Goal: Transaction & Acquisition: Purchase product/service

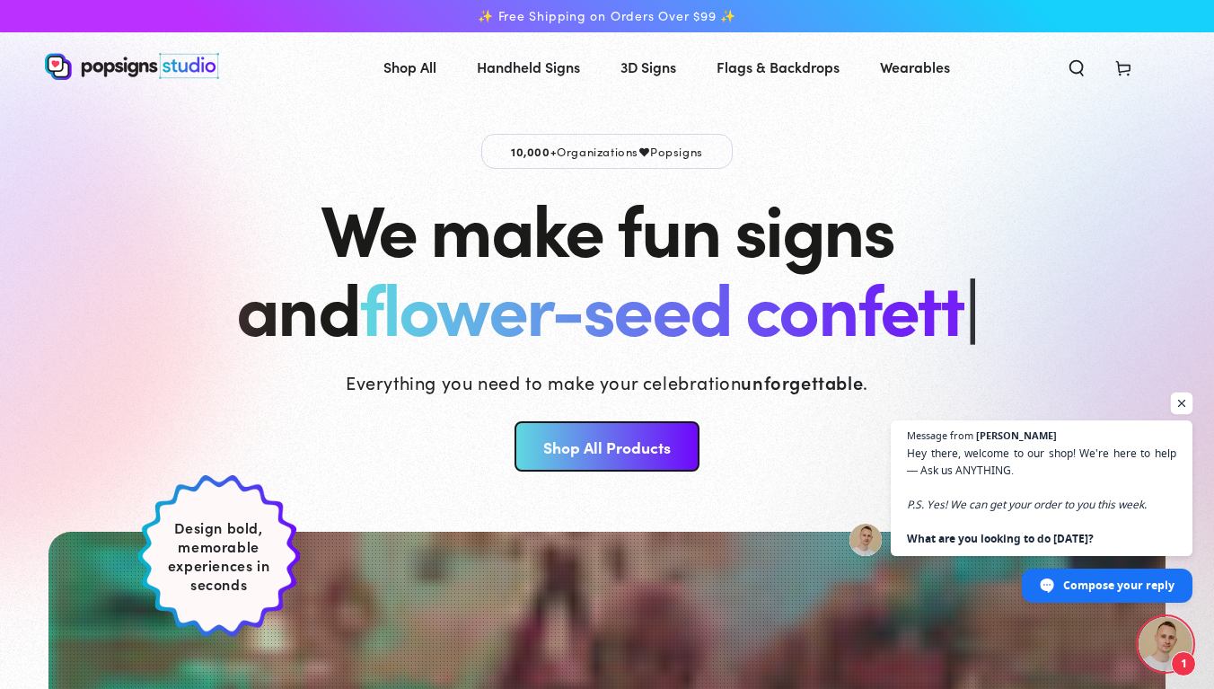
click at [1177, 405] on span "Open chat" at bounding box center [1182, 403] width 22 height 22
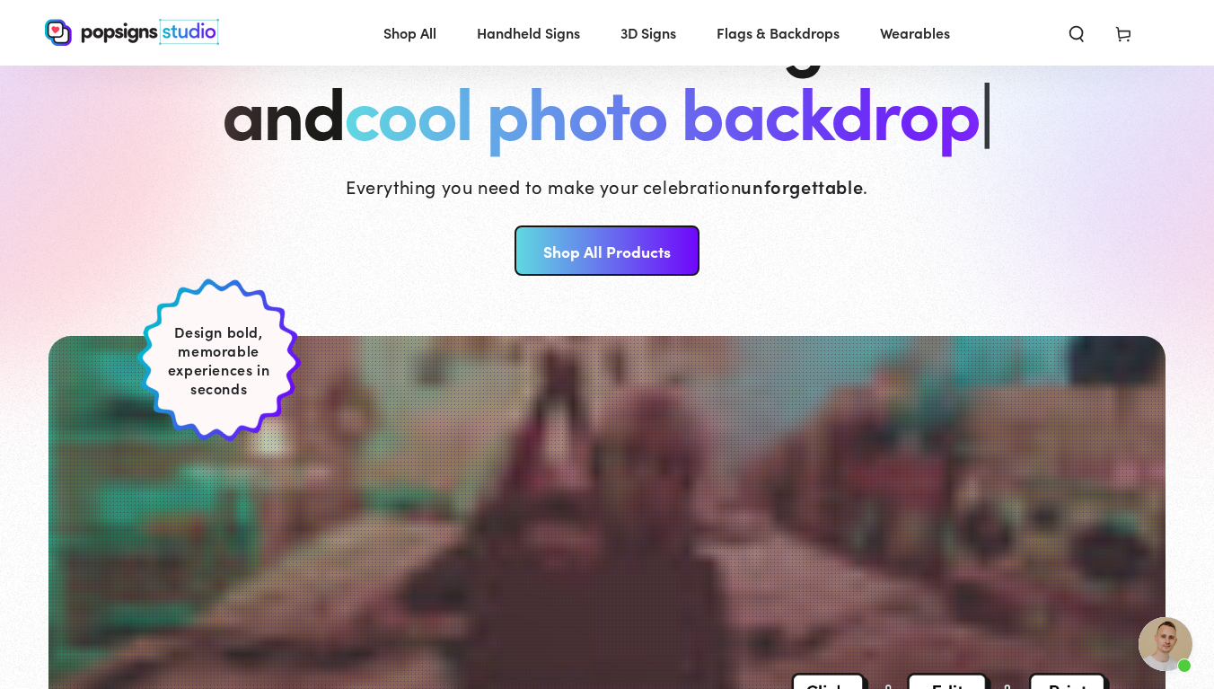
scroll to position [199, 0]
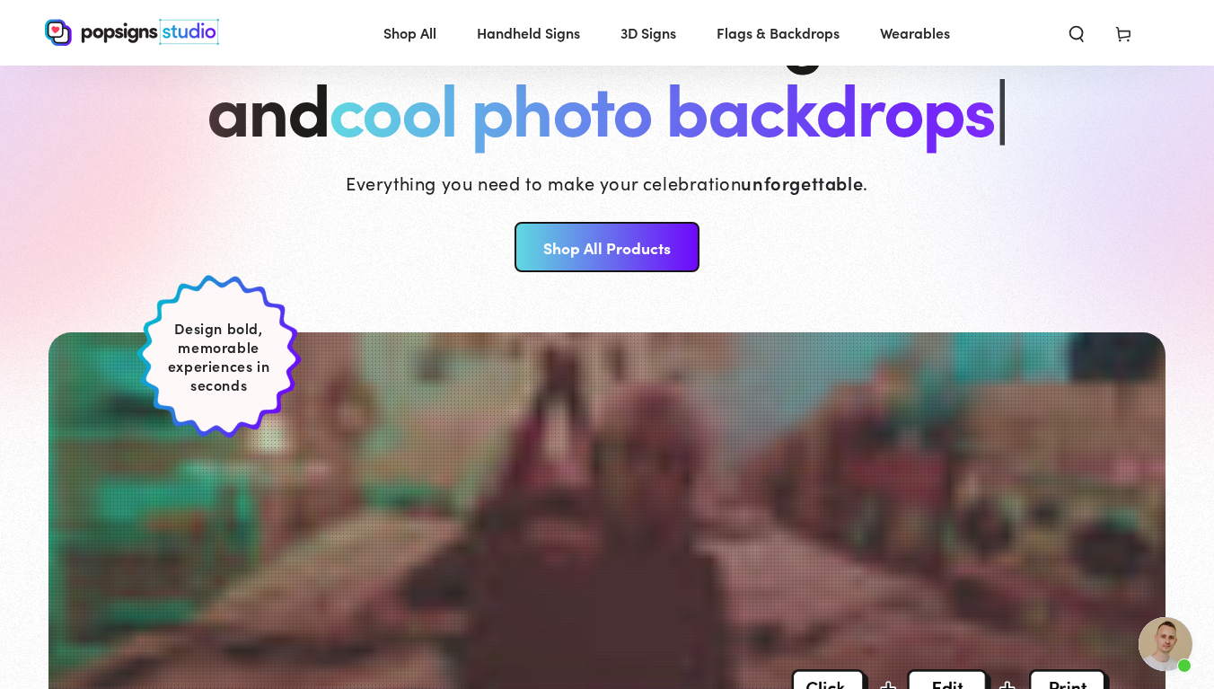
click at [640, 250] on link "Shop All Products" at bounding box center [606, 247] width 184 height 50
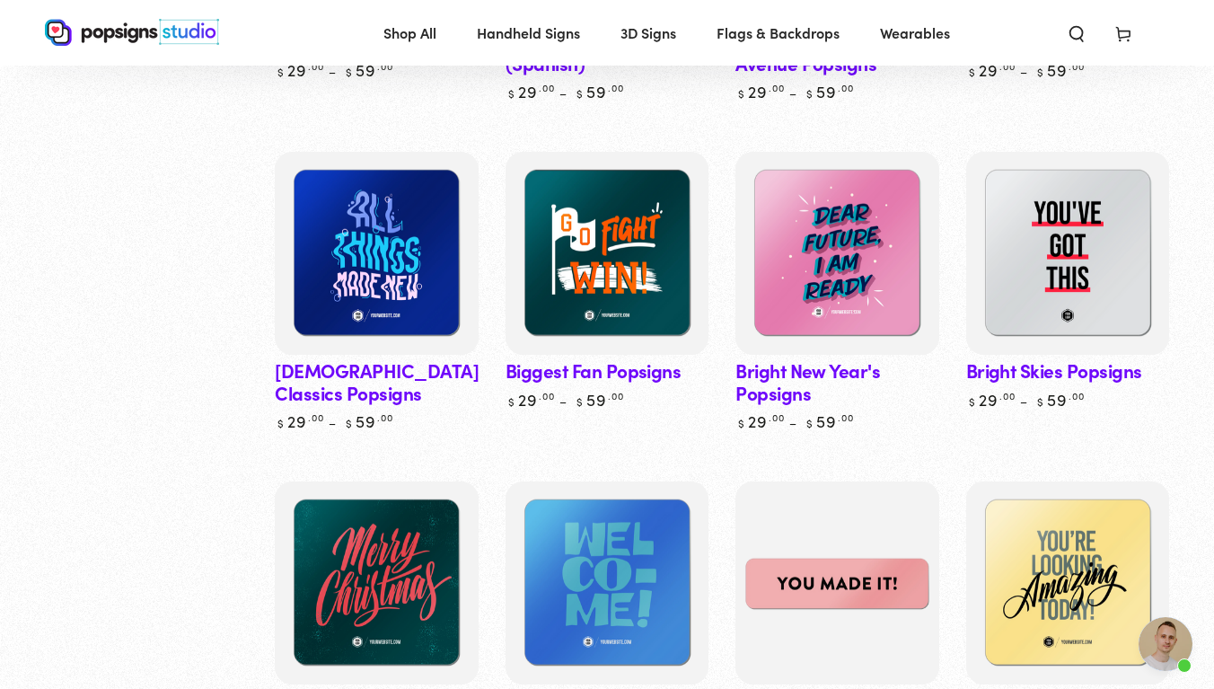
scroll to position [814, 0]
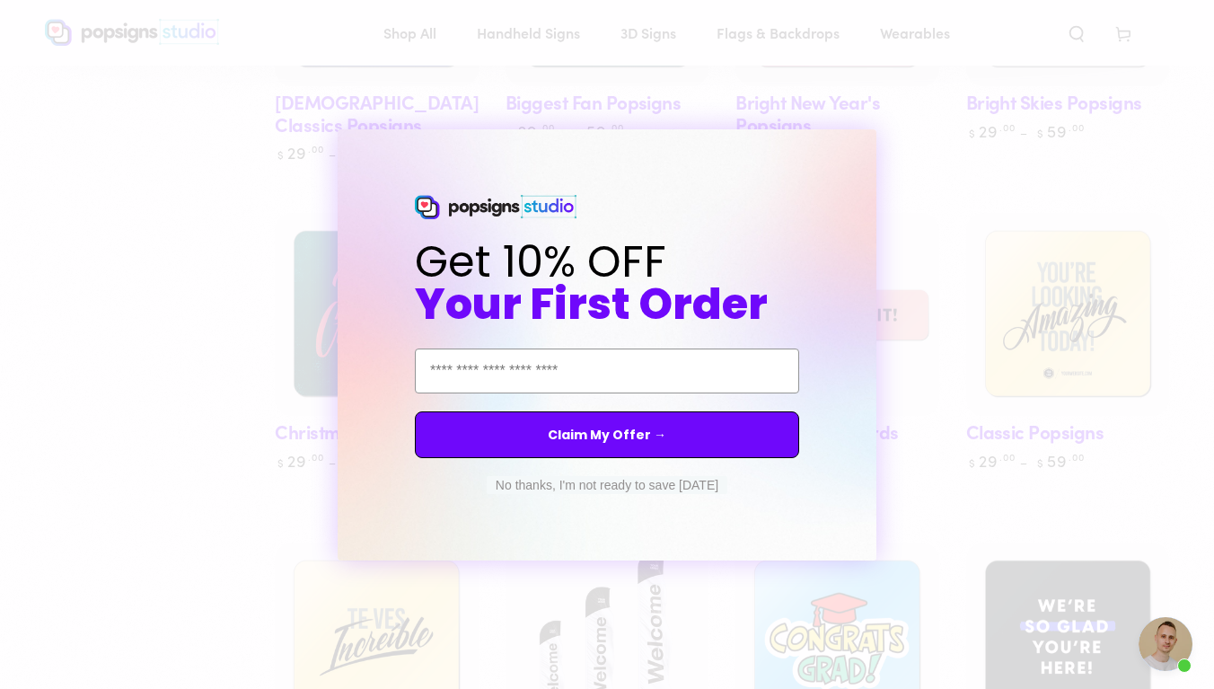
click at [652, 485] on button "No thanks, I'm not ready to save today" at bounding box center [607, 485] width 241 height 18
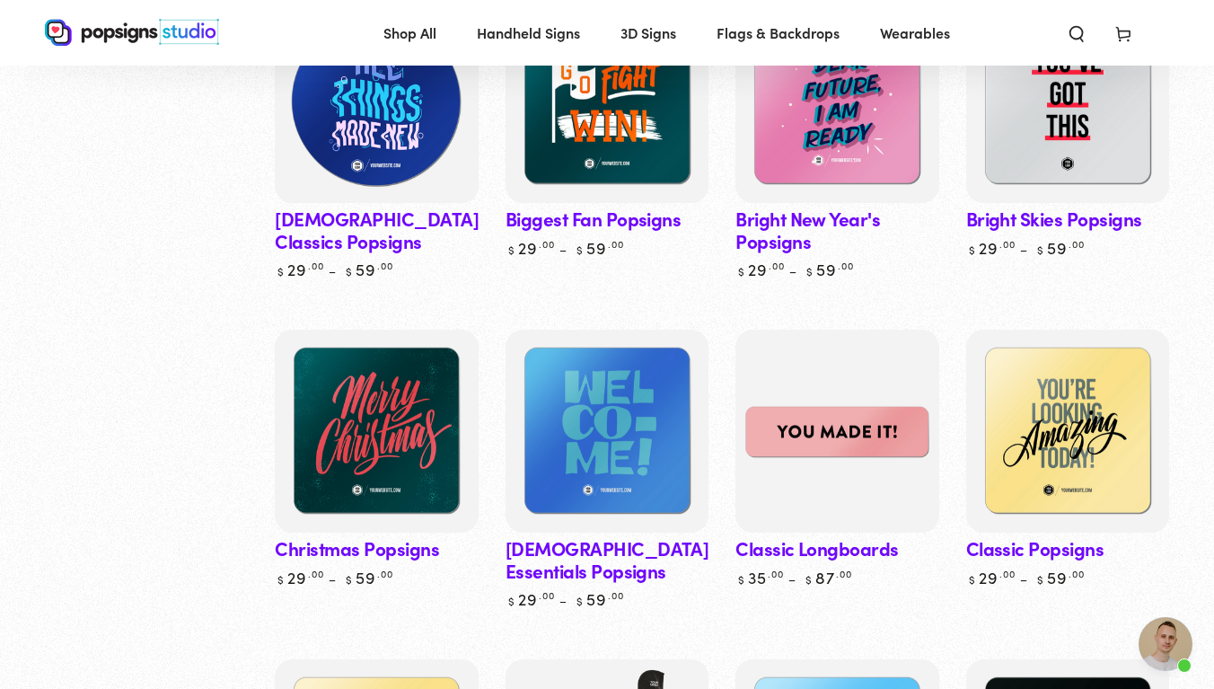
scroll to position [697, 0]
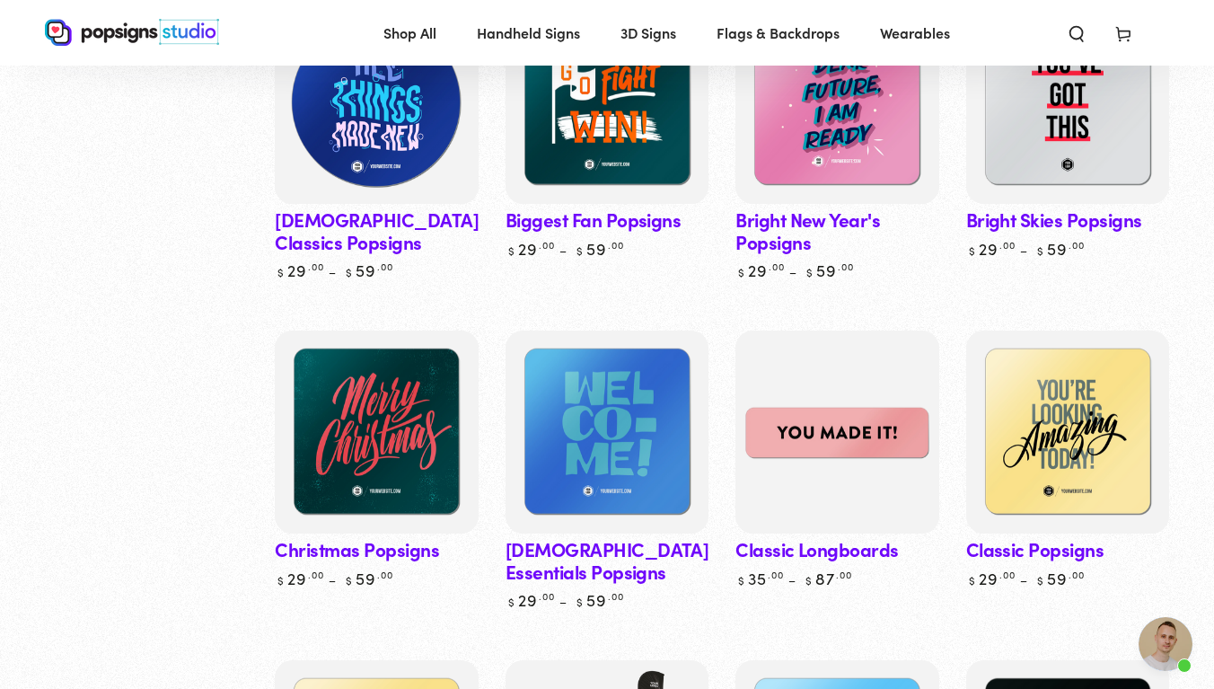
click at [380, 135] on img at bounding box center [376, 102] width 209 height 209
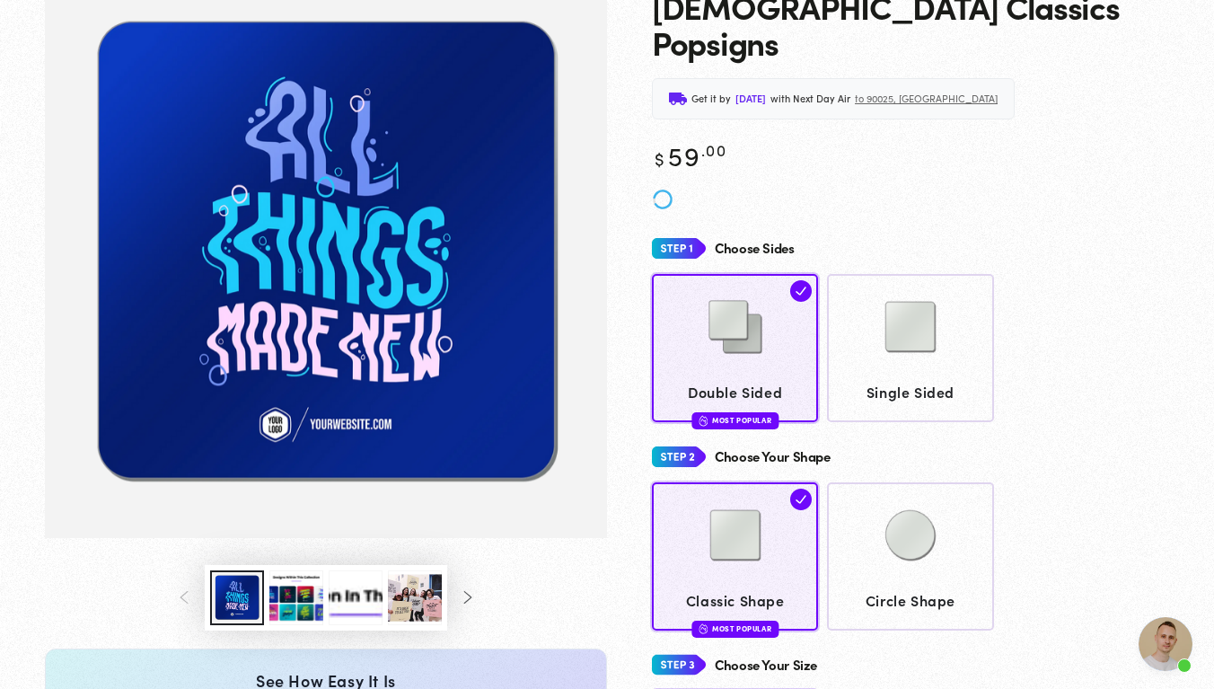
scroll to position [197, 0]
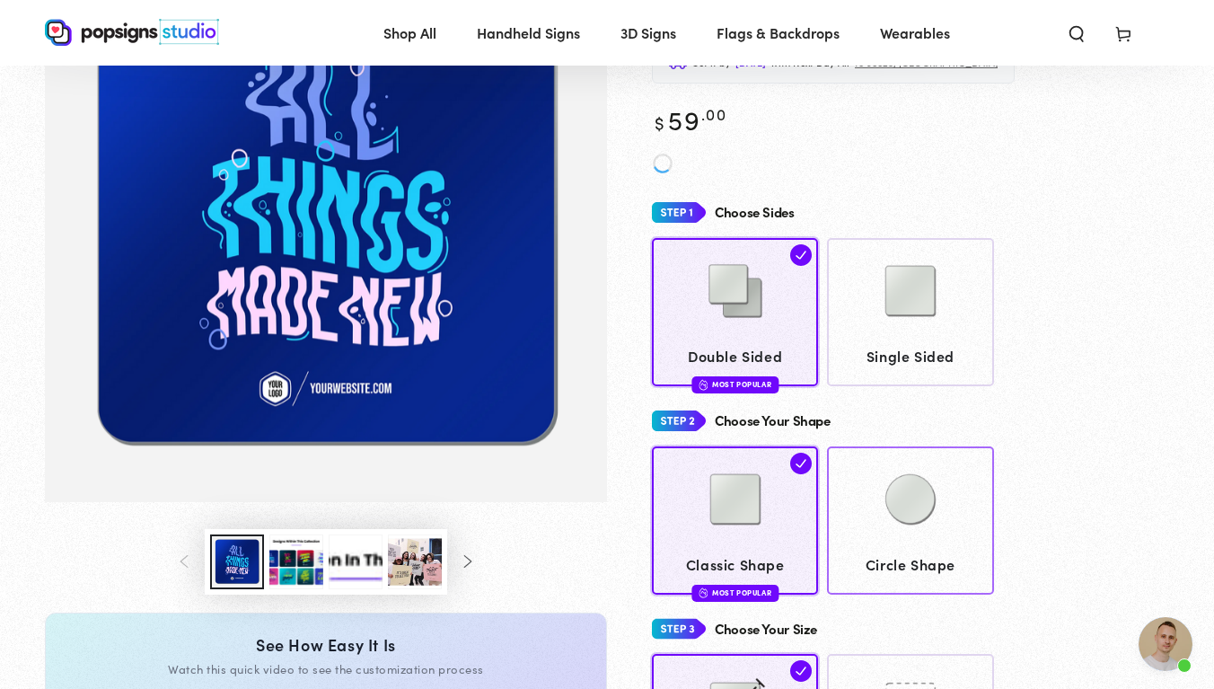
click at [914, 473] on img at bounding box center [910, 499] width 90 height 90
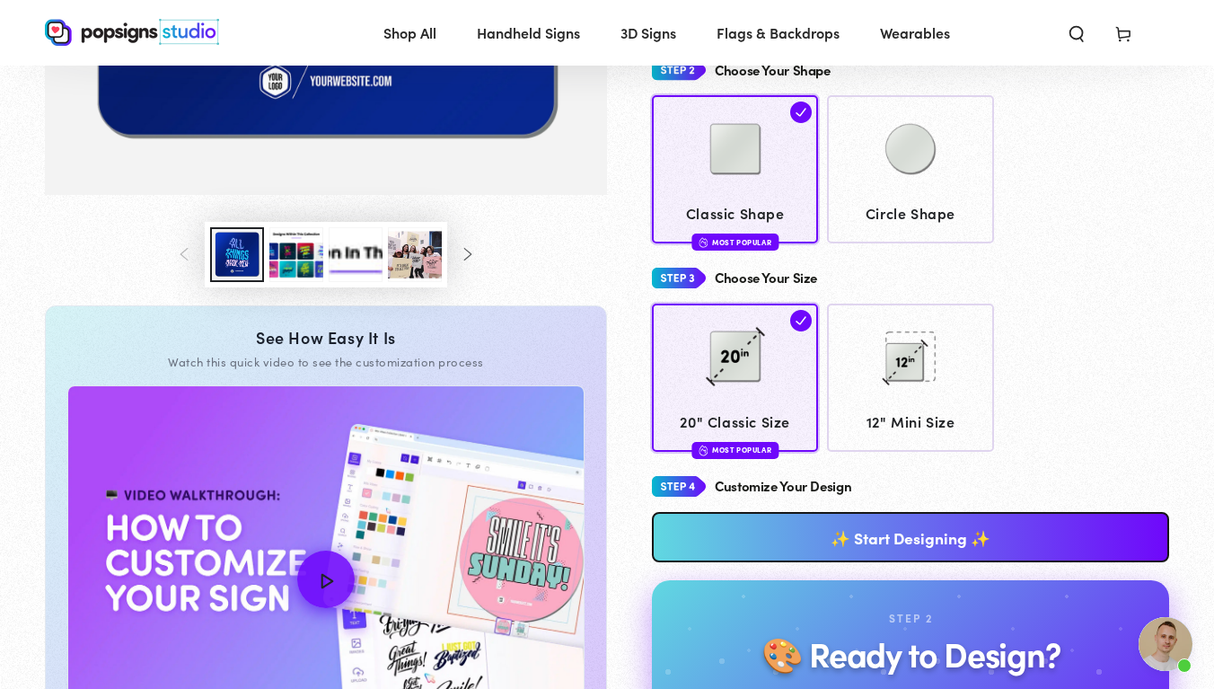
scroll to position [502, 0]
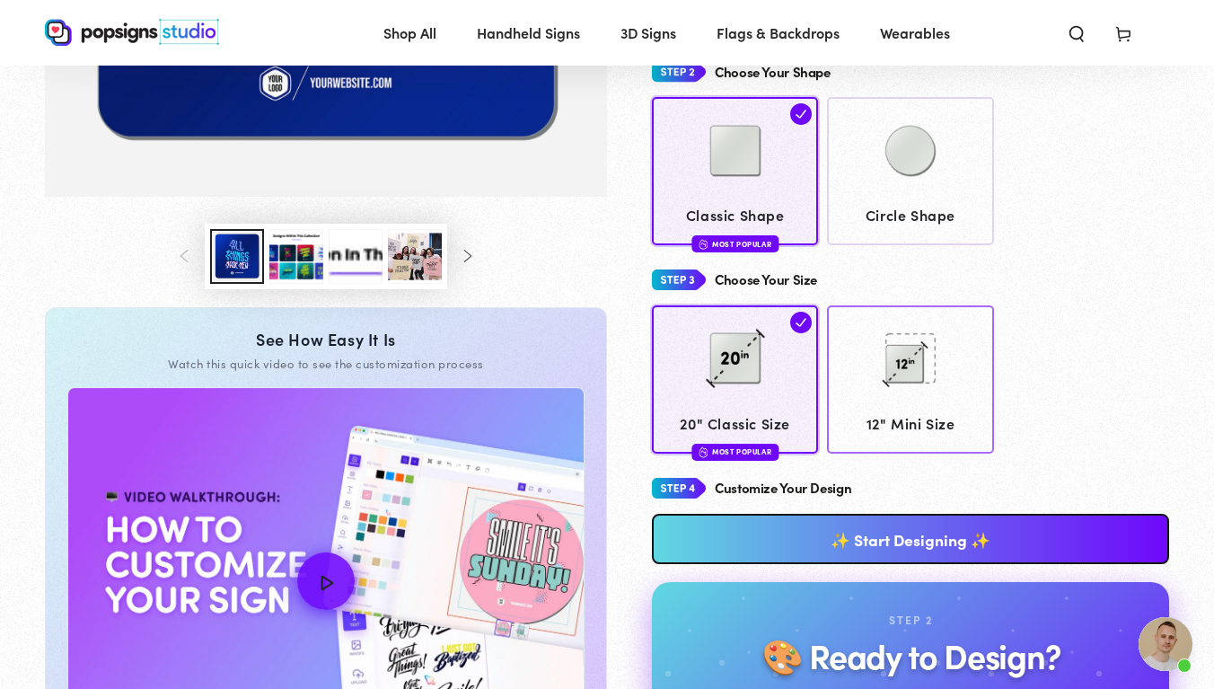
click at [891, 333] on img at bounding box center [910, 358] width 90 height 90
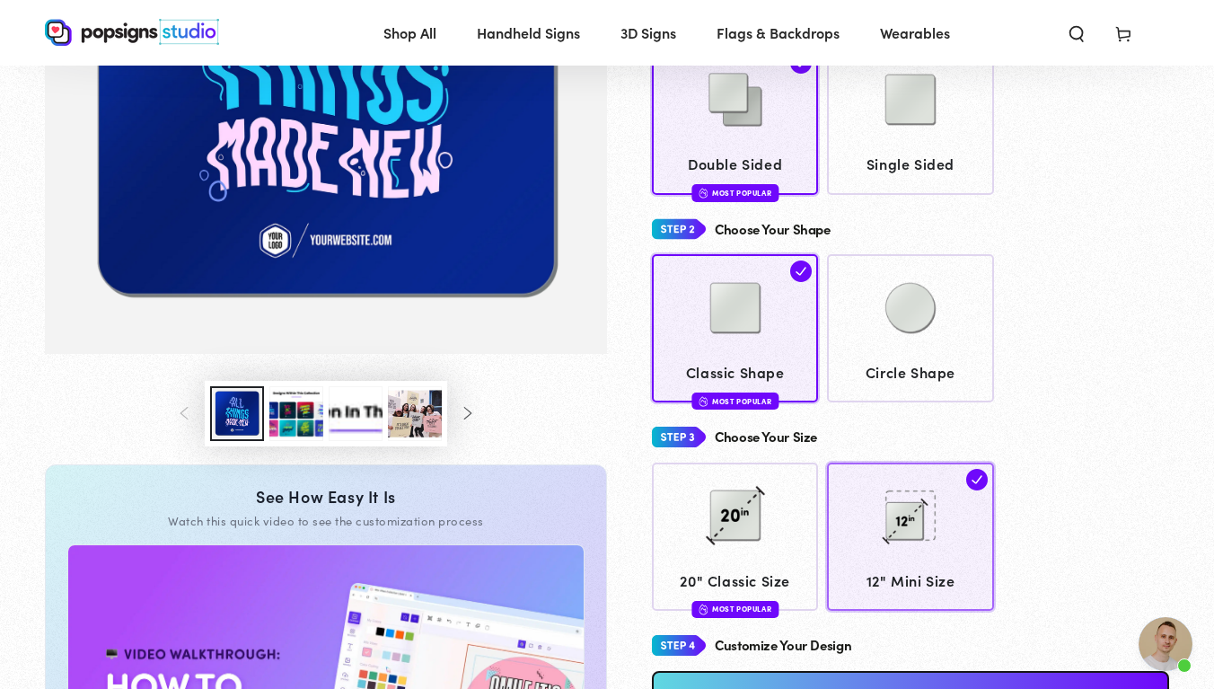
scroll to position [274, 0]
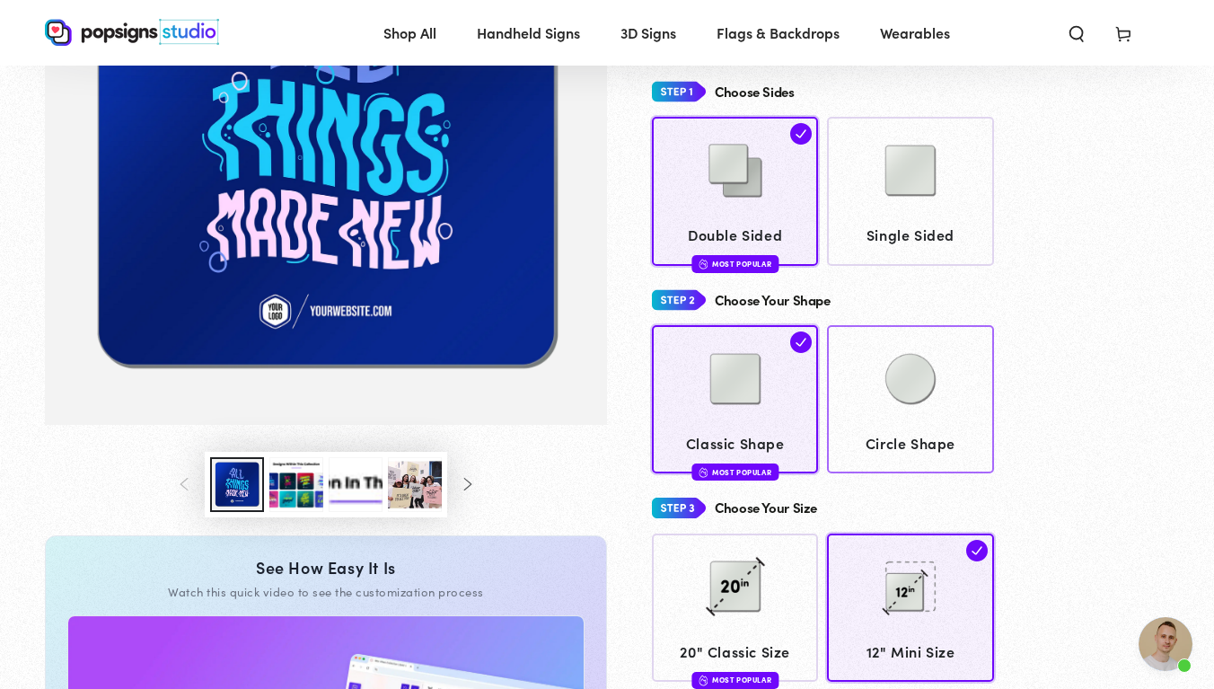
click at [898, 342] on img at bounding box center [910, 379] width 90 height 90
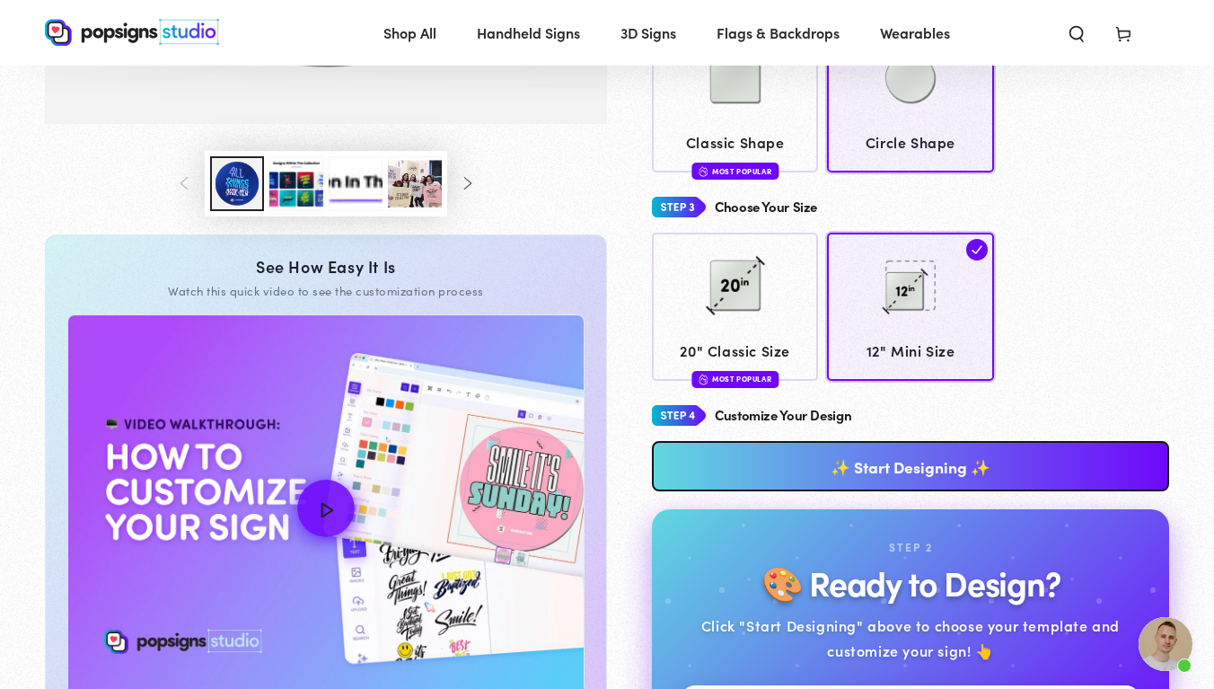
click at [911, 441] on link "✨ Start Designing ✨" at bounding box center [910, 466] width 517 height 50
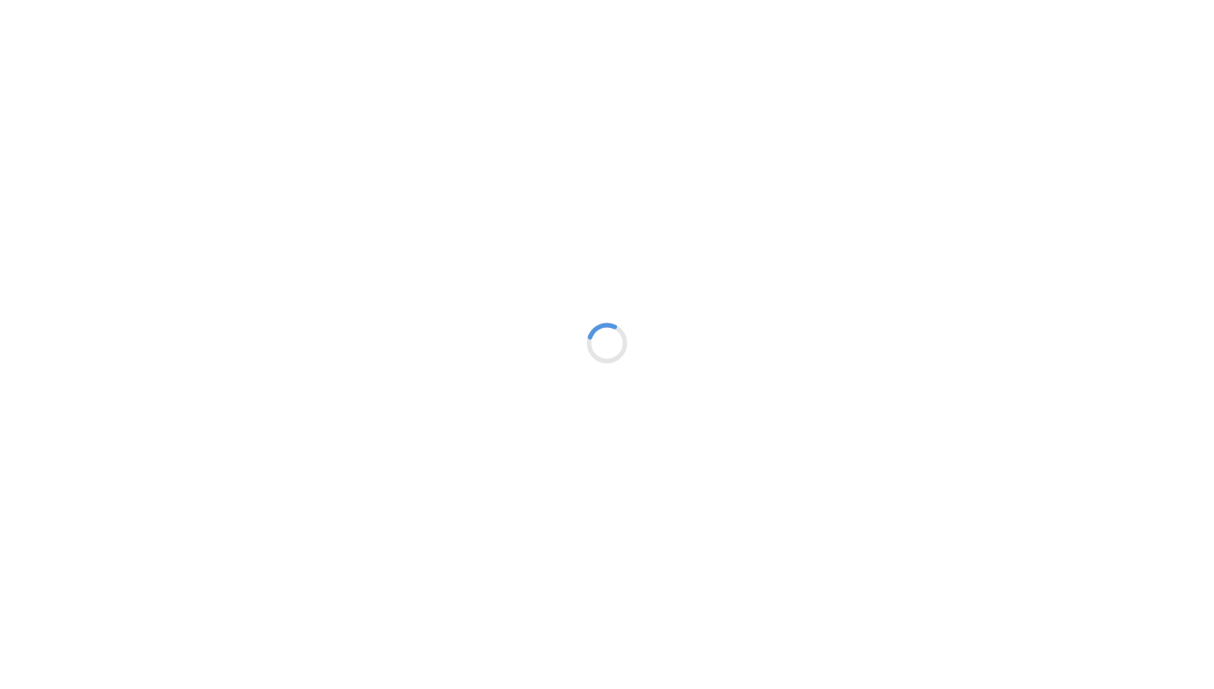
type textarea "An ancient tree with a door leading to a magical world"
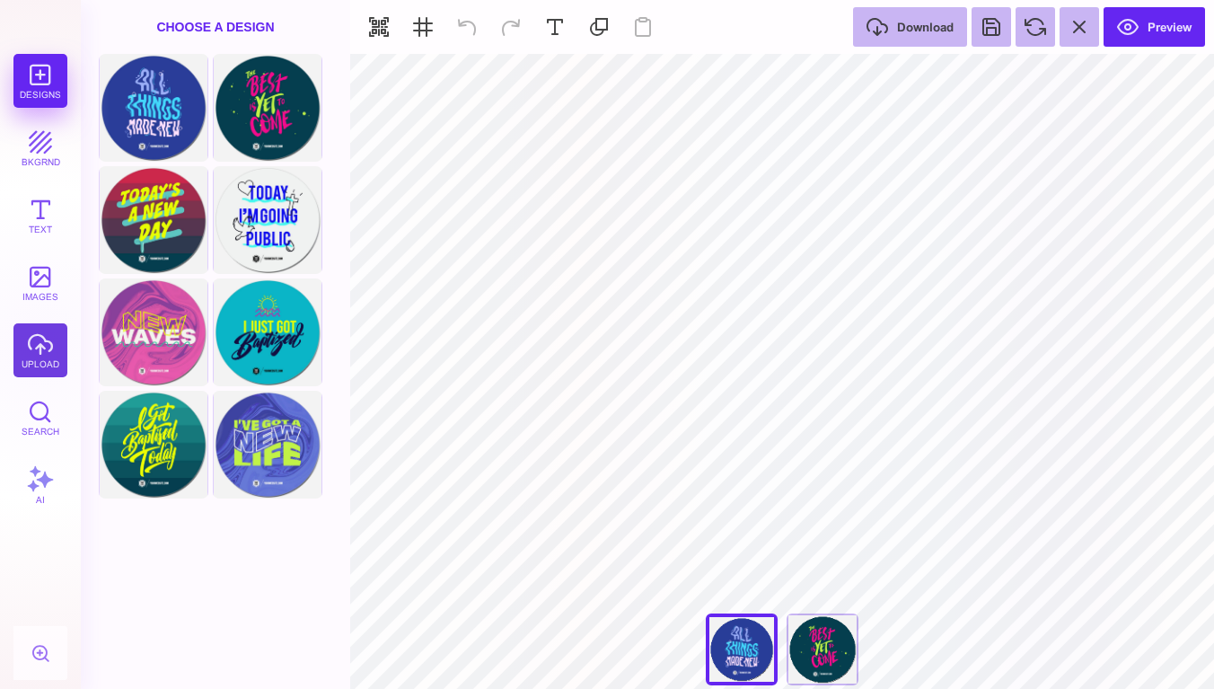
click at [39, 361] on button "upload" at bounding box center [40, 350] width 54 height 54
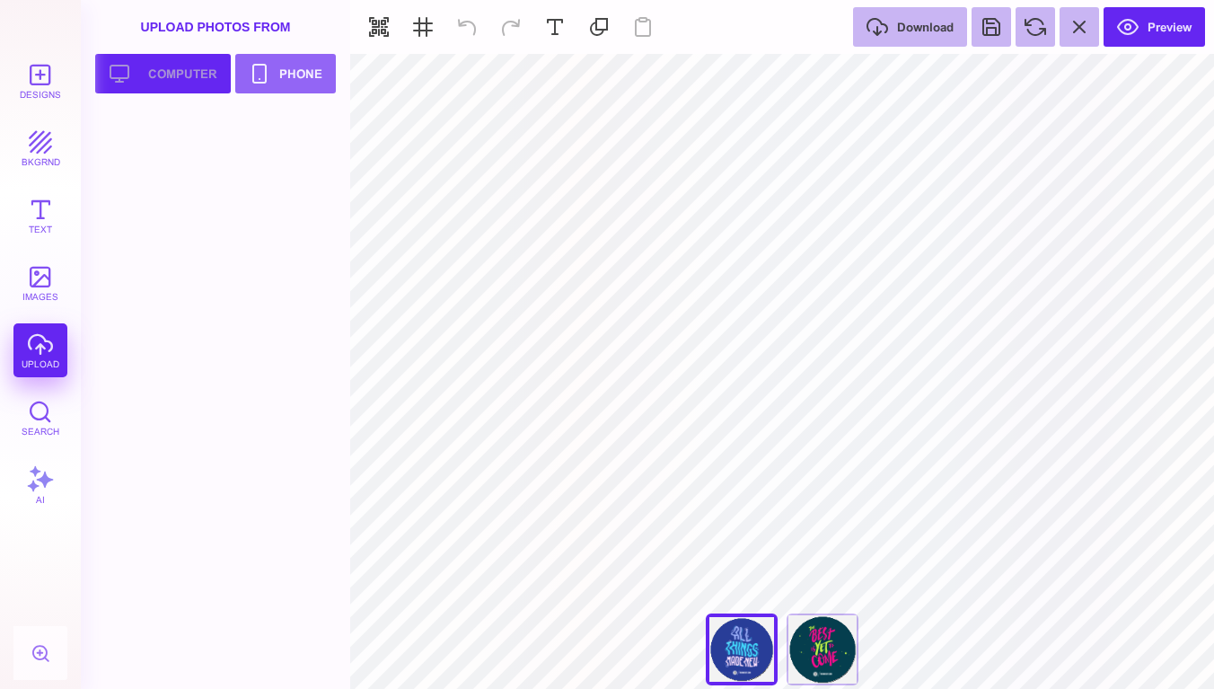
click at [200, 75] on button "Upload your artwork Computer" at bounding box center [163, 74] width 136 height 40
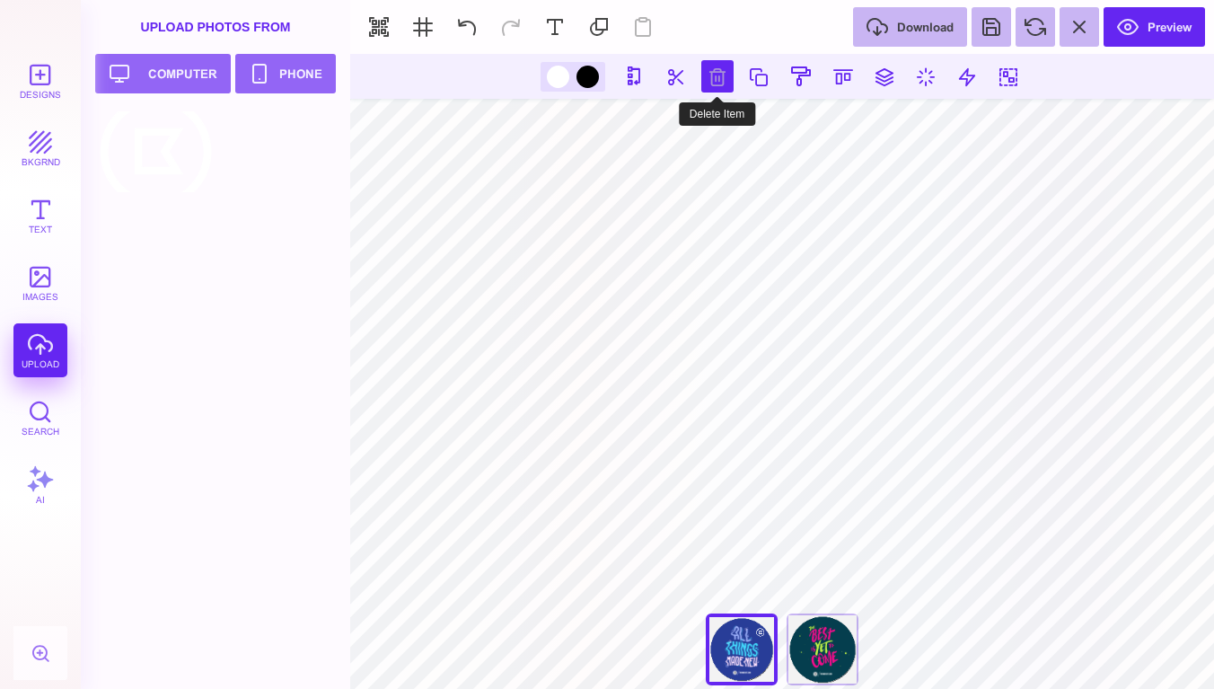
click at [717, 88] on button at bounding box center [717, 76] width 32 height 32
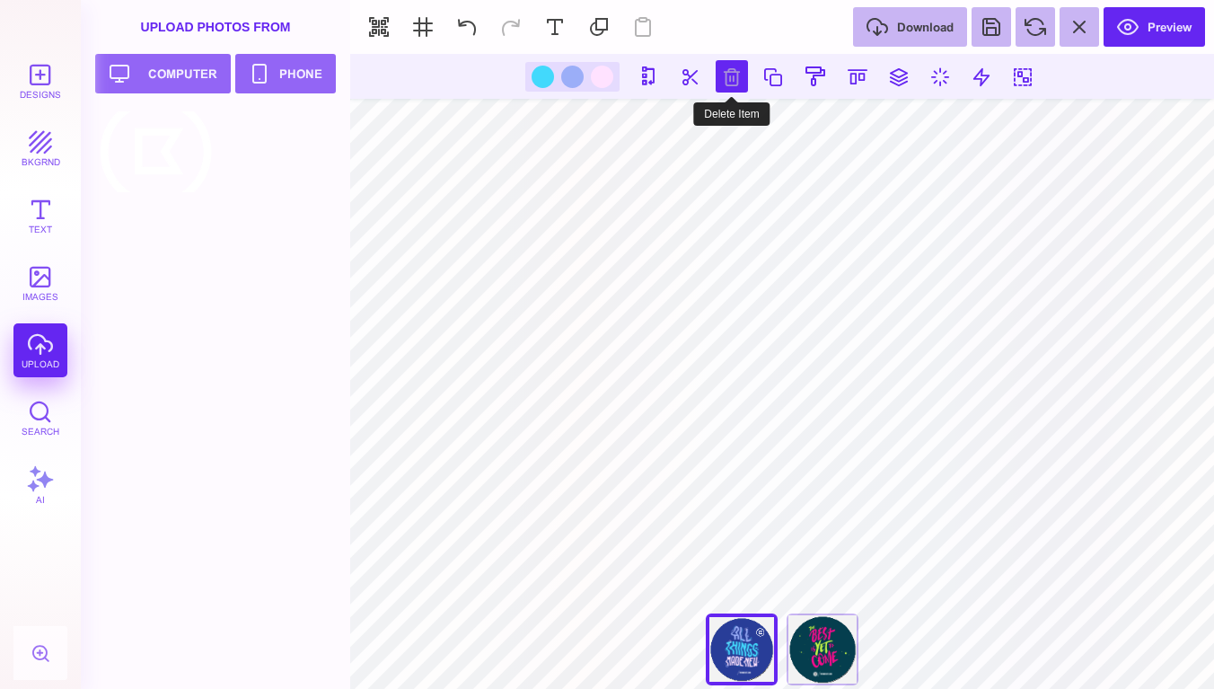
type input "#000000"
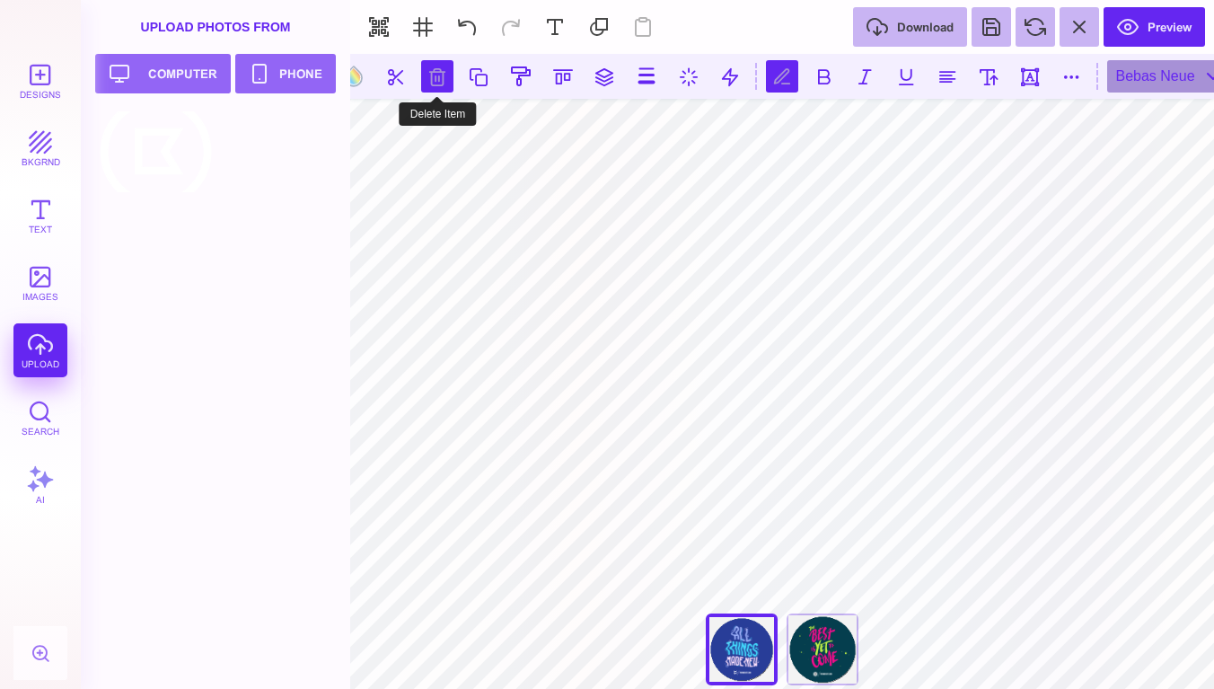
scroll to position [0, 4]
type textarea "**********"
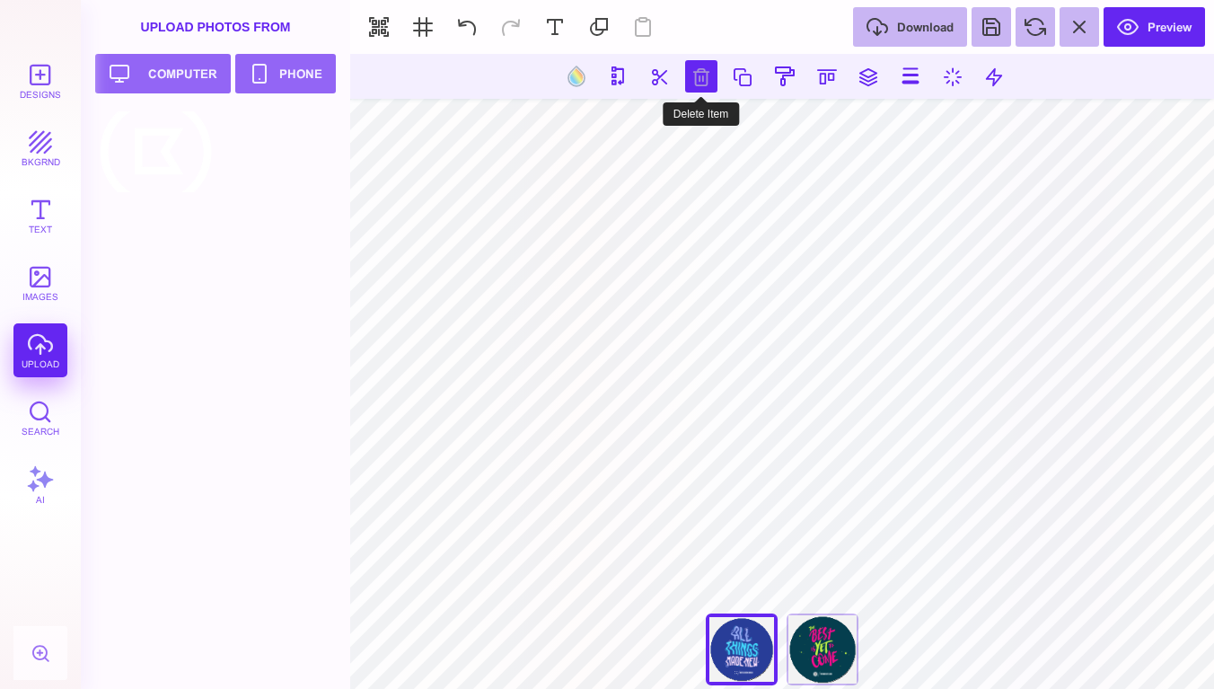
click at [690, 68] on button at bounding box center [701, 76] width 32 height 32
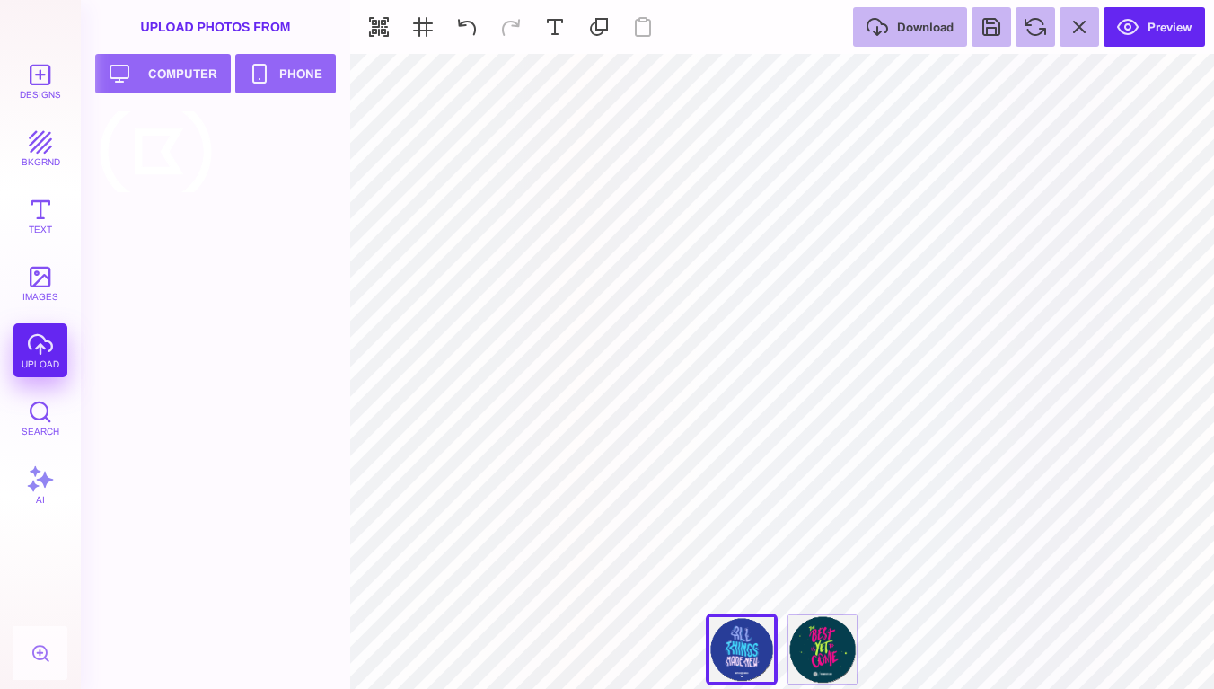
type input "#FFFFFF"
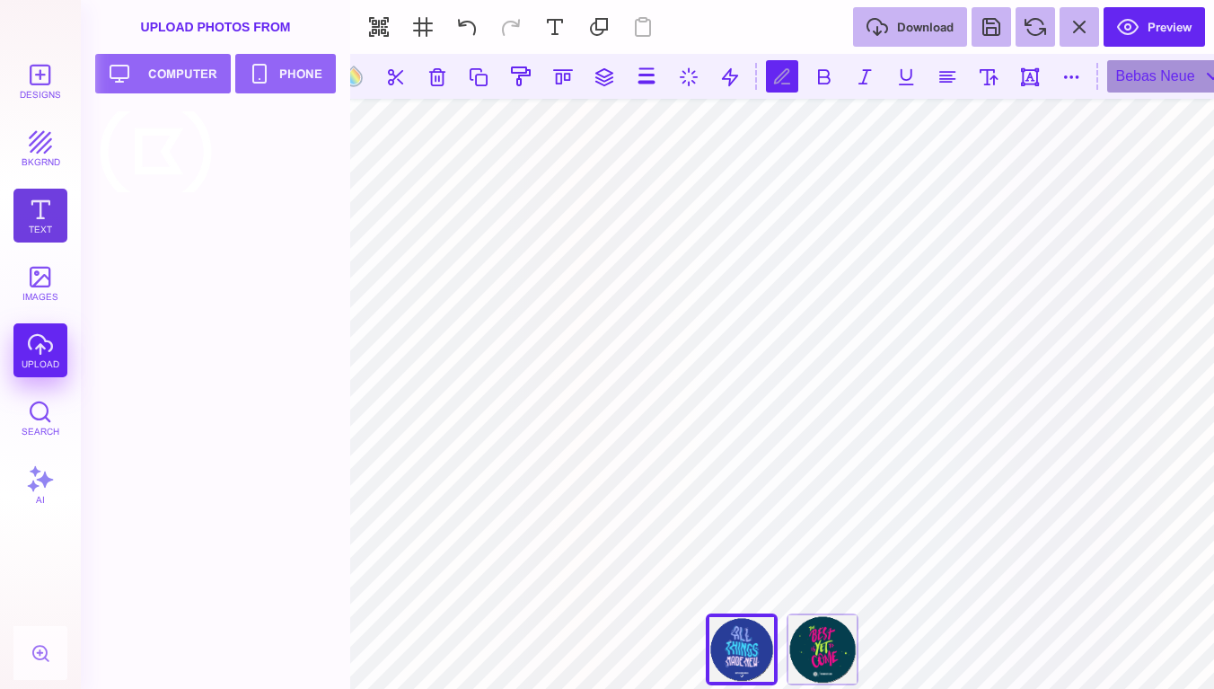
click at [46, 211] on button "Text" at bounding box center [40, 216] width 54 height 54
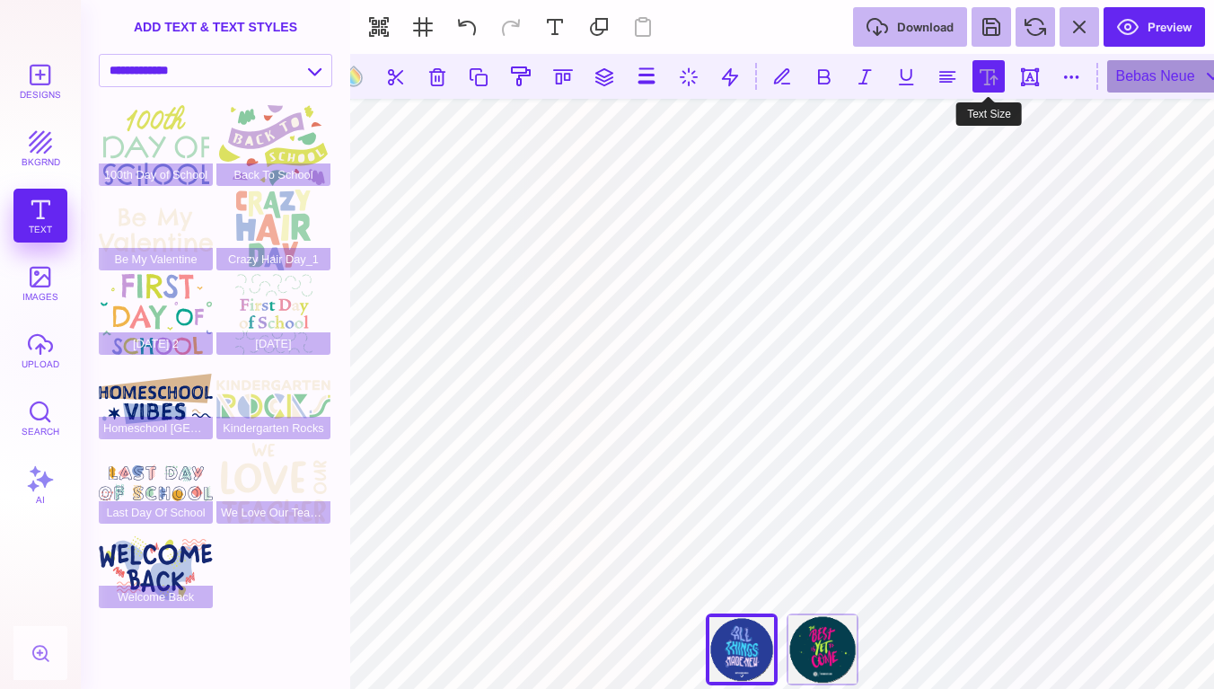
click at [990, 68] on button at bounding box center [988, 76] width 32 height 32
type input "**"
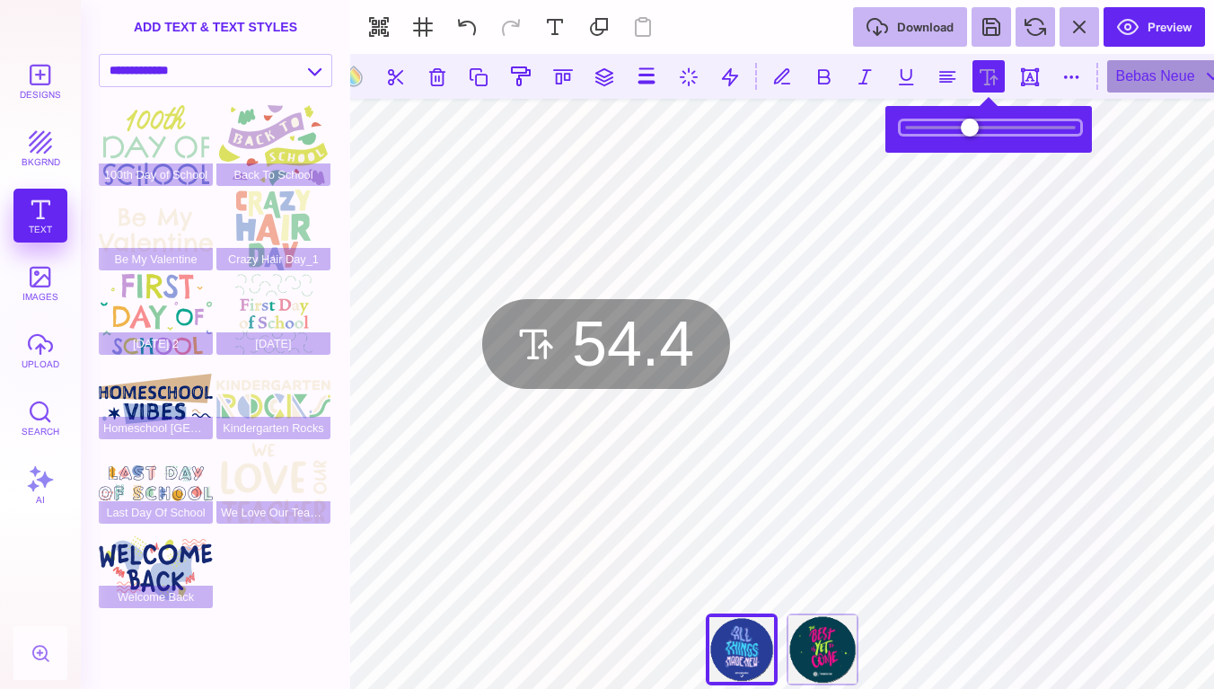
drag, startPoint x: 963, startPoint y: 127, endPoint x: 974, endPoint y: 127, distance: 10.8
type input "****"
click at [974, 127] on input "range" at bounding box center [990, 127] width 180 height 13
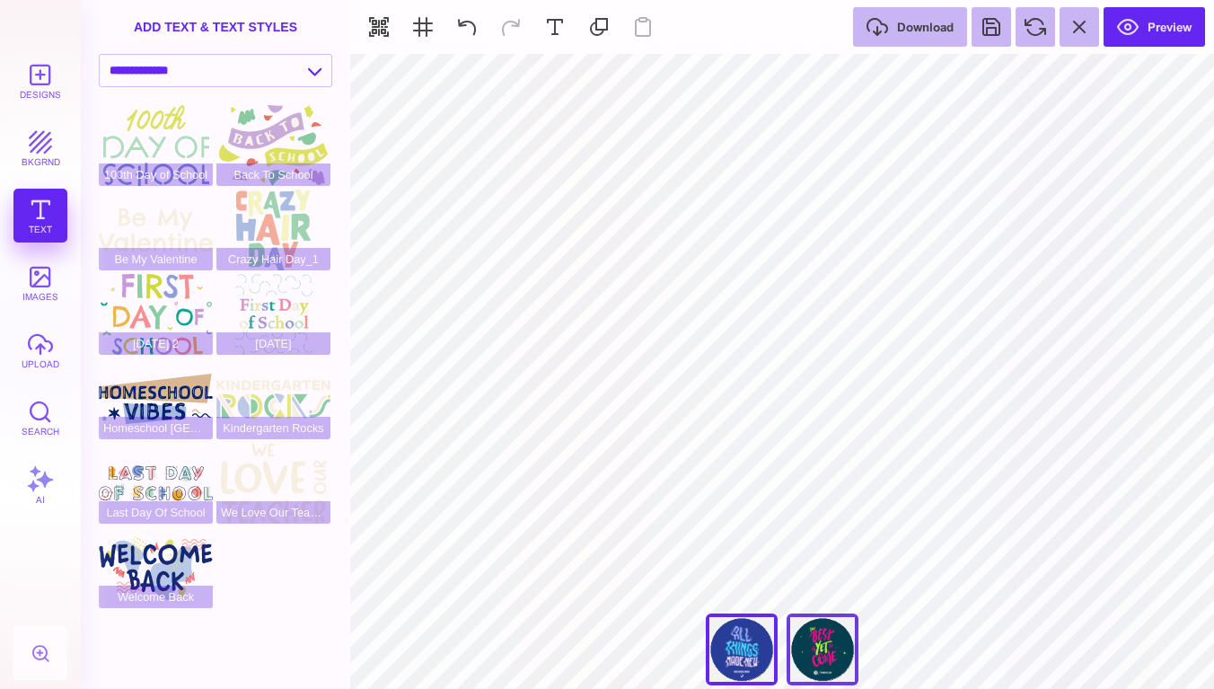
type input "#42D9FC"
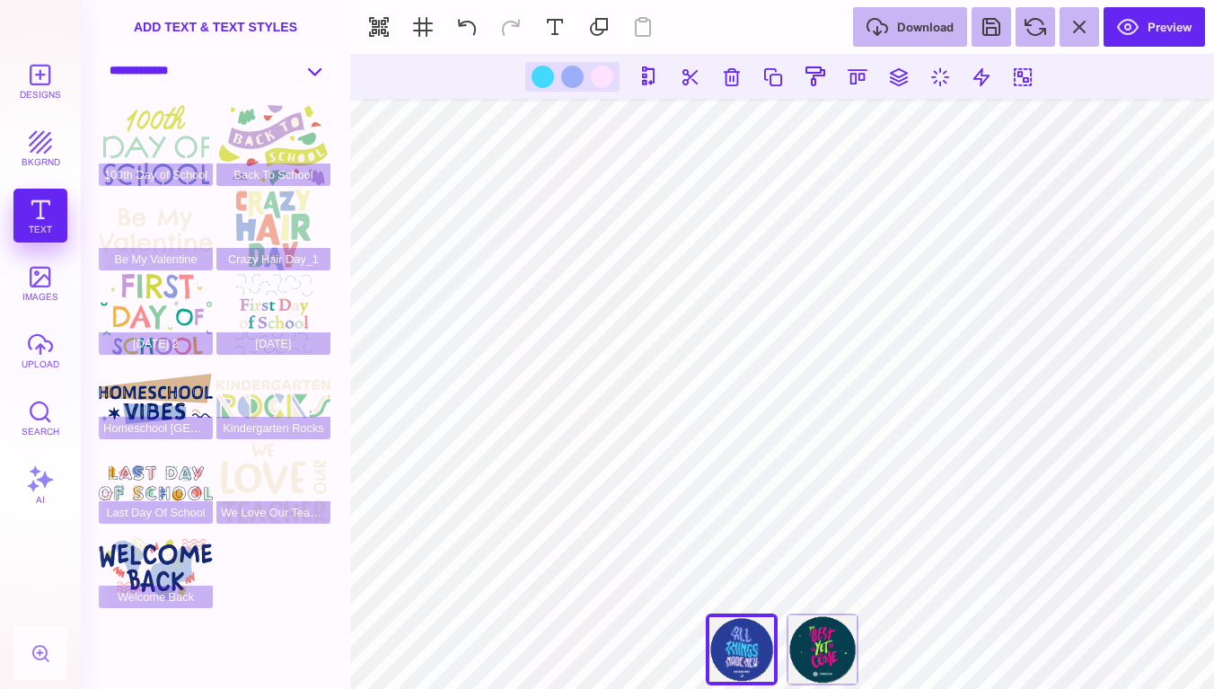
select select "**********"
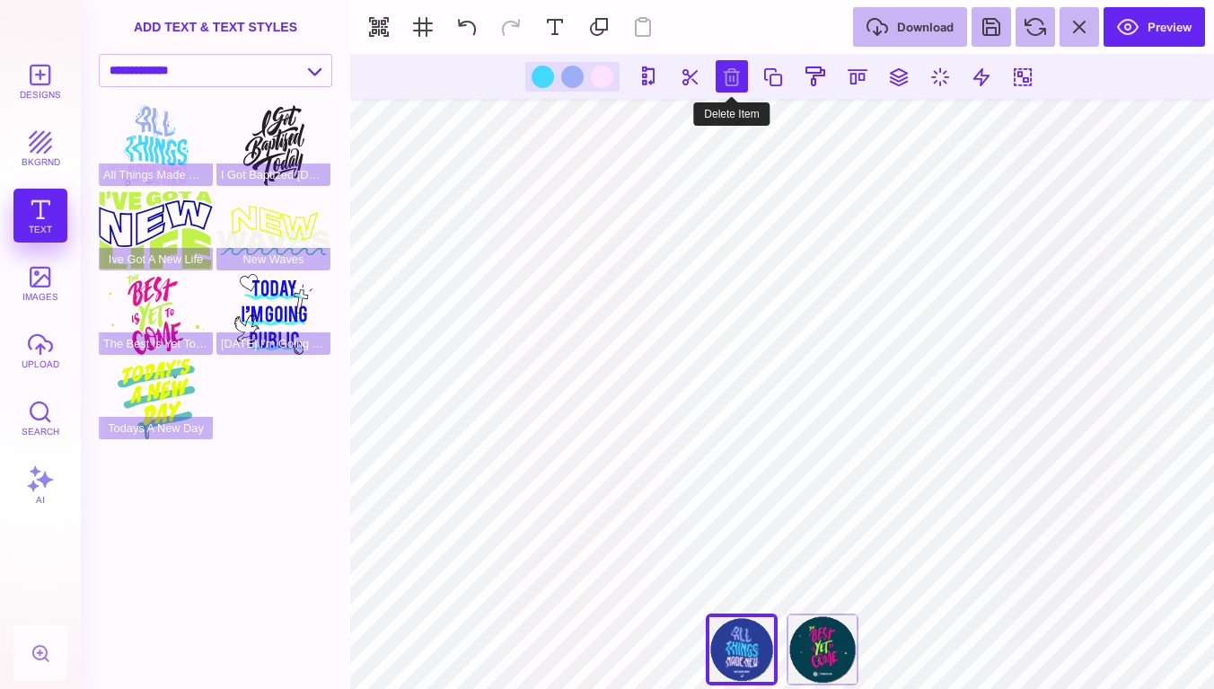
click at [724, 81] on button at bounding box center [731, 76] width 32 height 32
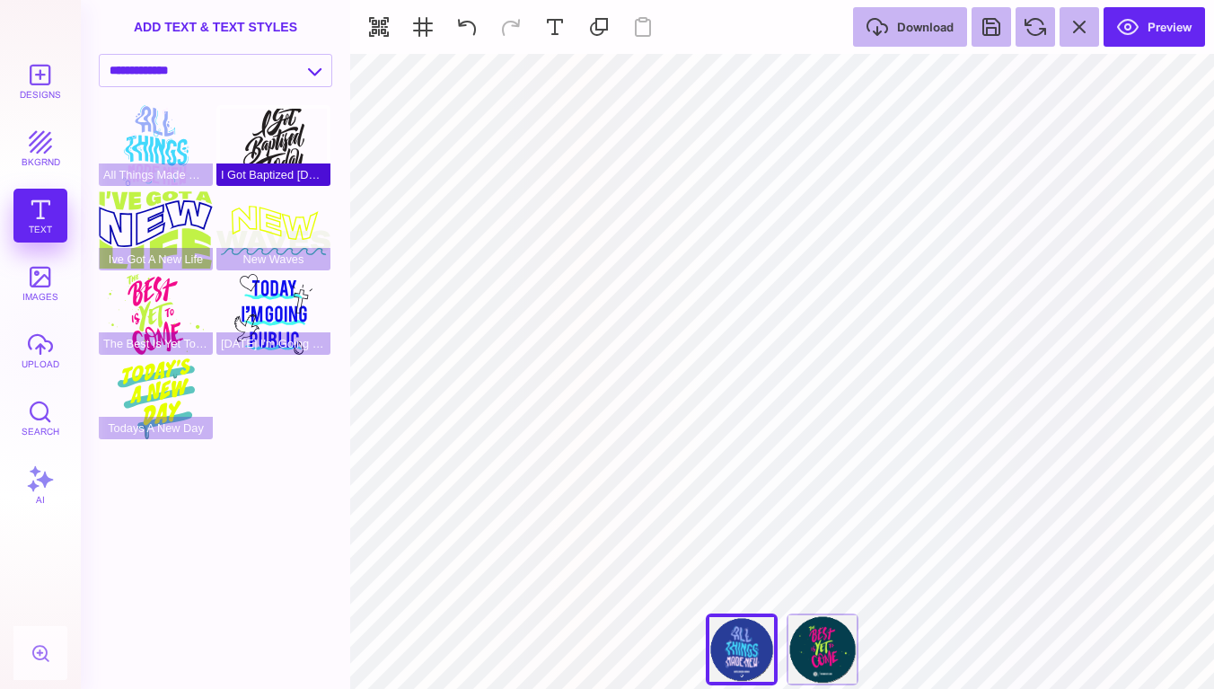
type input "#231F20"
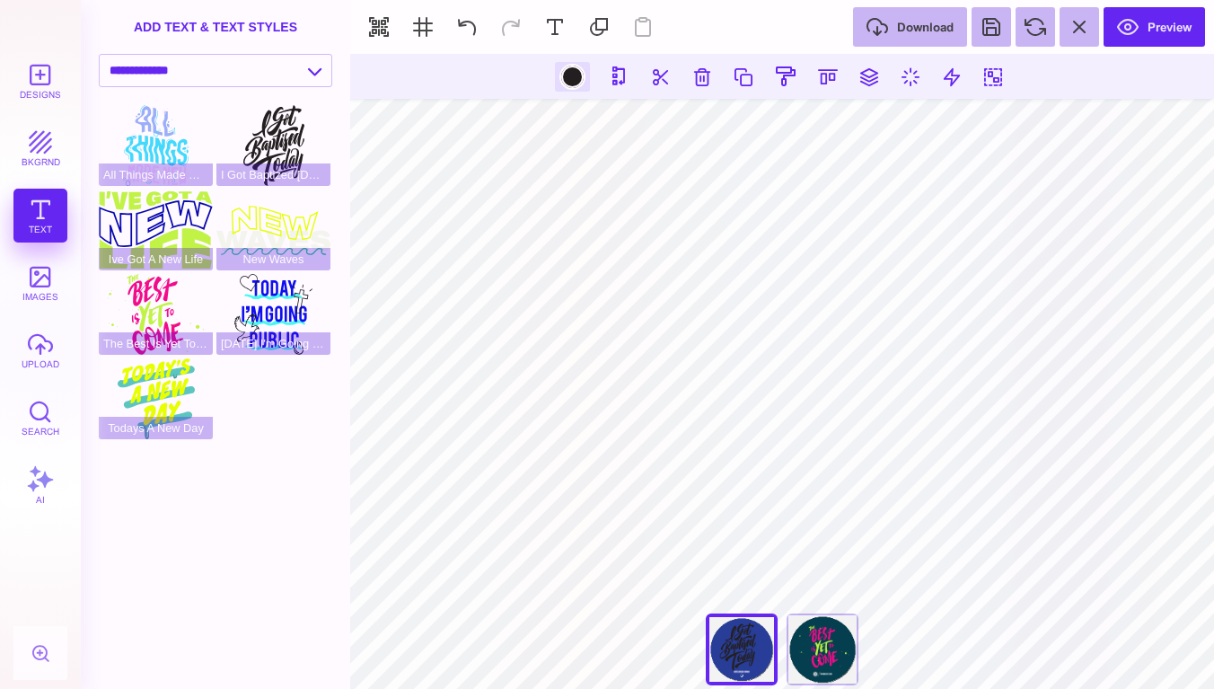
click at [575, 78] on div at bounding box center [572, 77] width 22 height 22
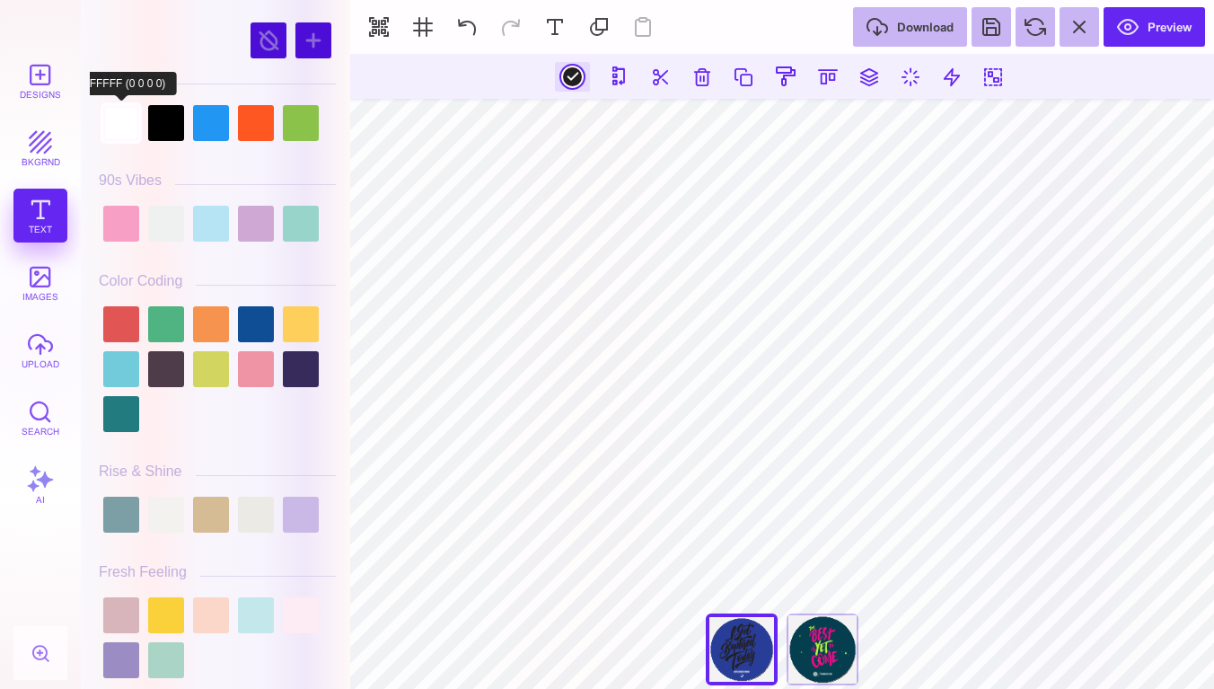
click at [119, 127] on div at bounding box center [121, 123] width 36 height 36
type input "#FFFFFF"
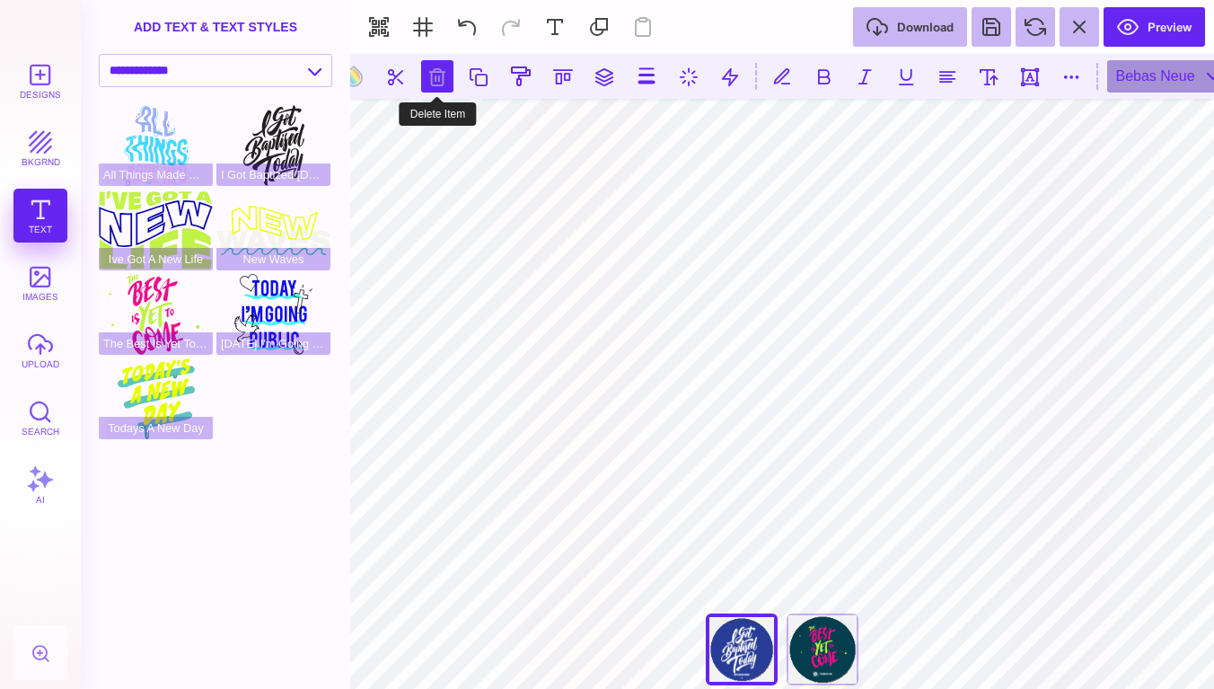
click at [431, 73] on button at bounding box center [437, 76] width 32 height 32
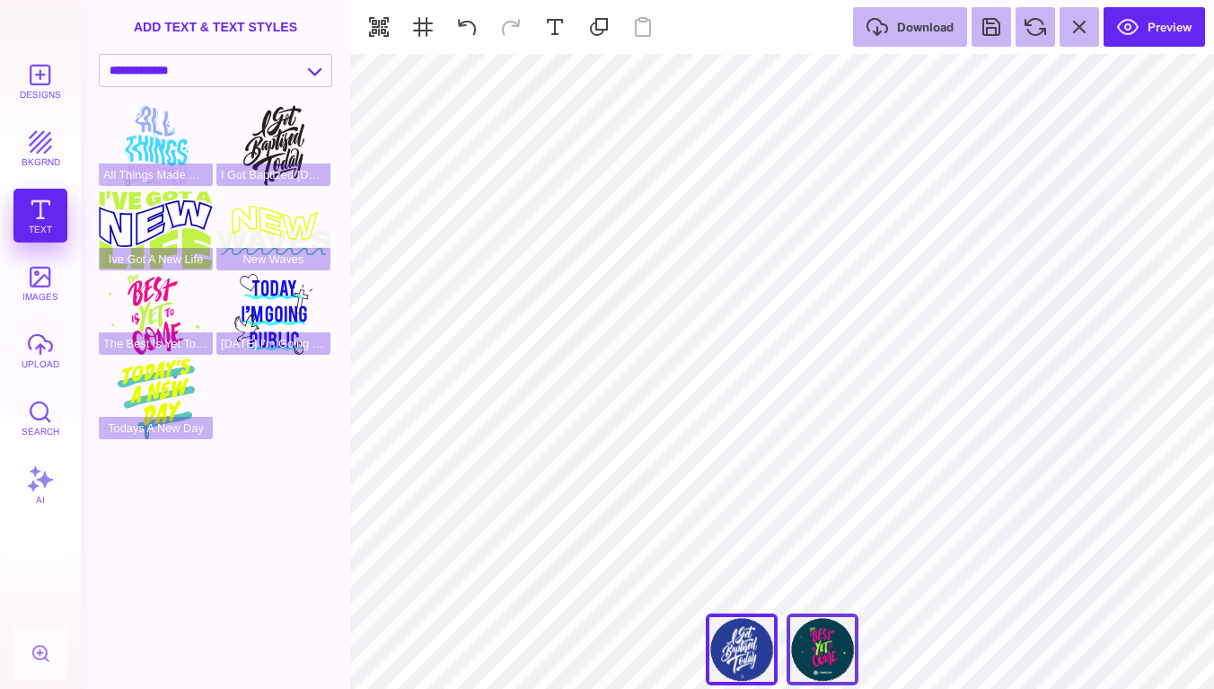
click at [821, 646] on div "The Best Is Yet To Come" at bounding box center [822, 649] width 72 height 72
click at [734, 649] on div "All Things Made New" at bounding box center [742, 649] width 72 height 72
click at [841, 645] on div "The Best Is Yet To Come" at bounding box center [822, 649] width 72 height 72
click at [739, 667] on div "All Things Made New" at bounding box center [742, 649] width 72 height 72
click at [830, 647] on div "The Best Is Yet To Come" at bounding box center [822, 649] width 72 height 72
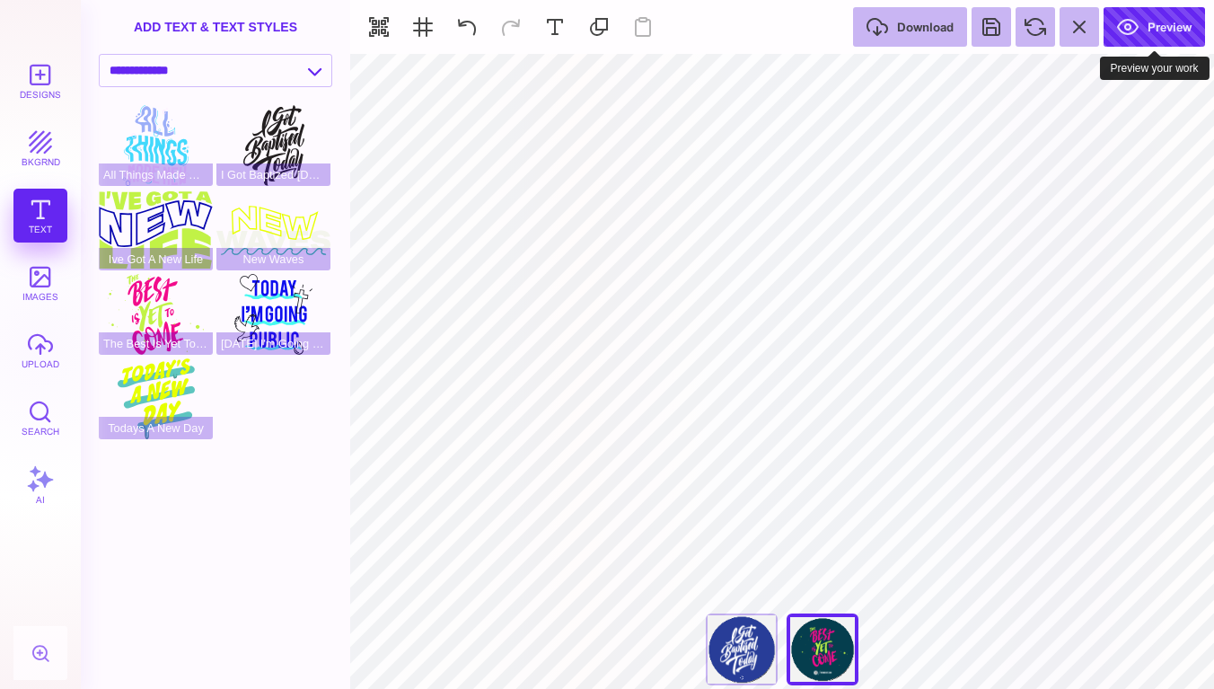
click at [1145, 32] on button "Preview" at bounding box center [1153, 27] width 101 height 40
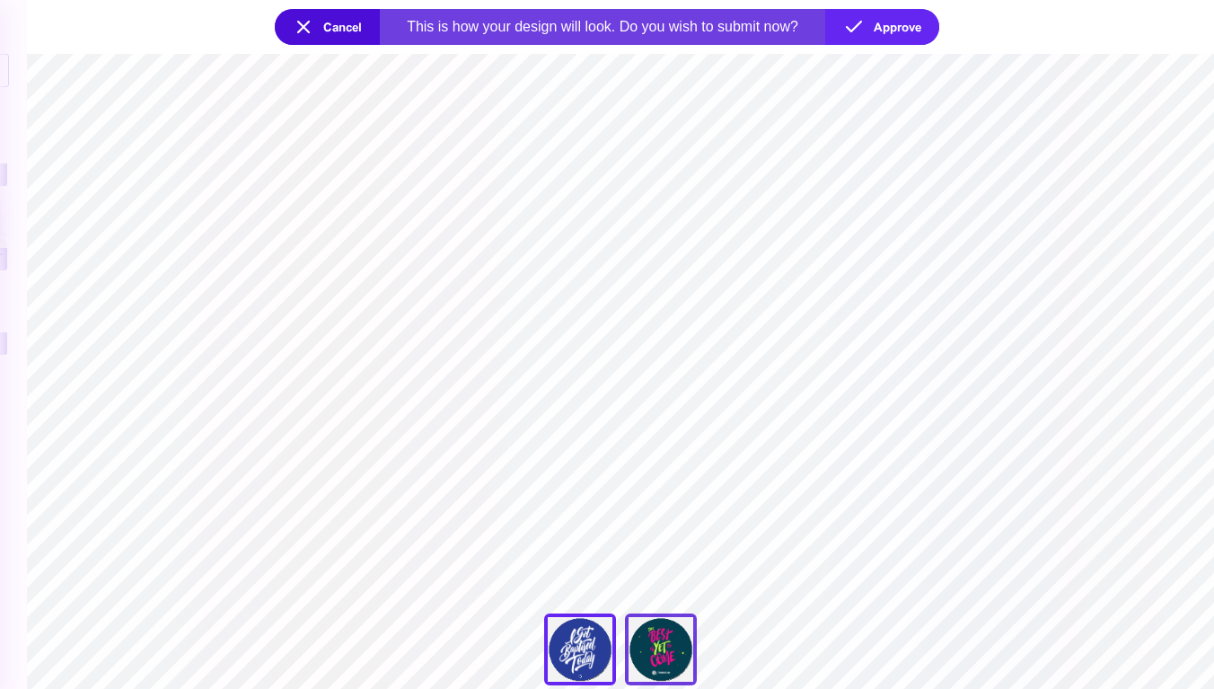
click at [649, 651] on div "The Best Is Yet To Come" at bounding box center [661, 649] width 72 height 72
click at [339, 22] on button "Cancel" at bounding box center [327, 27] width 105 height 36
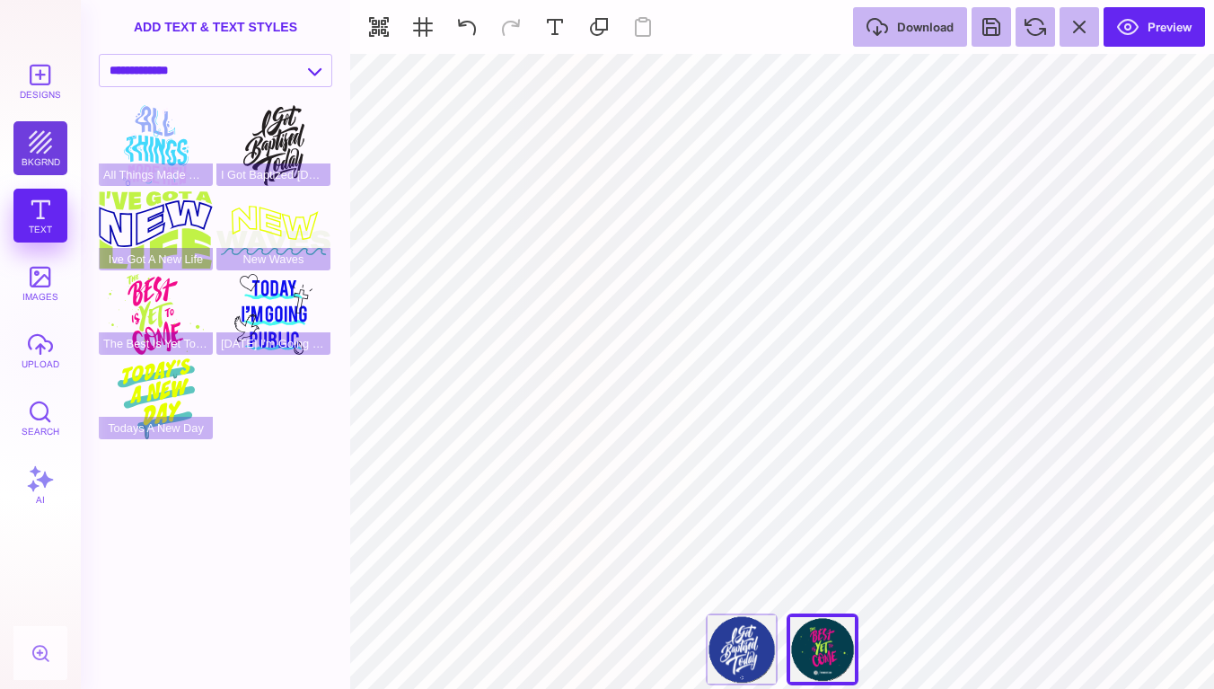
click at [43, 152] on button "bkgrnd" at bounding box center [40, 148] width 54 height 54
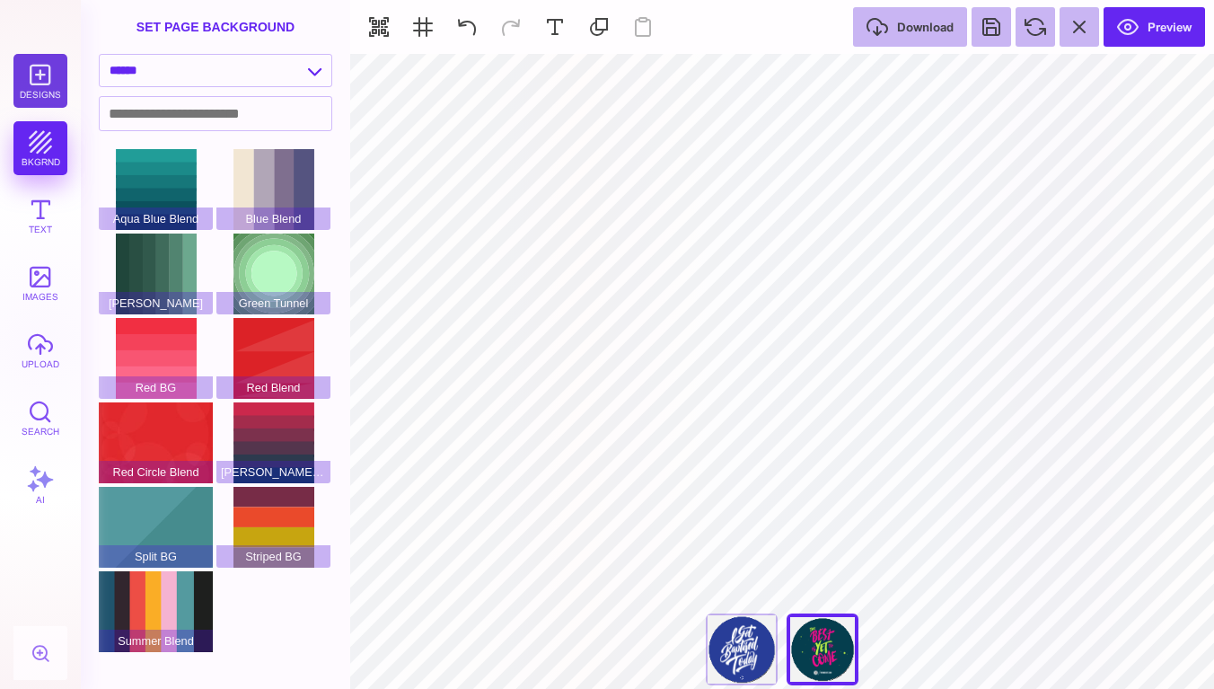
click at [40, 84] on button "Designs" at bounding box center [40, 81] width 54 height 54
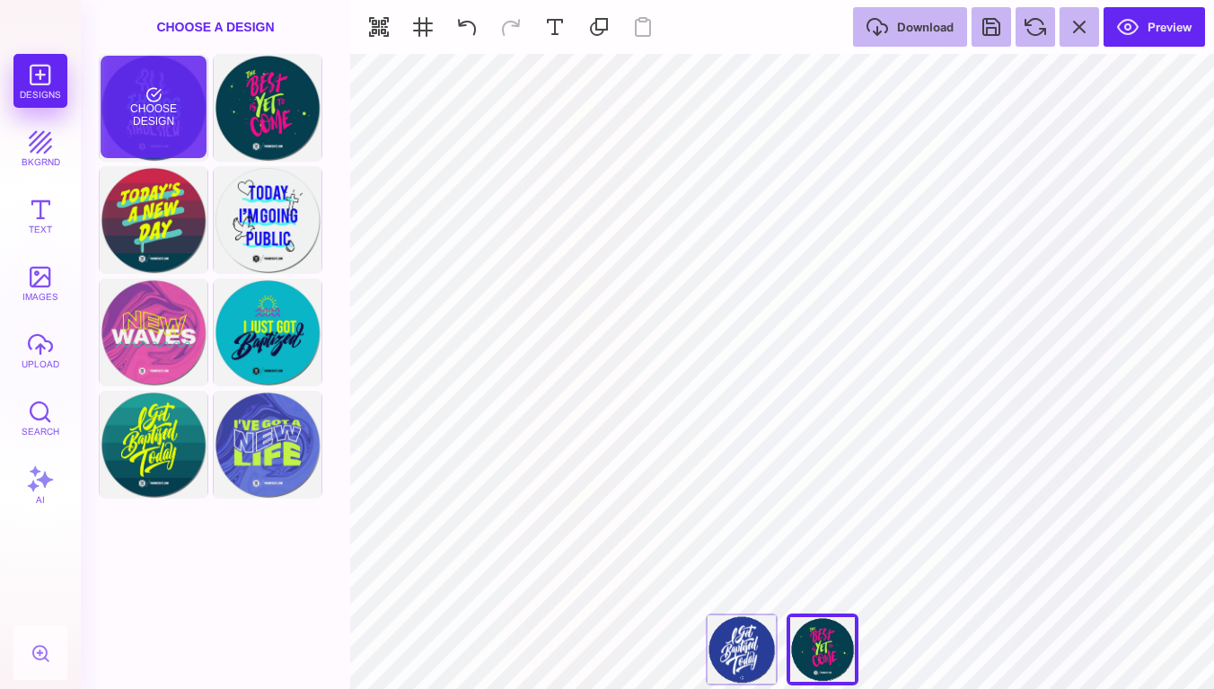
click at [146, 112] on div "Choose Design" at bounding box center [153, 107] width 105 height 102
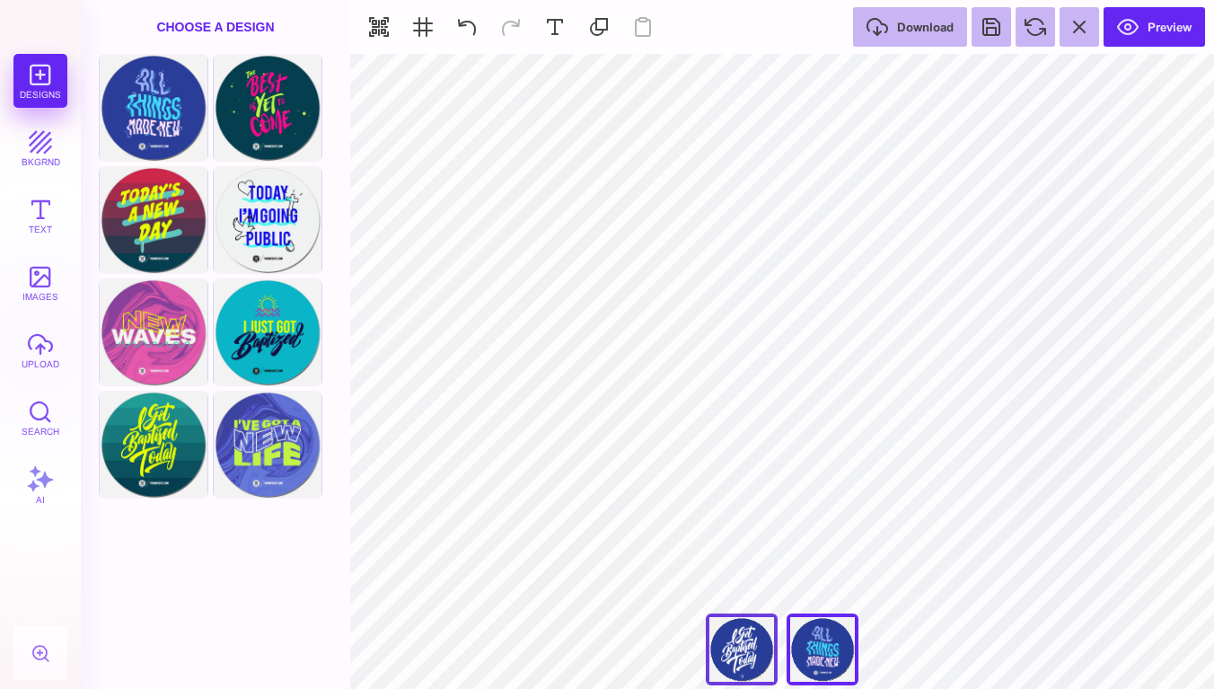
click at [756, 660] on div "All Things Made New" at bounding box center [742, 649] width 72 height 72
click at [819, 656] on div "All Things Made New" at bounding box center [822, 649] width 72 height 72
click at [743, 650] on div "All Things Made New" at bounding box center [742, 649] width 72 height 72
click at [803, 658] on div "All Things Made New" at bounding box center [822, 649] width 72 height 72
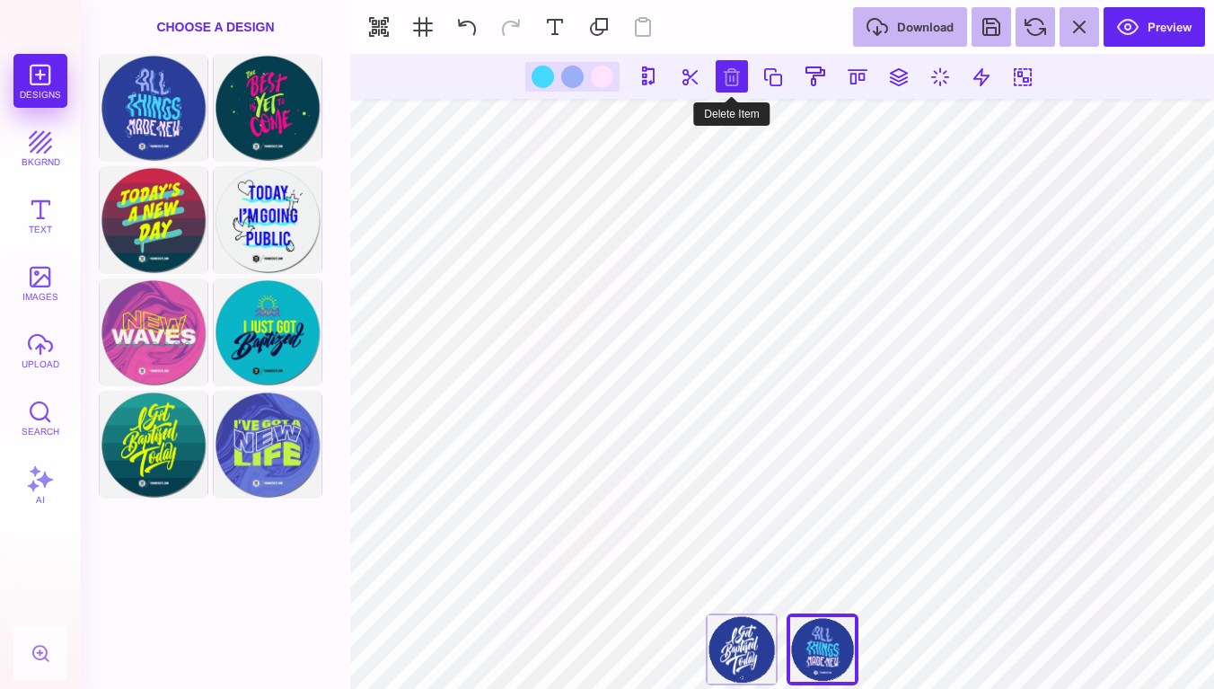
click at [725, 69] on button at bounding box center [731, 76] width 32 height 32
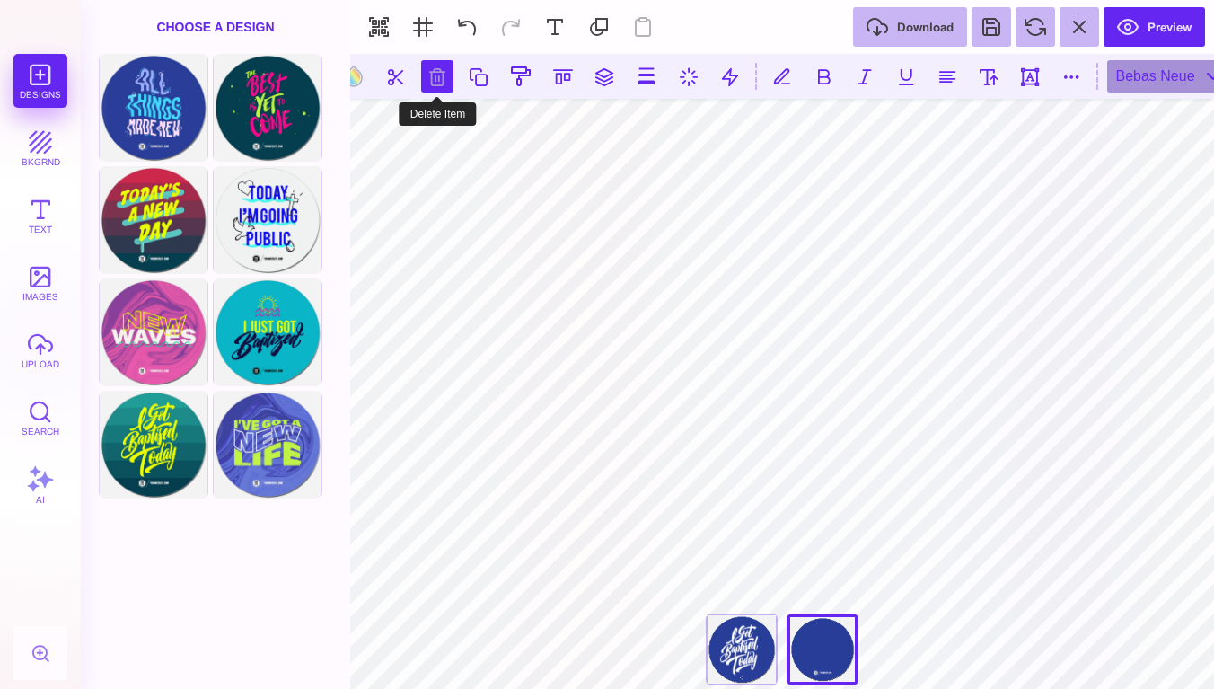
click at [437, 79] on button at bounding box center [437, 76] width 32 height 32
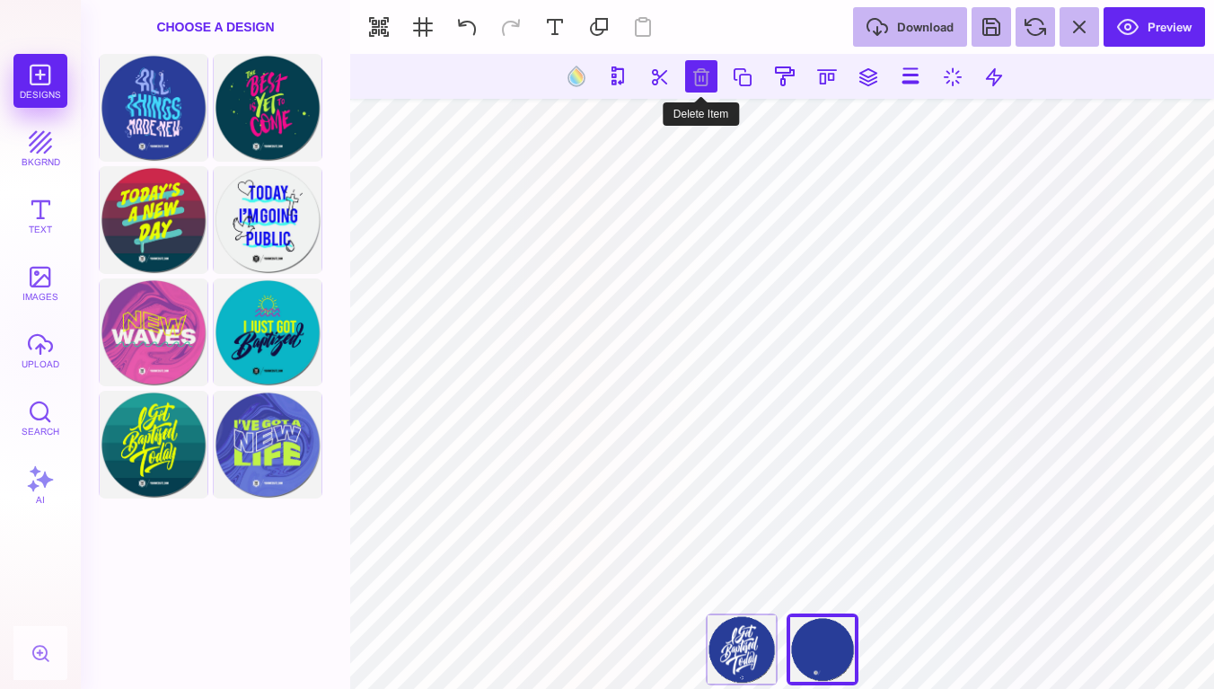
click at [696, 72] on button at bounding box center [701, 76] width 32 height 32
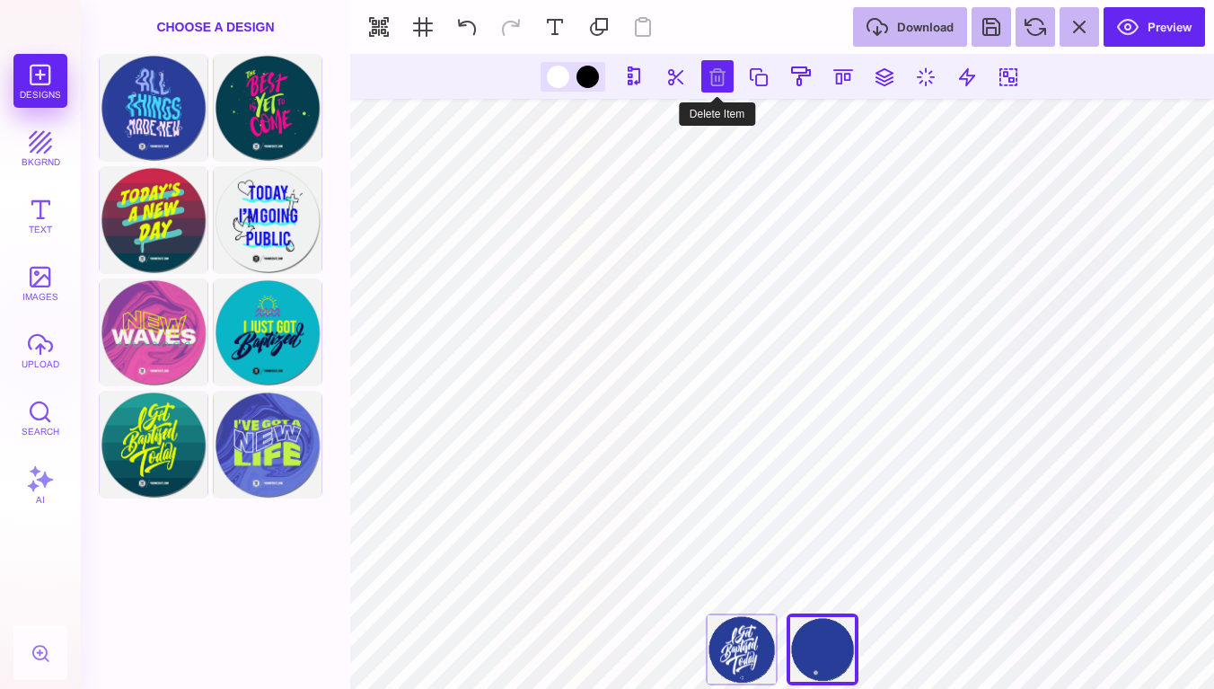
click at [721, 72] on button at bounding box center [717, 76] width 32 height 32
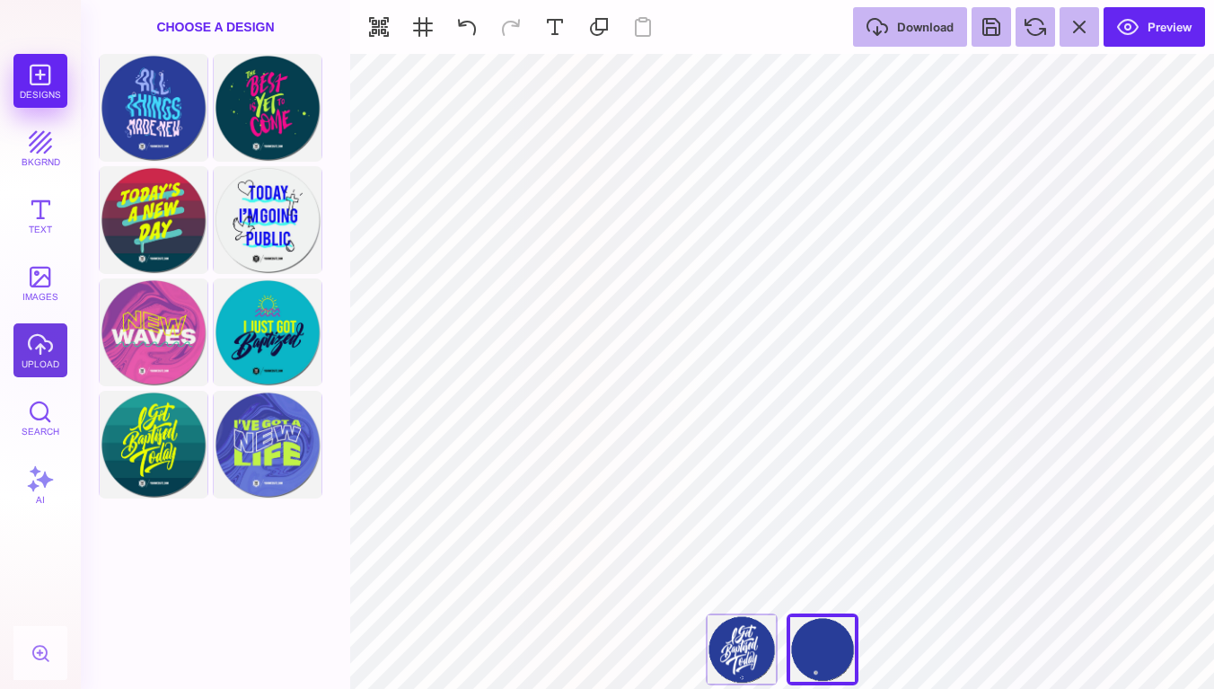
click at [40, 338] on button "upload" at bounding box center [40, 350] width 54 height 54
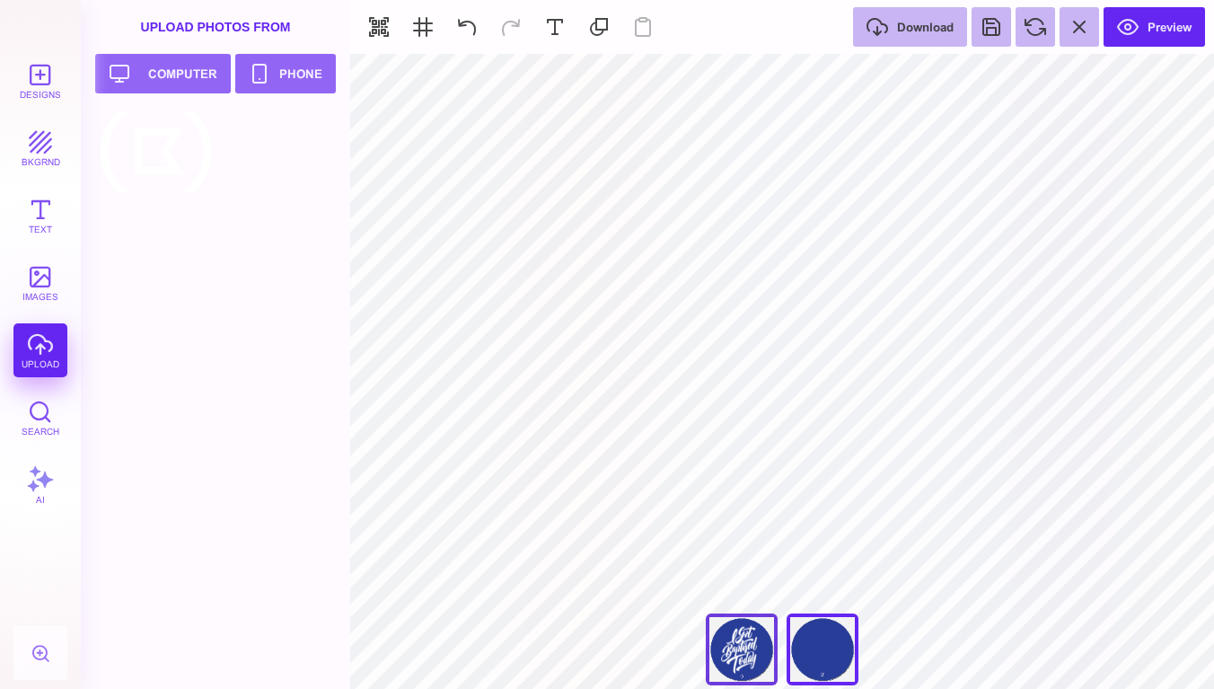
click at [759, 648] on div "All Things Made New" at bounding box center [742, 649] width 72 height 72
click at [818, 640] on div "All Things Made New" at bounding box center [822, 649] width 72 height 72
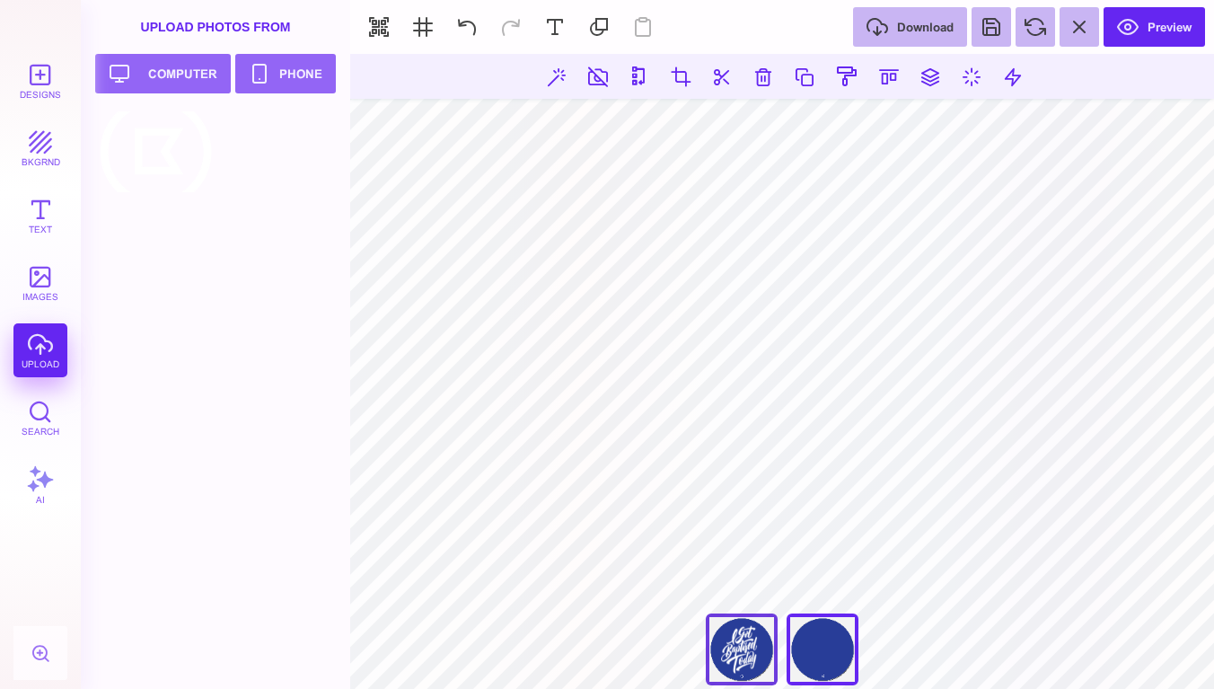
click at [749, 661] on div "All Things Made New" at bounding box center [742, 649] width 72 height 72
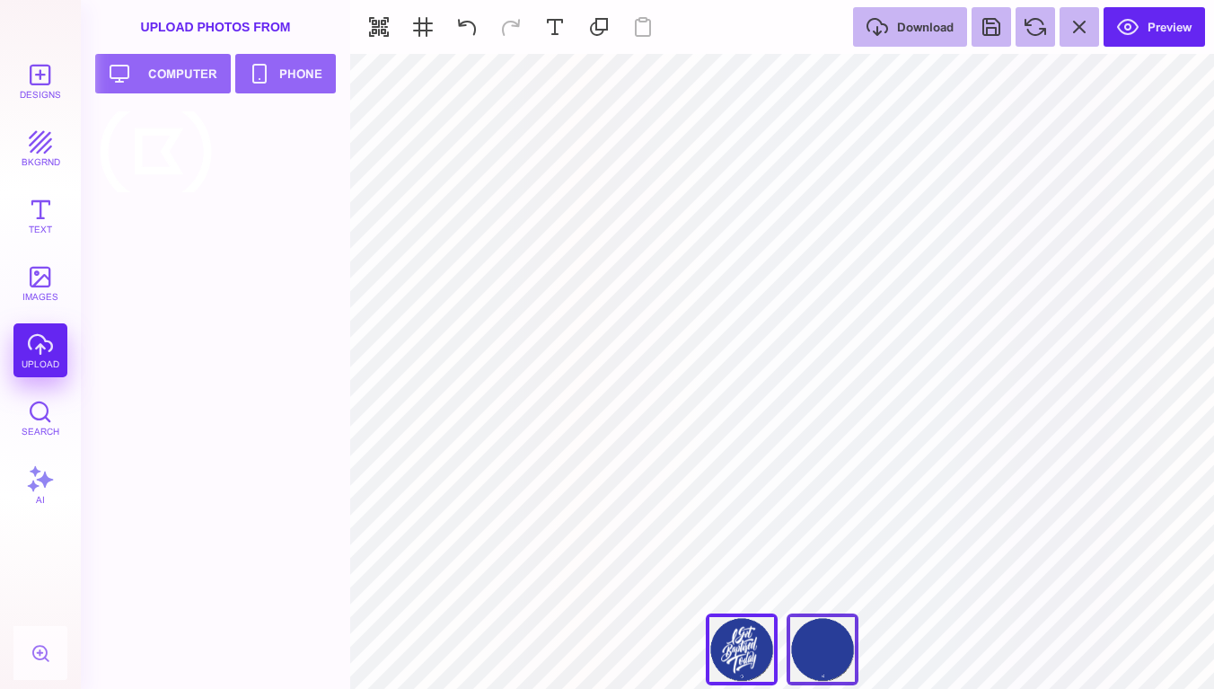
click at [828, 659] on div "All Things Made New" at bounding box center [822, 649] width 72 height 72
click at [734, 654] on div "All Things Made New" at bounding box center [742, 649] width 72 height 72
click at [828, 645] on div "All Things Made New" at bounding box center [822, 649] width 72 height 72
click at [48, 85] on button "Designs" at bounding box center [40, 81] width 54 height 54
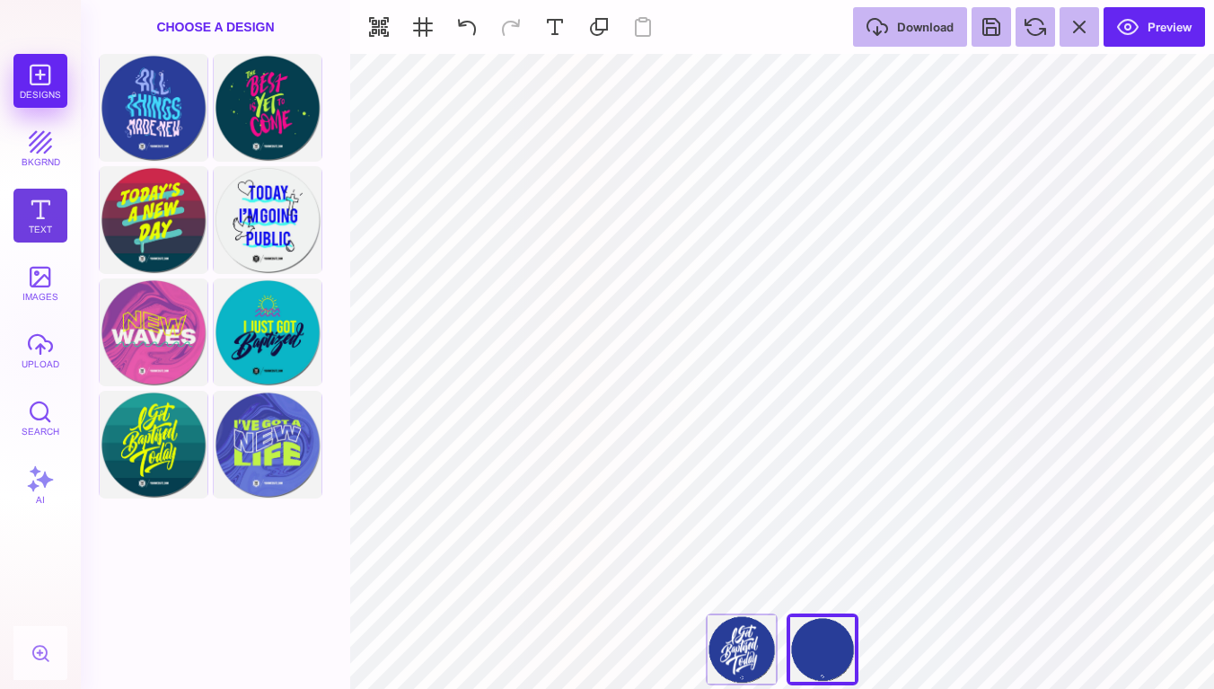
click at [45, 227] on button "Text" at bounding box center [40, 216] width 54 height 54
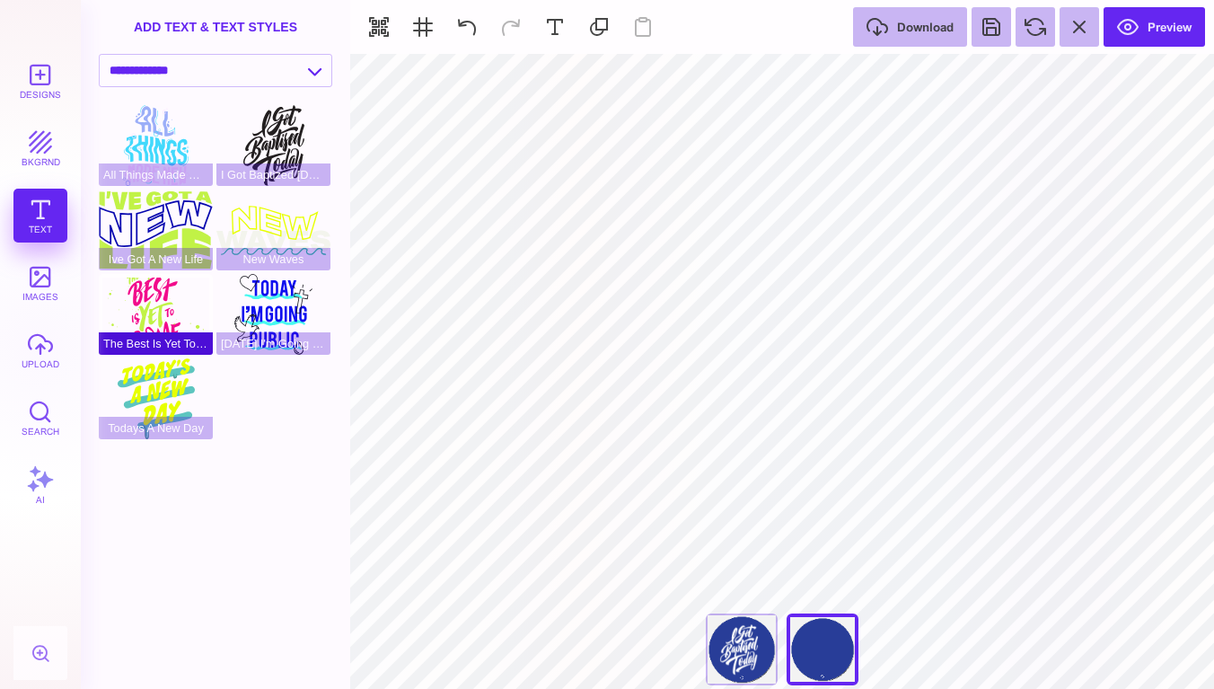
click at [178, 305] on div "The Best Is Yet To Come" at bounding box center [156, 314] width 114 height 81
type input "#F20C8B"
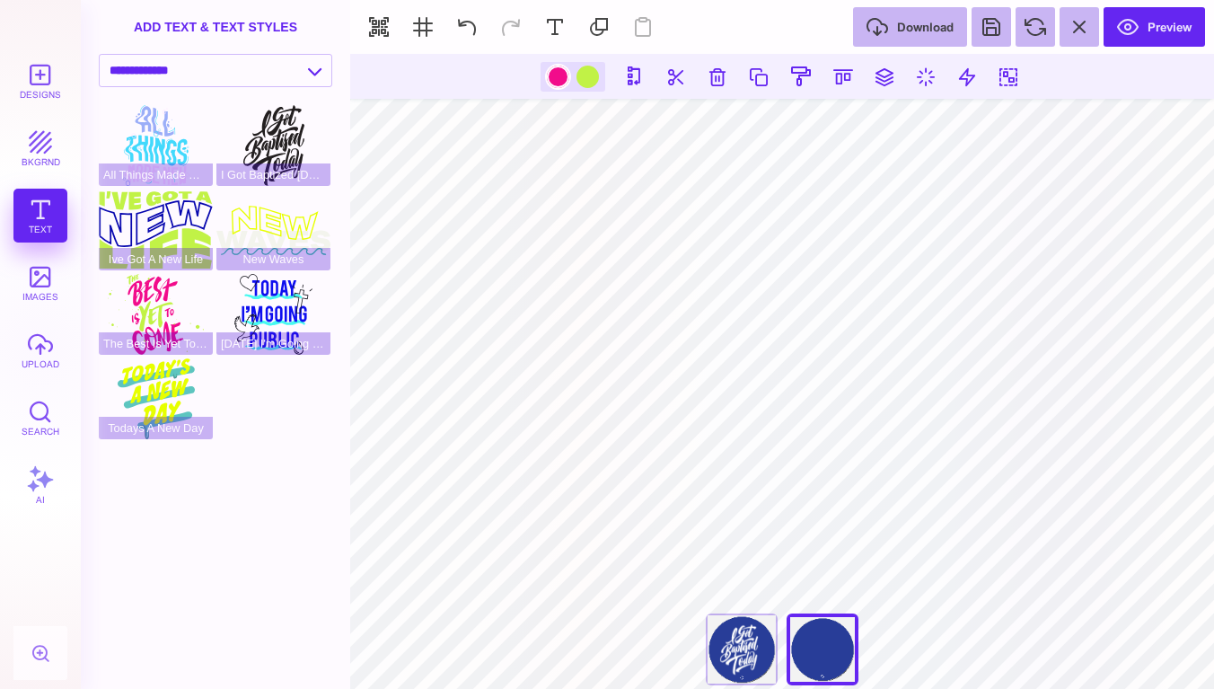
click at [565, 75] on div at bounding box center [558, 77] width 22 height 22
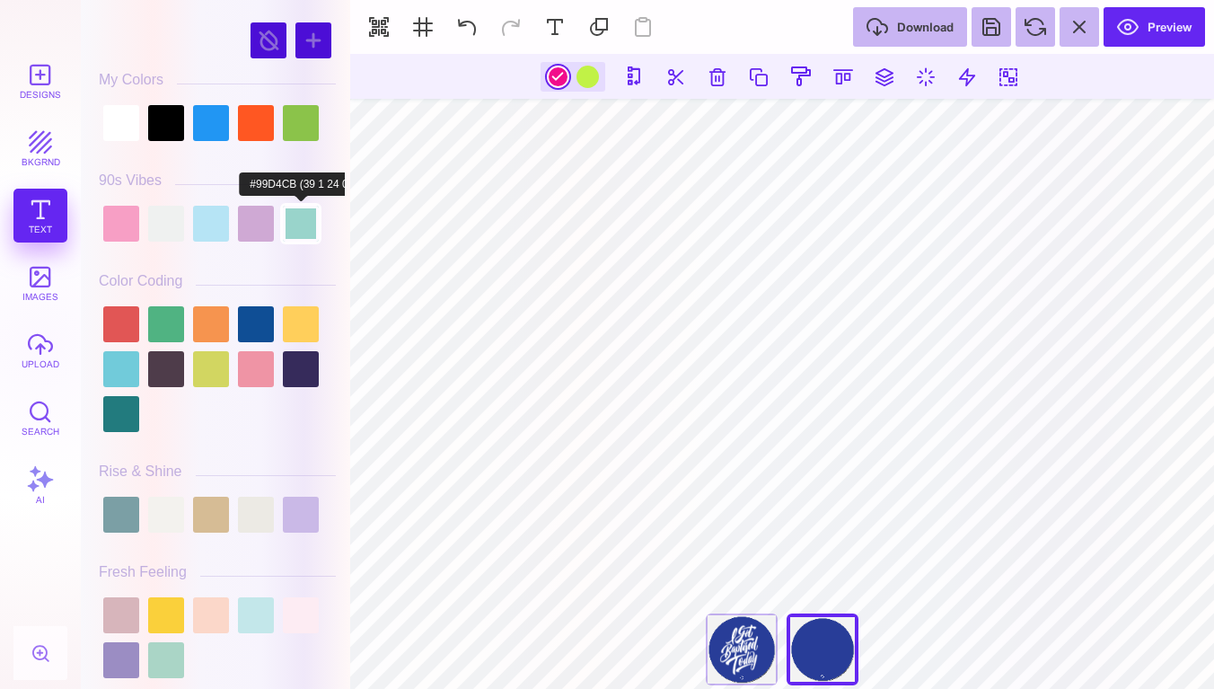
click at [301, 231] on div at bounding box center [301, 224] width 36 height 36
click at [589, 76] on div at bounding box center [587, 77] width 22 height 22
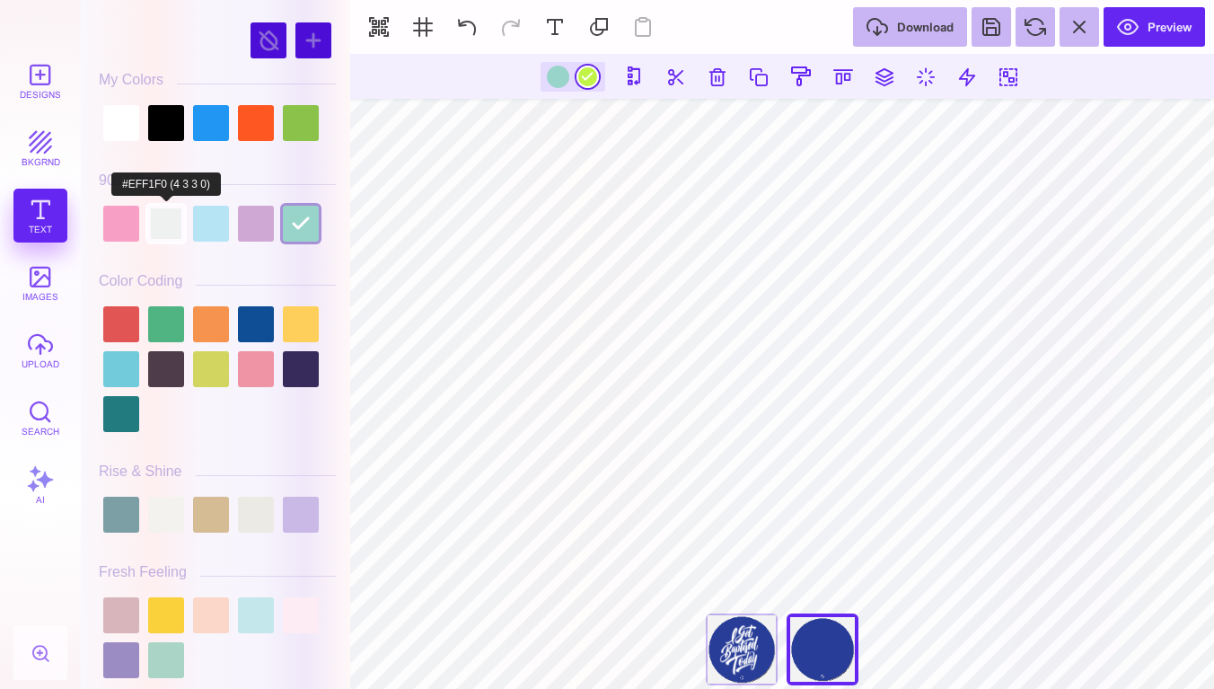
click at [165, 224] on div at bounding box center [166, 224] width 36 height 36
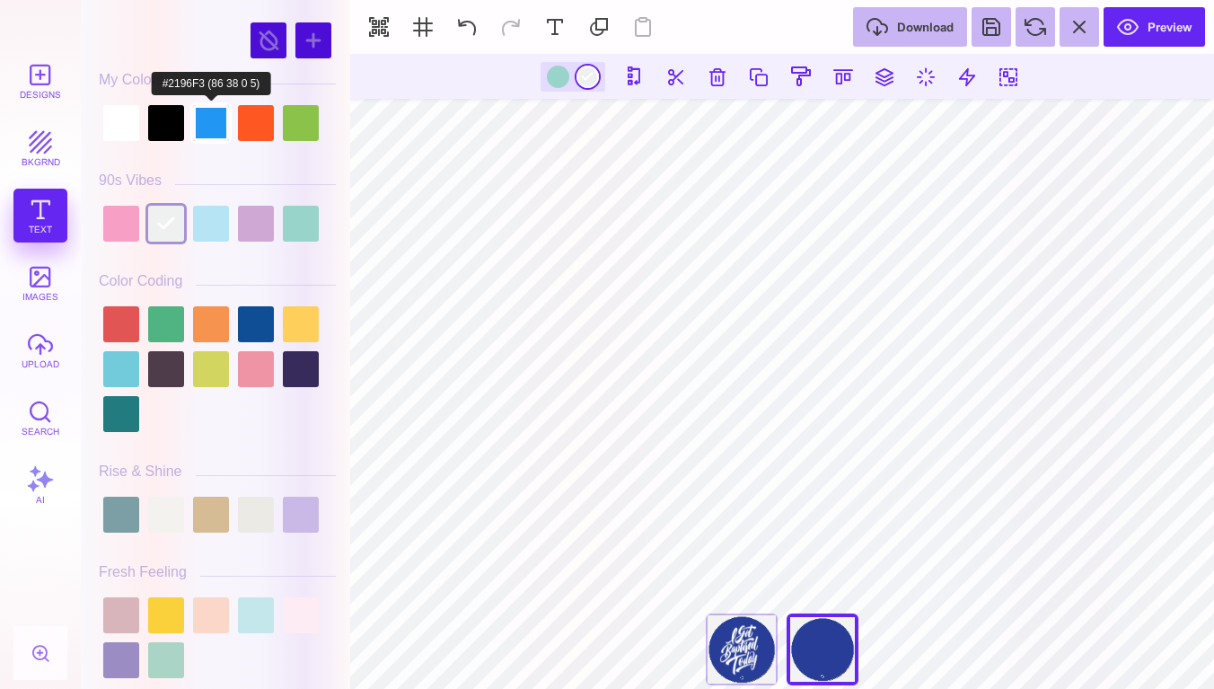
click at [211, 124] on div at bounding box center [211, 123] width 36 height 36
type input "#2196F3"
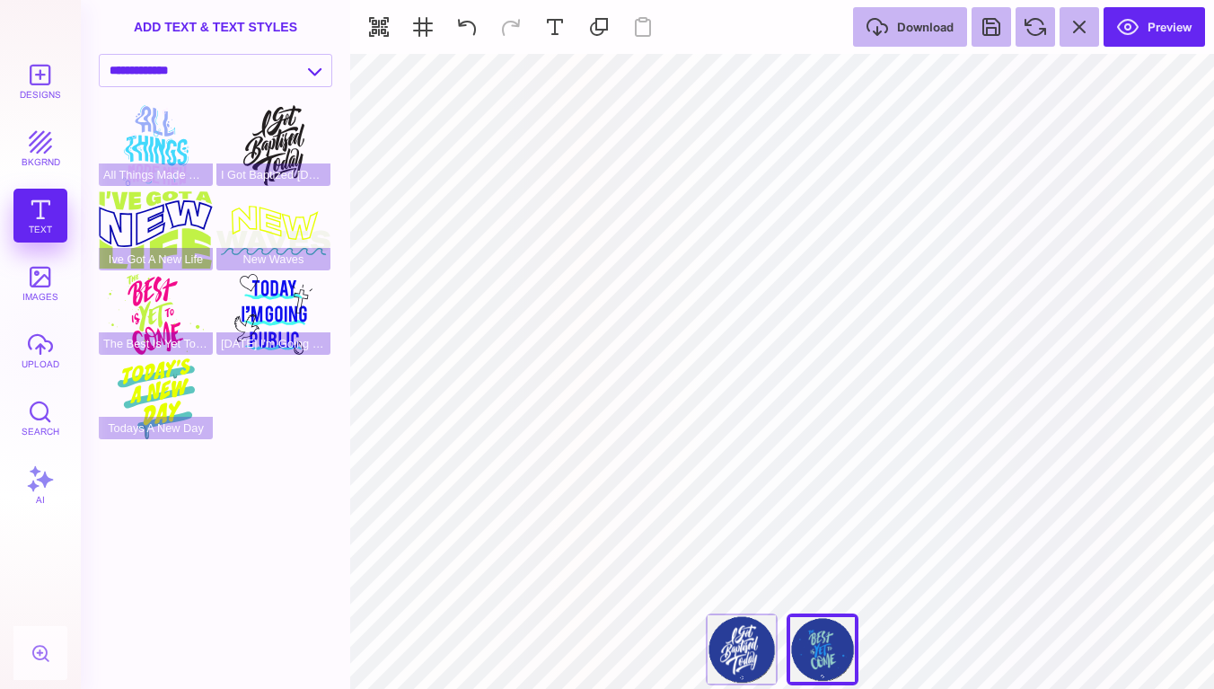
type input "#99D4CB"
click at [744, 661] on div "All Things Made New" at bounding box center [742, 649] width 72 height 72
click at [824, 648] on div "All Things Made New" at bounding box center [822, 649] width 72 height 72
click at [768, 639] on div "All Things Made New" at bounding box center [742, 649] width 72 height 72
click at [837, 638] on div "All Things Made New" at bounding box center [822, 649] width 72 height 72
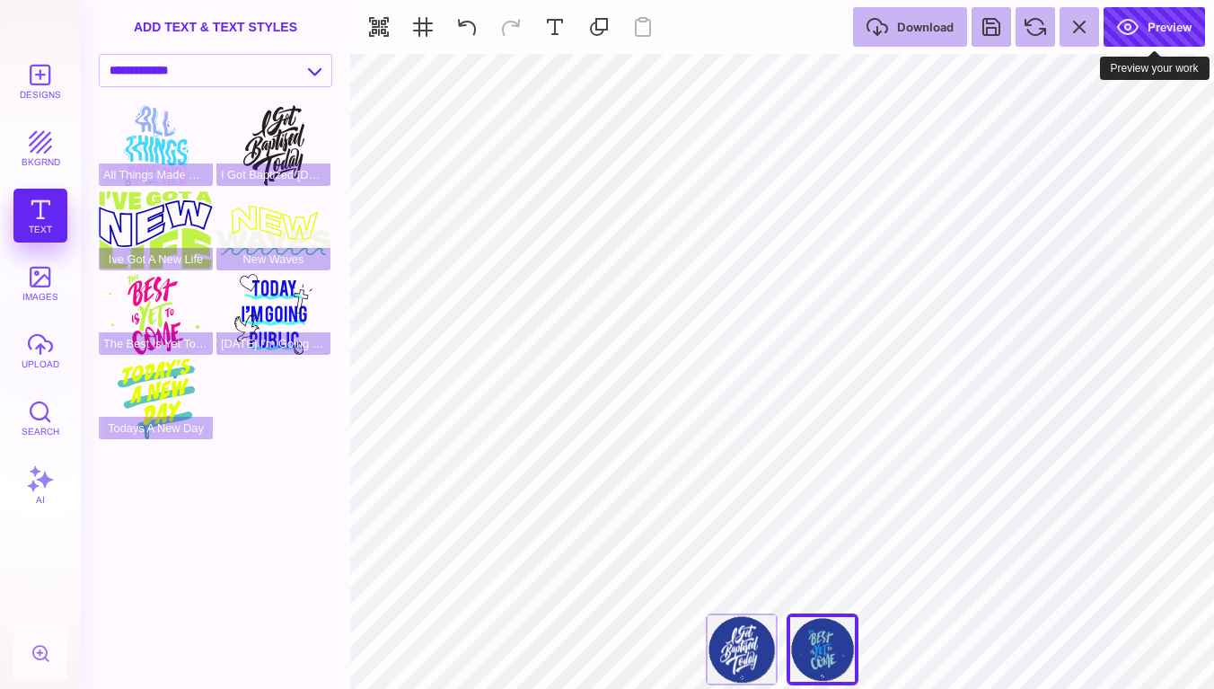
click at [1143, 36] on button "Preview" at bounding box center [1153, 27] width 101 height 40
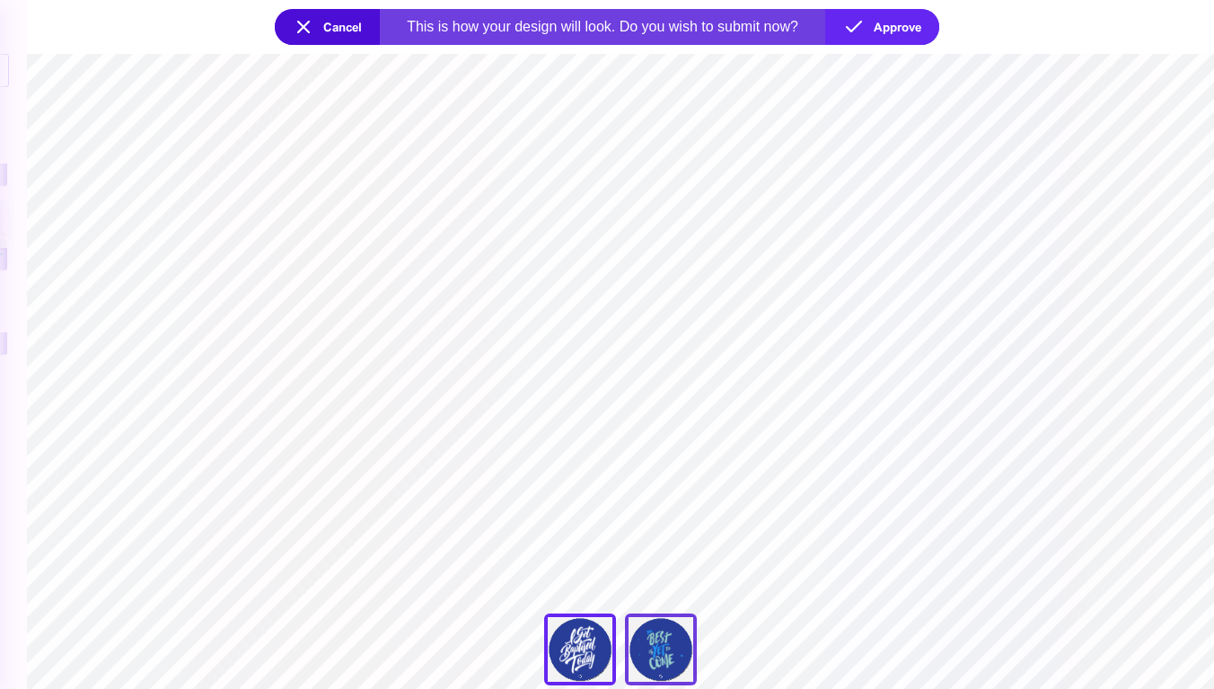
click at [667, 659] on div "All Things Made New" at bounding box center [661, 649] width 72 height 72
click at [601, 652] on div "All Things Made New" at bounding box center [580, 649] width 72 height 72
click at [906, 36] on button "Approve" at bounding box center [882, 27] width 114 height 36
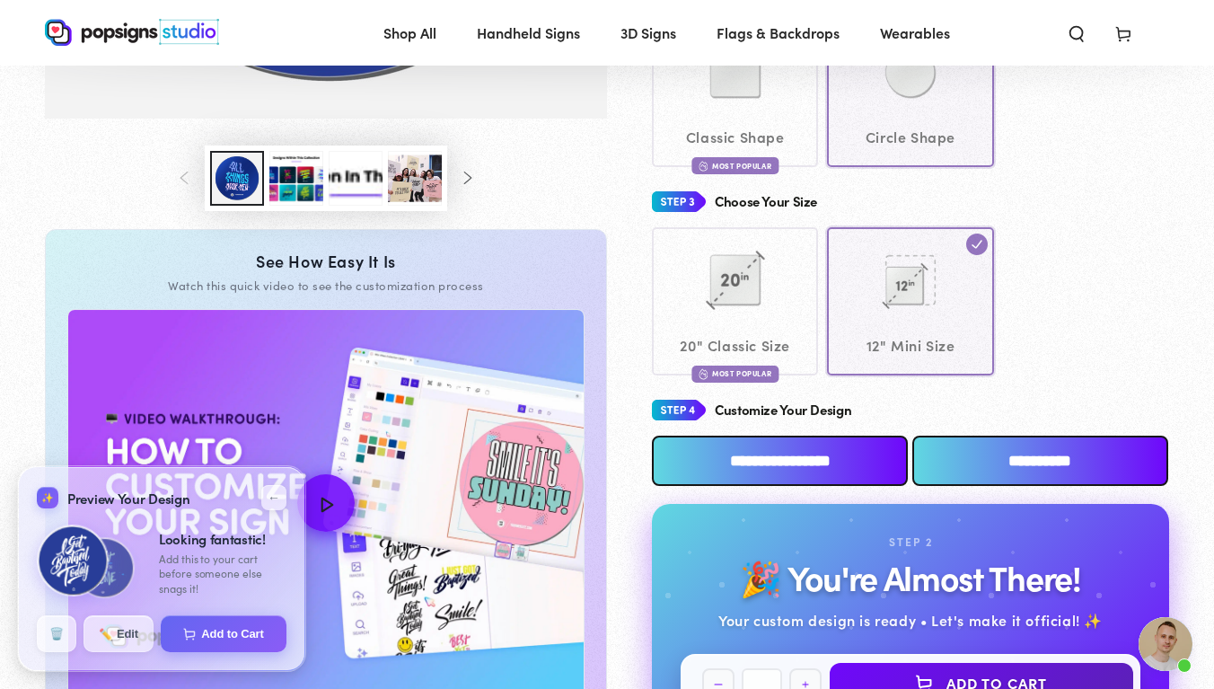
scroll to position [629, 0]
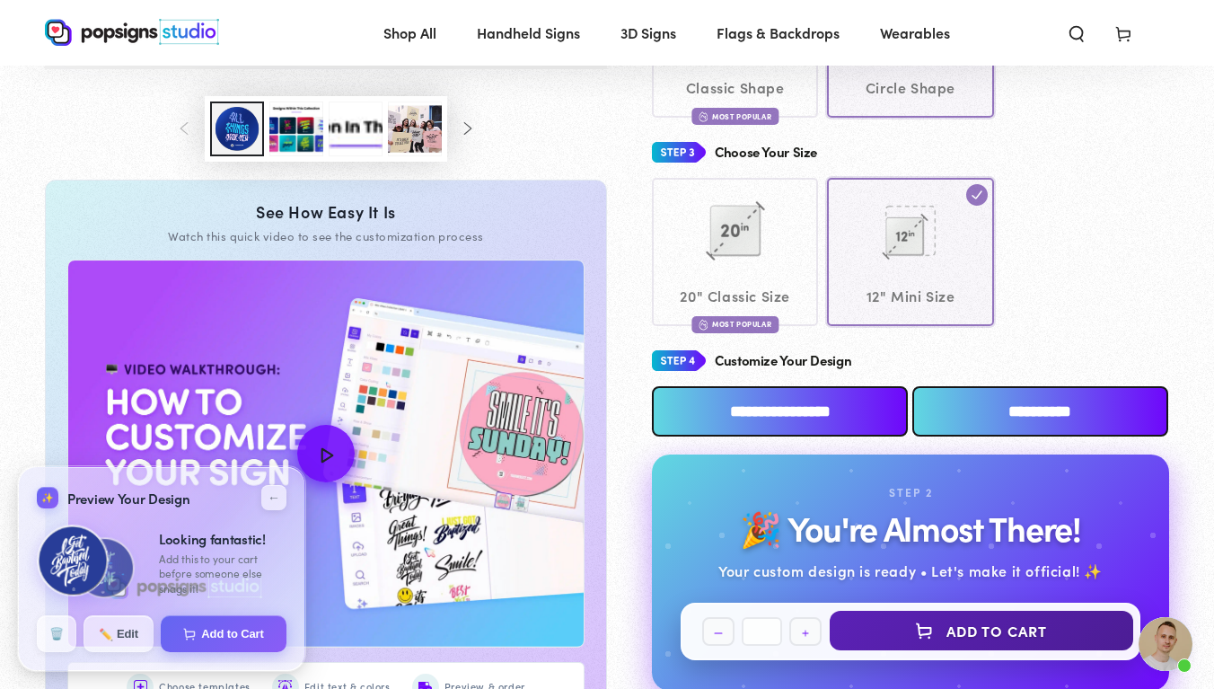
click at [920, 610] on button "Add to Cart" at bounding box center [981, 630] width 303 height 40
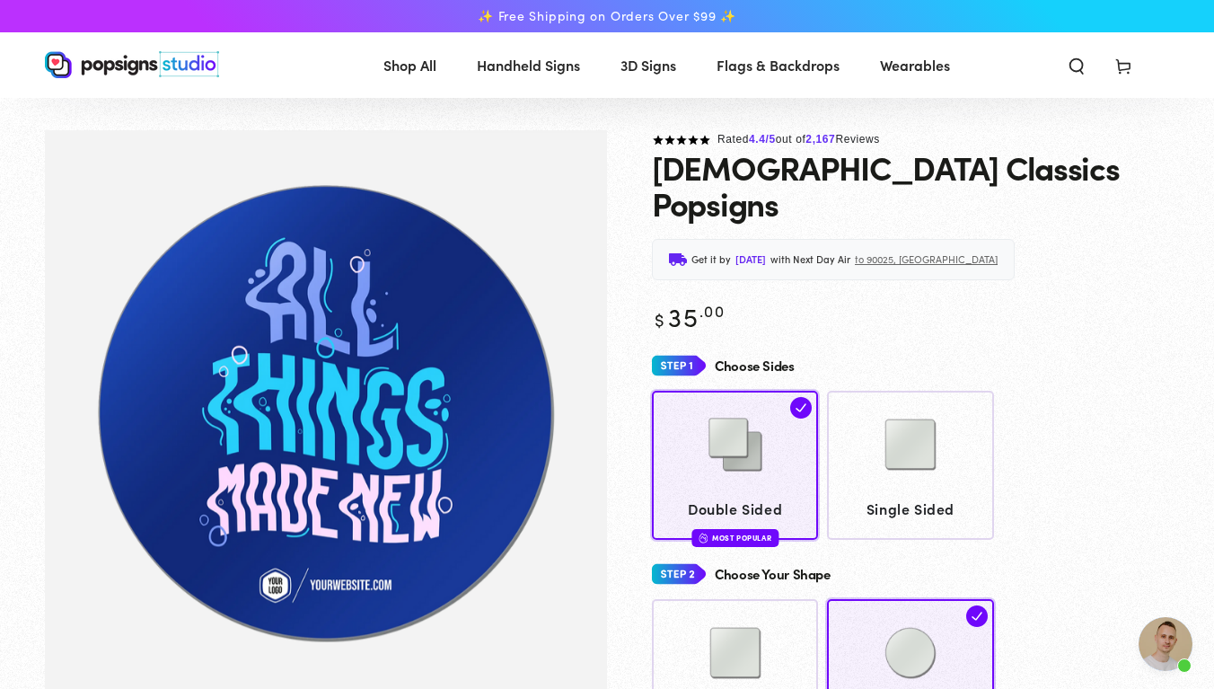
scroll to position [307, 0]
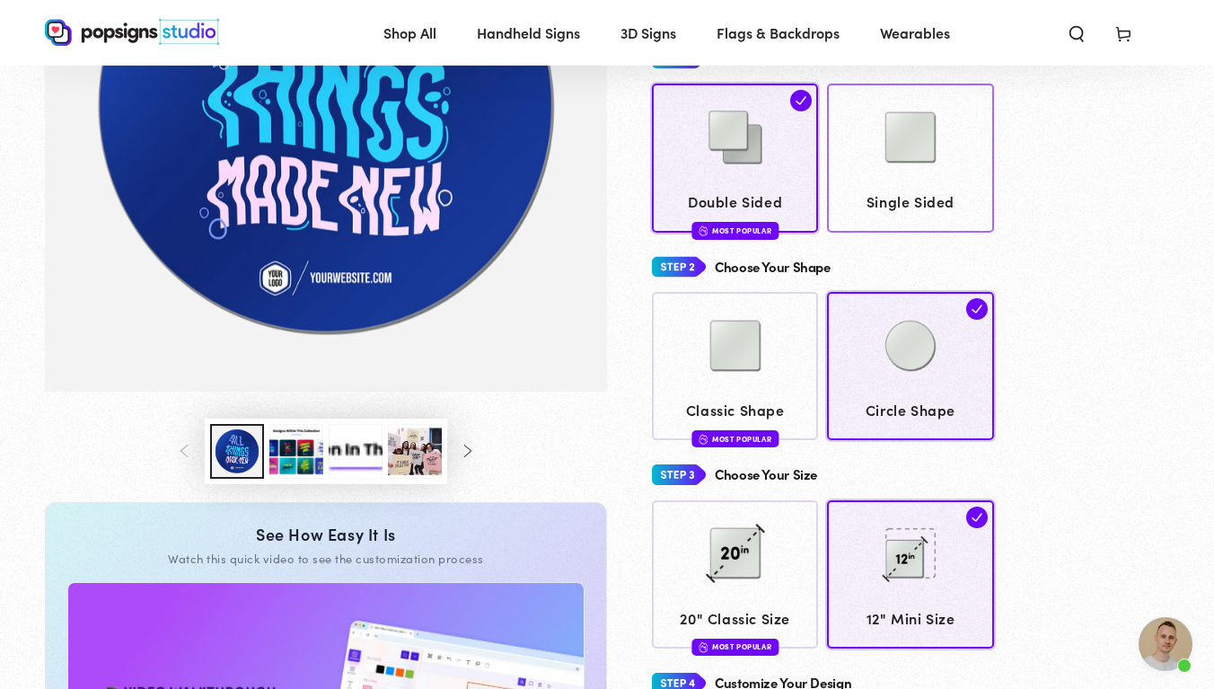
click at [884, 186] on link "Single Sided" at bounding box center [910, 157] width 166 height 148
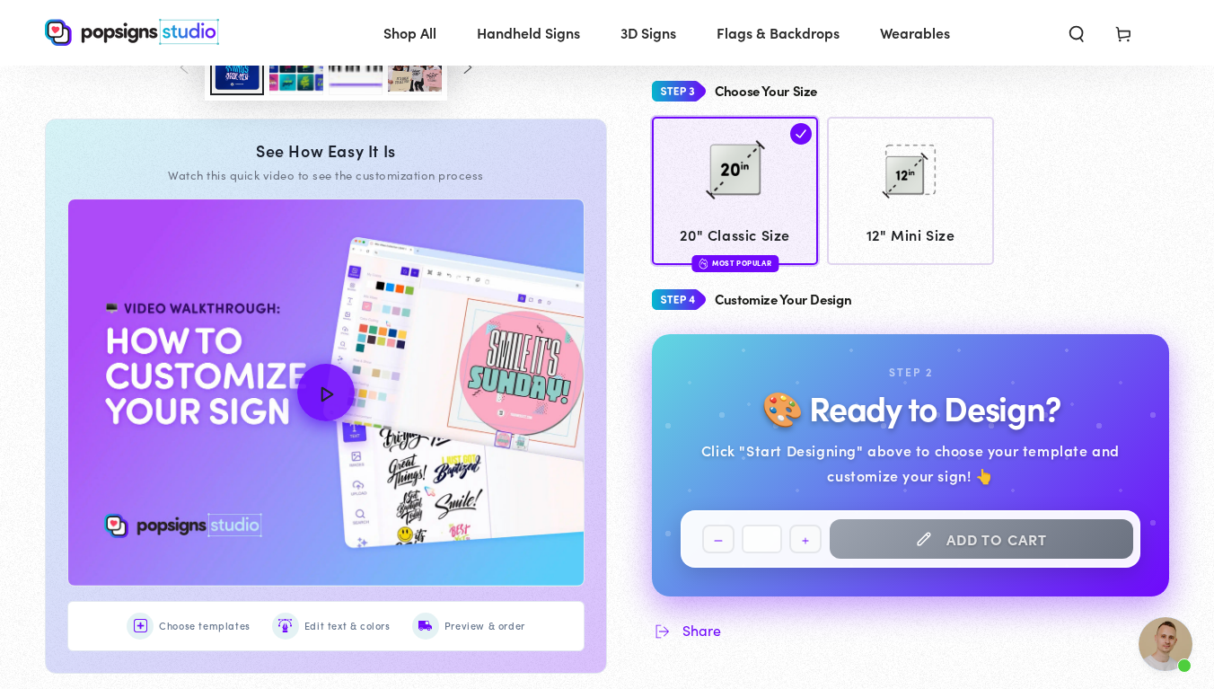
scroll to position [694, 0]
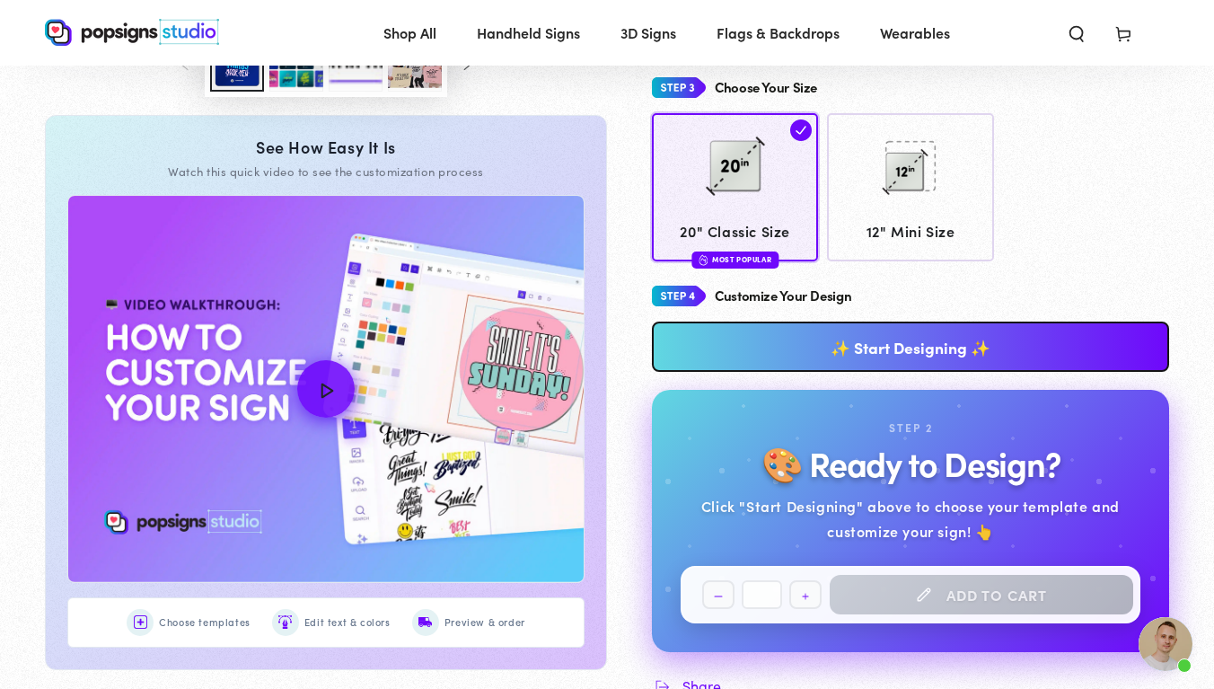
click at [798, 321] on link "✨ Start Designing ✨" at bounding box center [910, 346] width 517 height 50
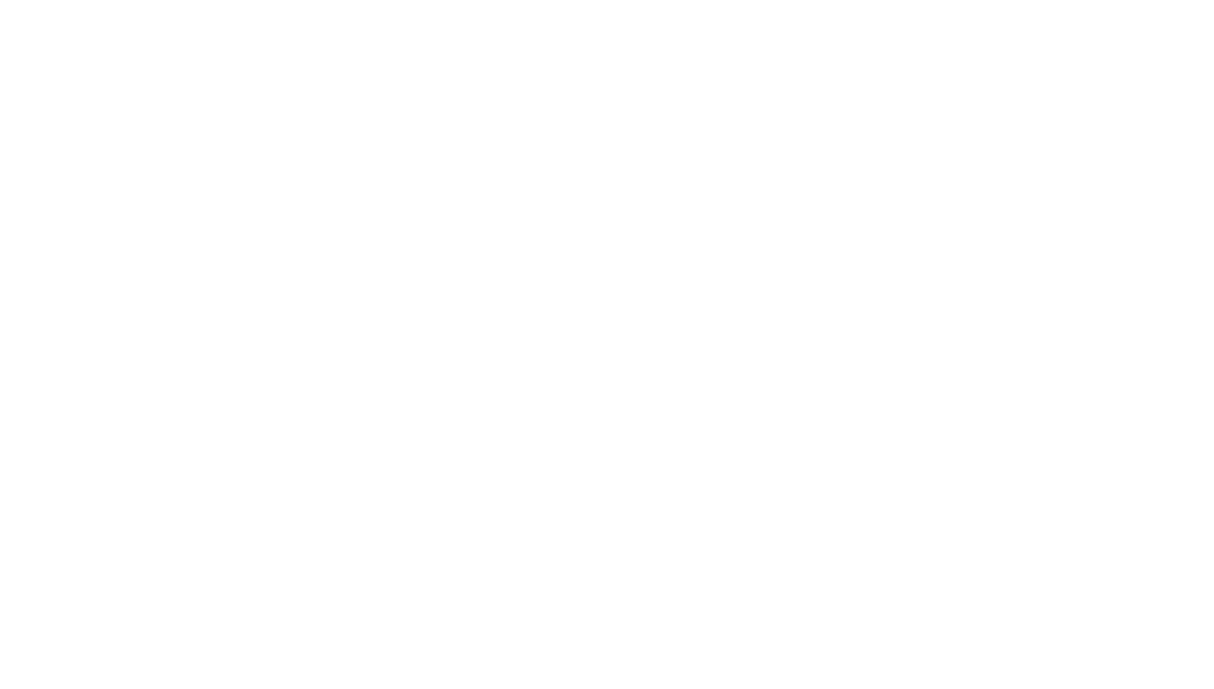
scroll to position [0, 0]
type textarea "An ancient tree with a door leading to a magical world"
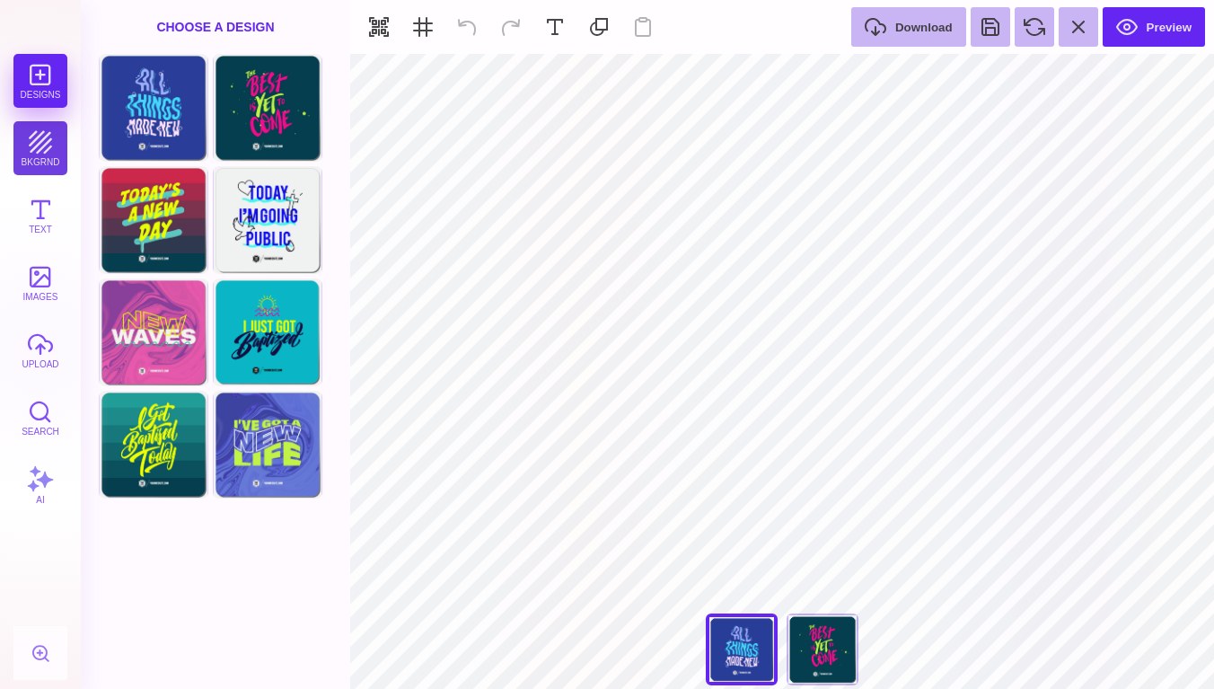
click at [46, 153] on button "bkgrnd" at bounding box center [40, 148] width 54 height 54
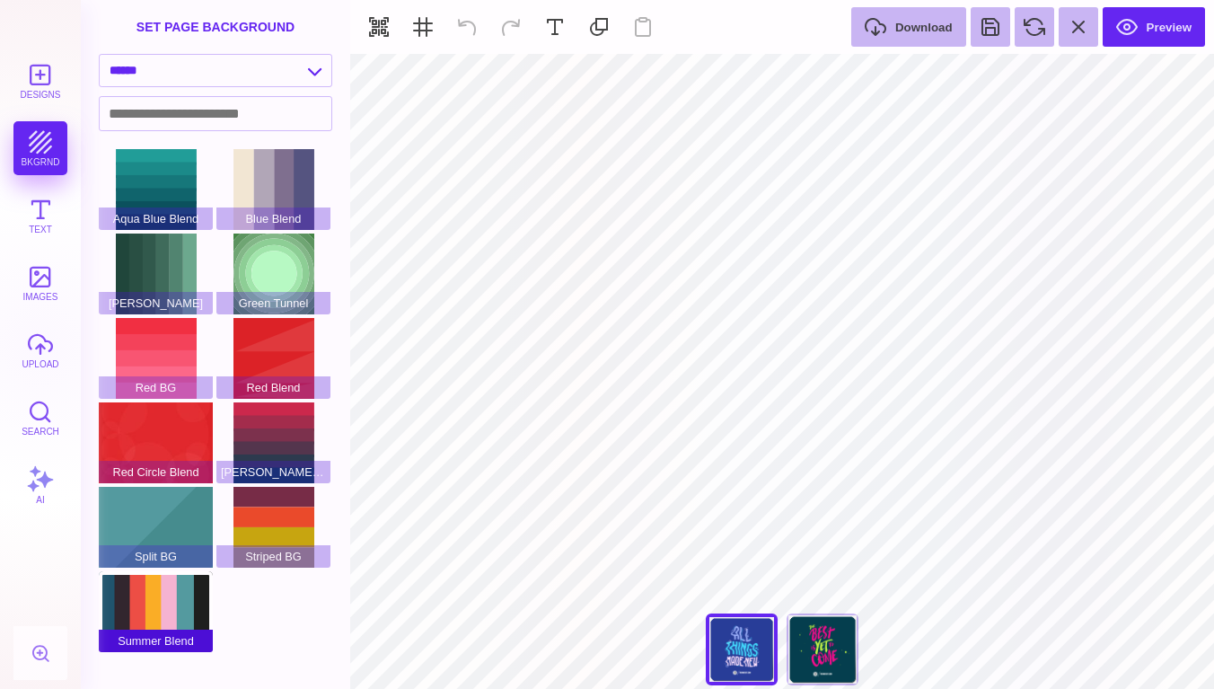
click at [189, 593] on div "Summer Blend" at bounding box center [156, 611] width 114 height 81
type input "#FFFFFF"
click at [158, 598] on div "Summer Blend" at bounding box center [156, 611] width 114 height 81
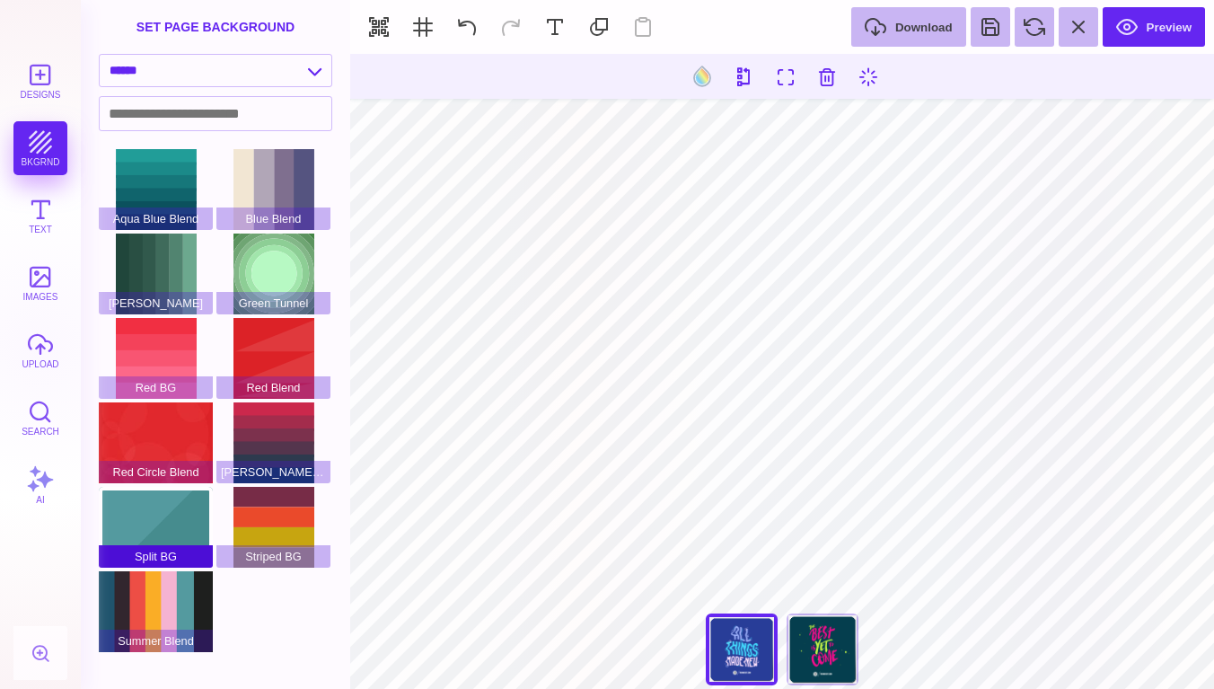
click at [191, 531] on div "Split BG" at bounding box center [156, 527] width 114 height 81
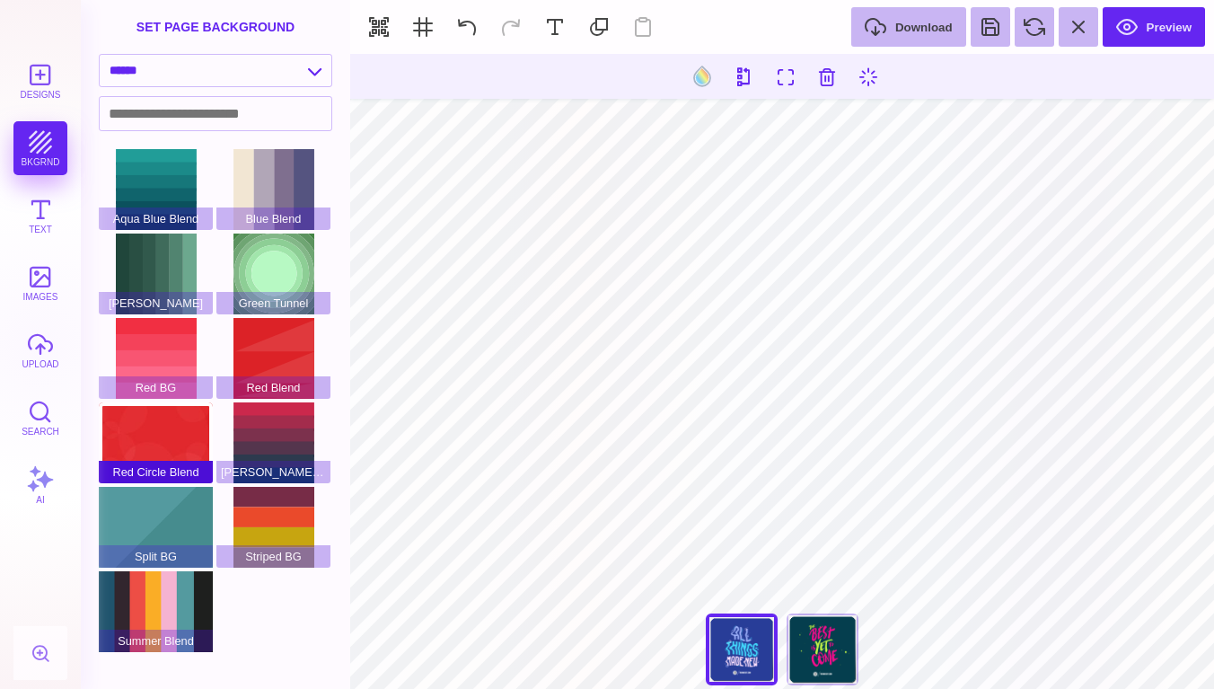
click at [191, 425] on div "Red Circle Blend" at bounding box center [156, 442] width 114 height 81
select select "**********"
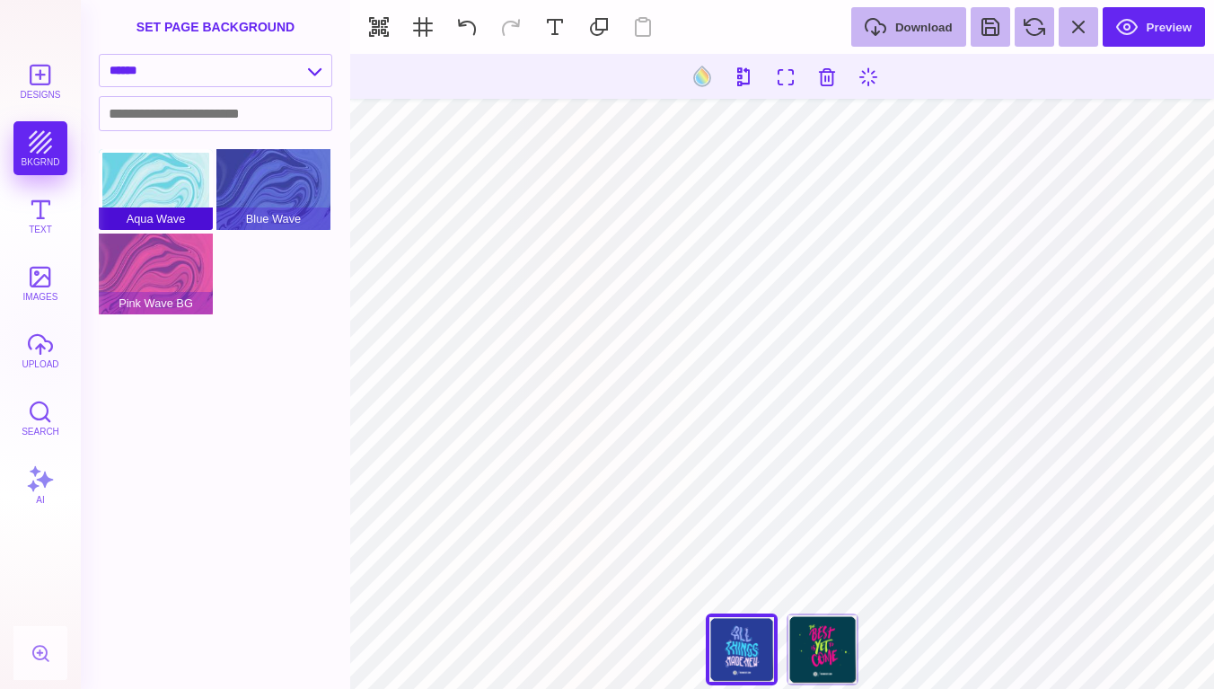
click at [182, 198] on div "Aqua Wave" at bounding box center [156, 189] width 114 height 81
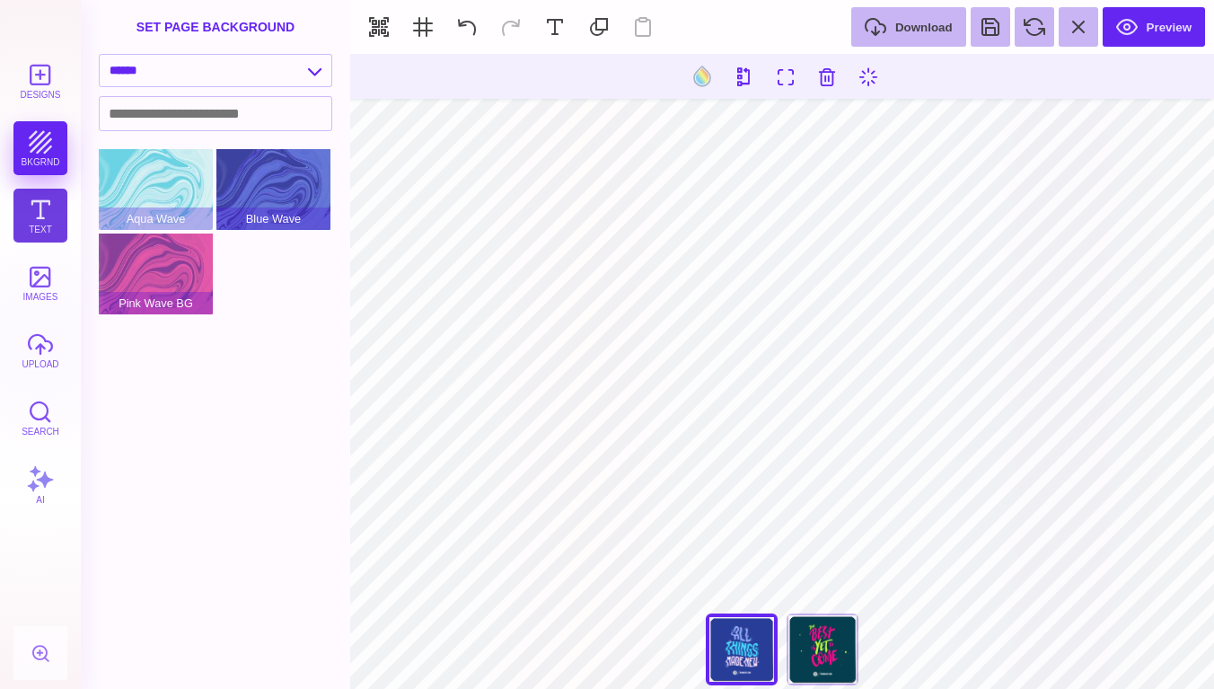
click at [38, 218] on button "Text" at bounding box center [40, 216] width 54 height 54
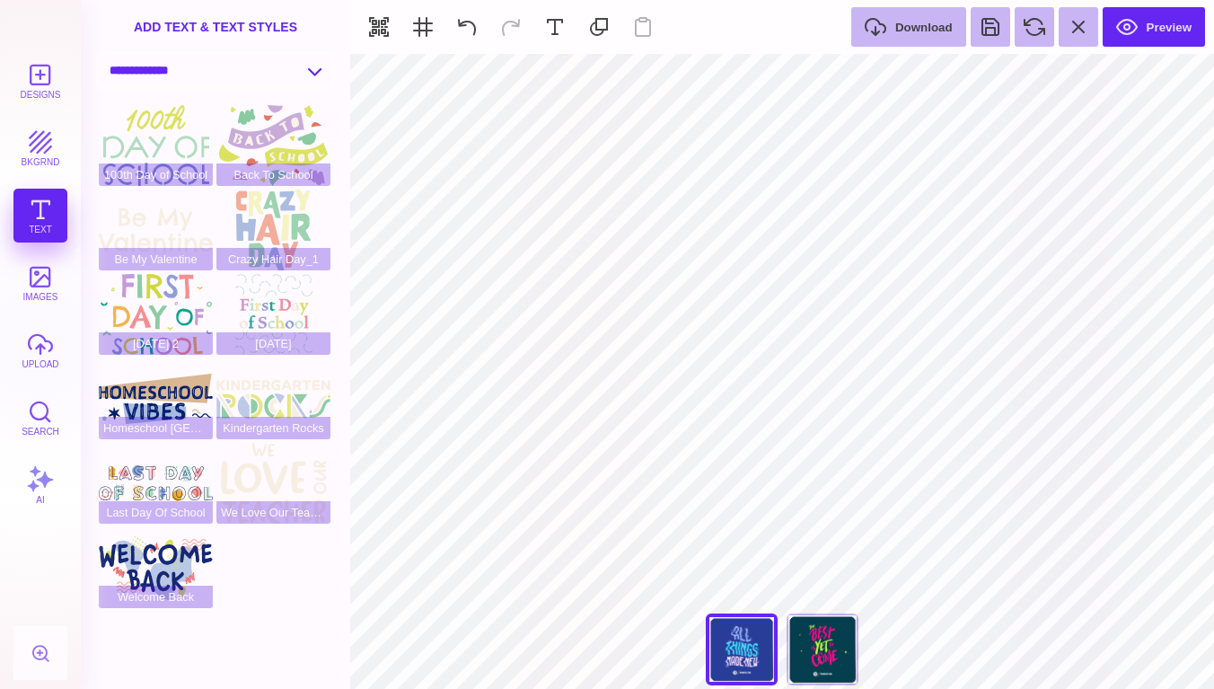
select select "**********"
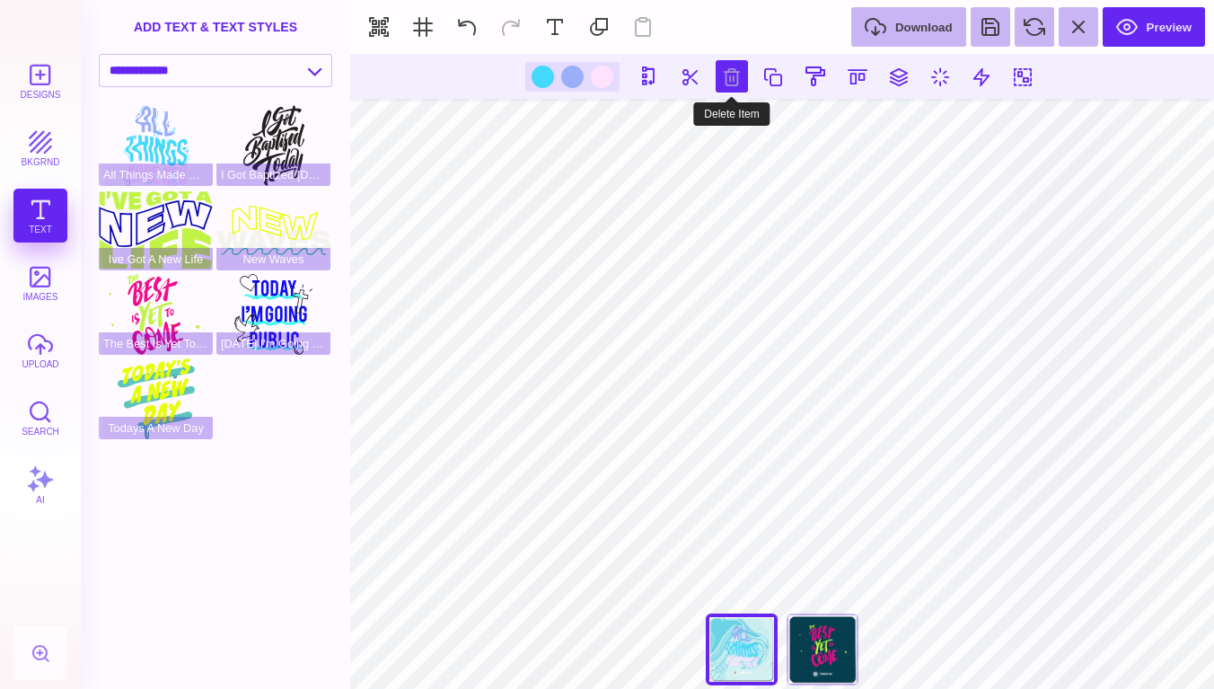
click at [738, 77] on button at bounding box center [731, 76] width 32 height 32
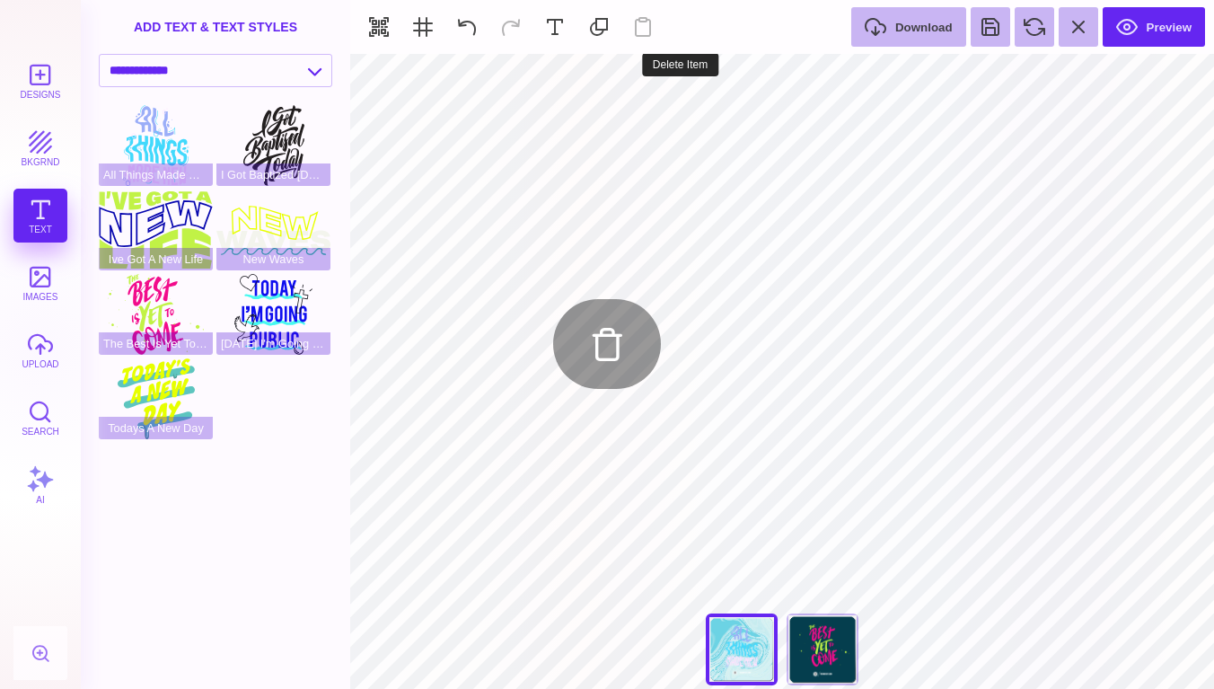
type input "#FFFFFF"
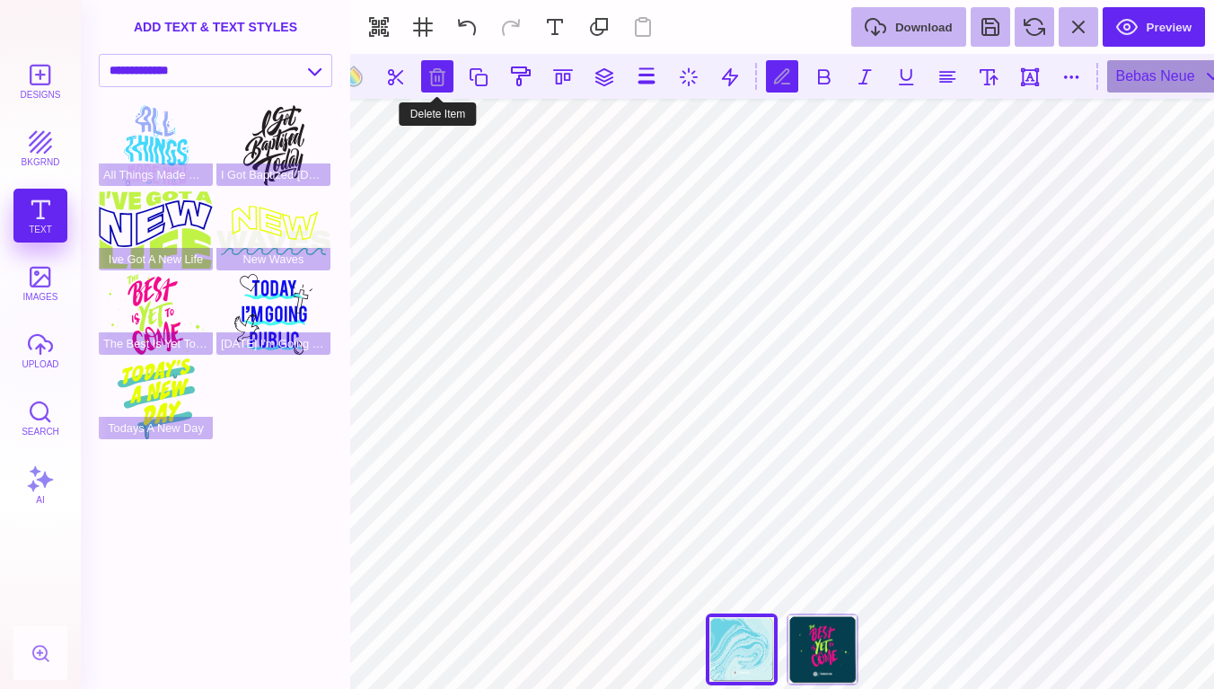
type textarea "*"
type textarea "***** *** ****"
click at [811, 71] on button at bounding box center [823, 76] width 32 height 32
click at [820, 75] on button at bounding box center [823, 76] width 32 height 32
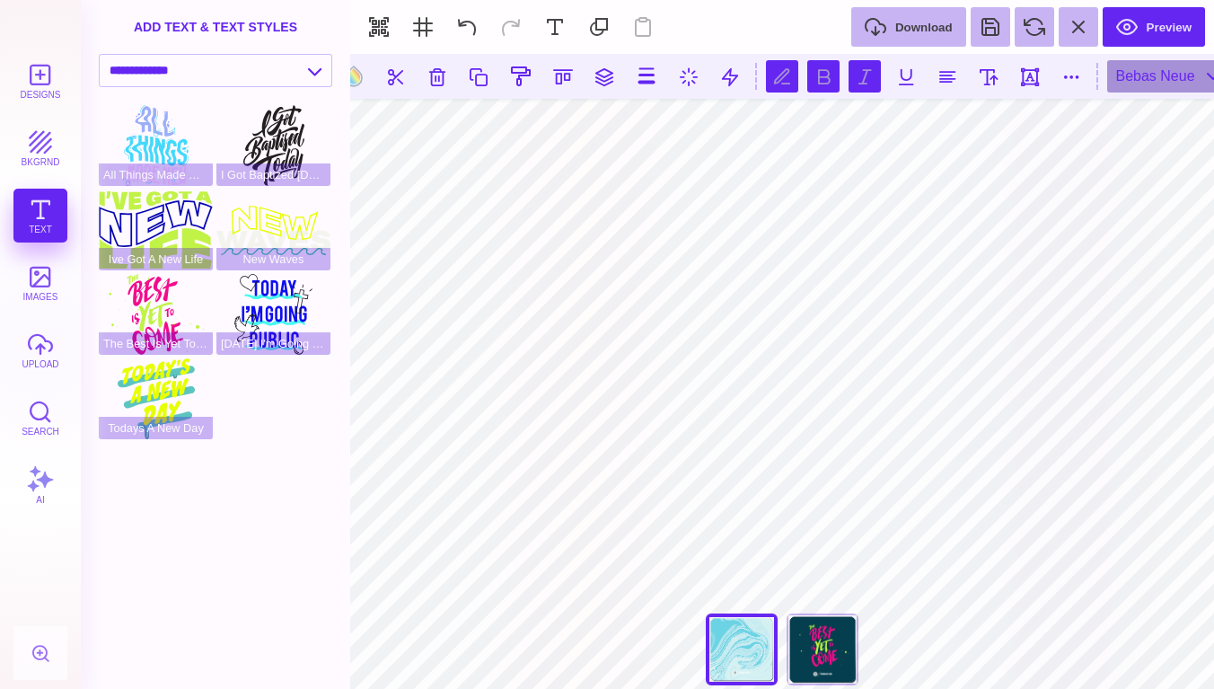
click at [865, 70] on button at bounding box center [864, 76] width 32 height 32
click at [868, 75] on button at bounding box center [864, 76] width 32 height 32
click at [777, 72] on button at bounding box center [782, 76] width 32 height 32
click at [992, 76] on button at bounding box center [988, 76] width 32 height 32
type input "**"
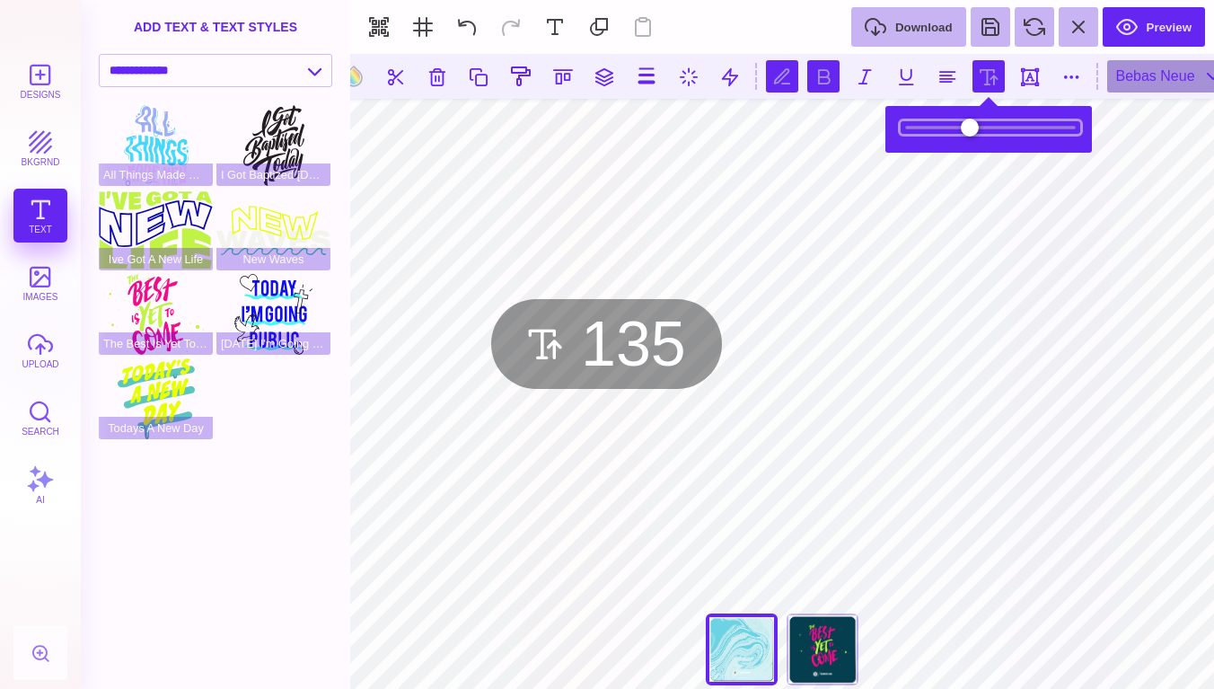
drag, startPoint x: 964, startPoint y: 127, endPoint x: 1138, endPoint y: 157, distance: 176.8
type input "***"
click at [1138, 157] on body "Designs bkgrnd Text images upload Search AI set page background" at bounding box center [607, 344] width 1214 height 689
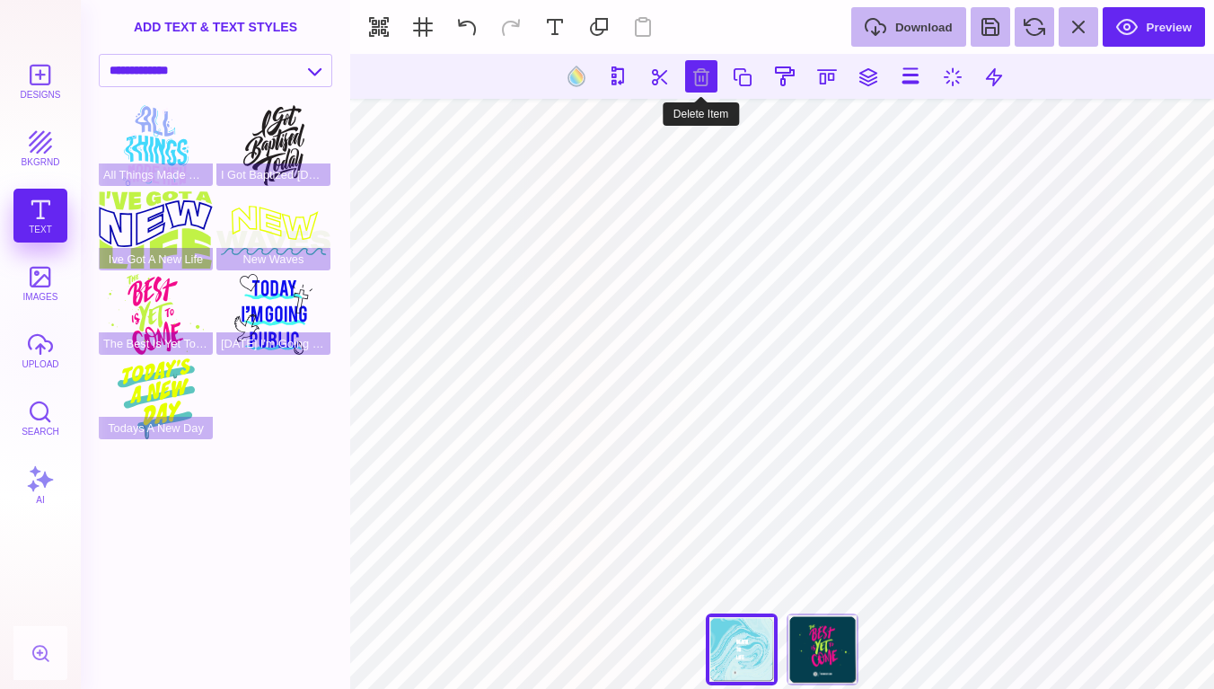
click at [704, 82] on button at bounding box center [701, 76] width 32 height 32
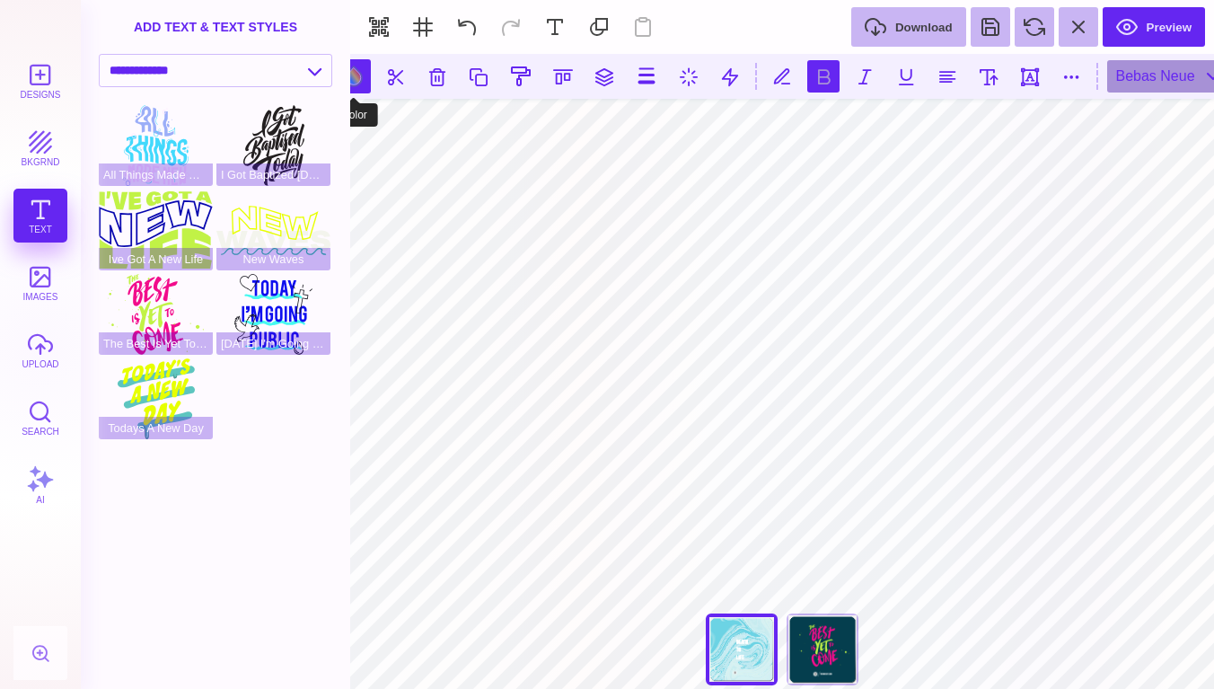
click at [357, 77] on button at bounding box center [354, 76] width 34 height 34
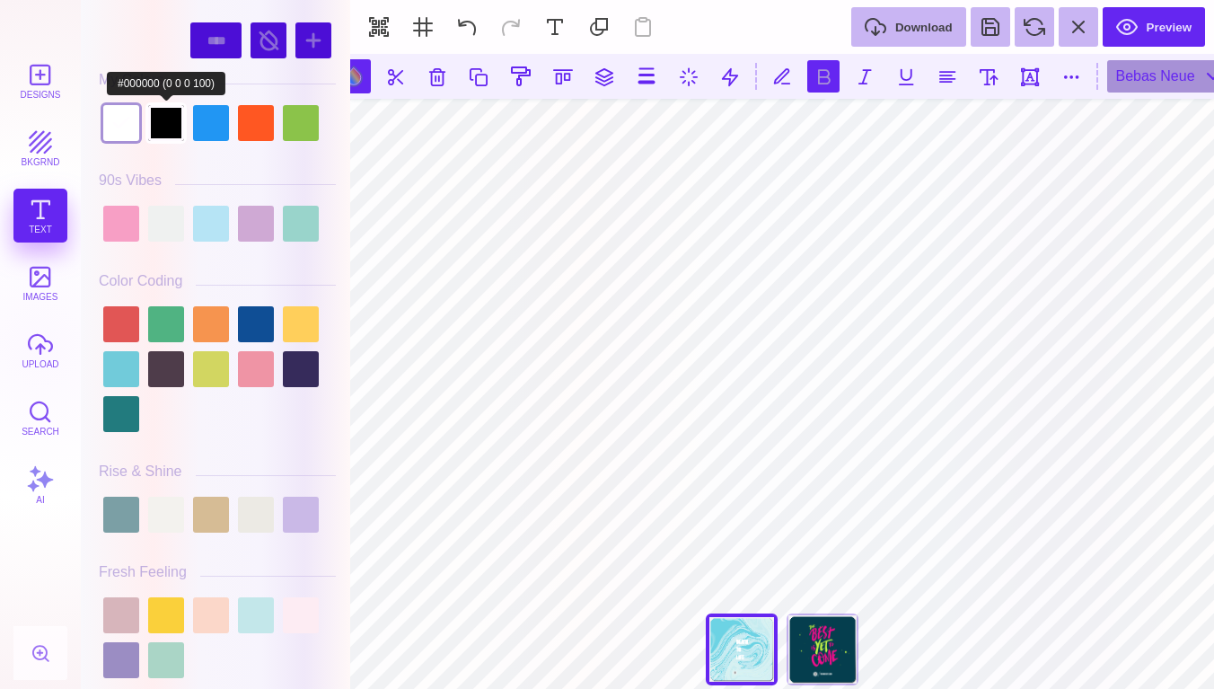
click at [176, 118] on div at bounding box center [166, 123] width 36 height 36
type input "#000000"
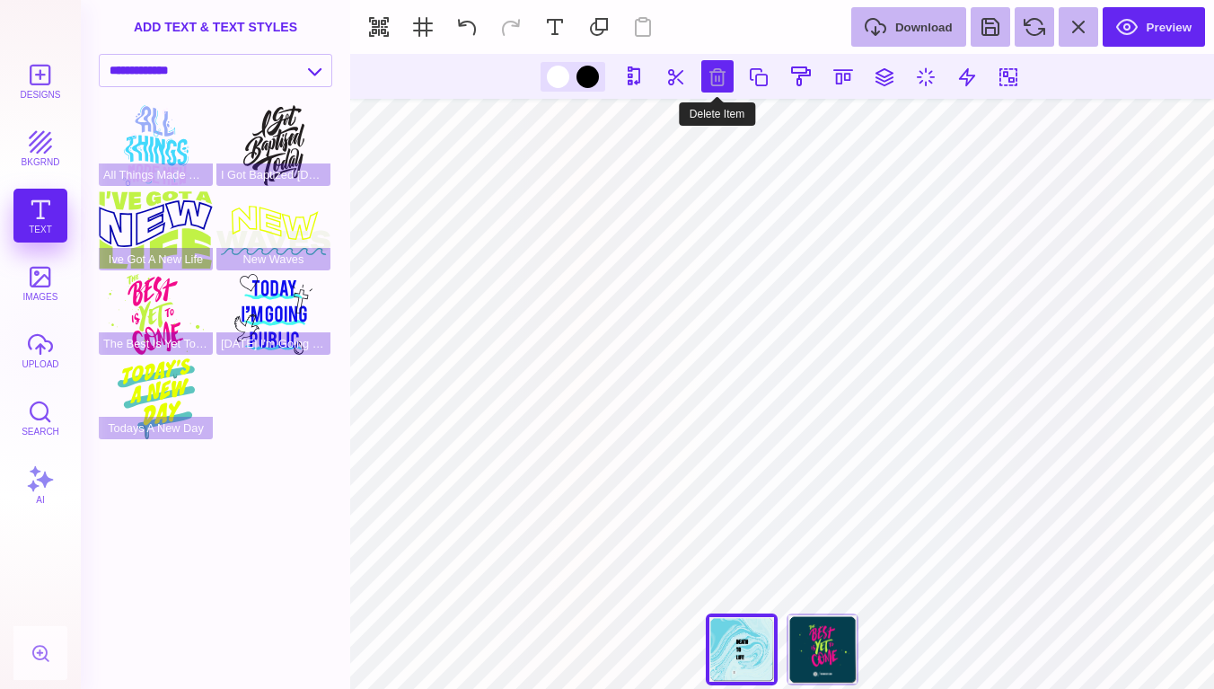
click at [723, 76] on button at bounding box center [717, 76] width 32 height 32
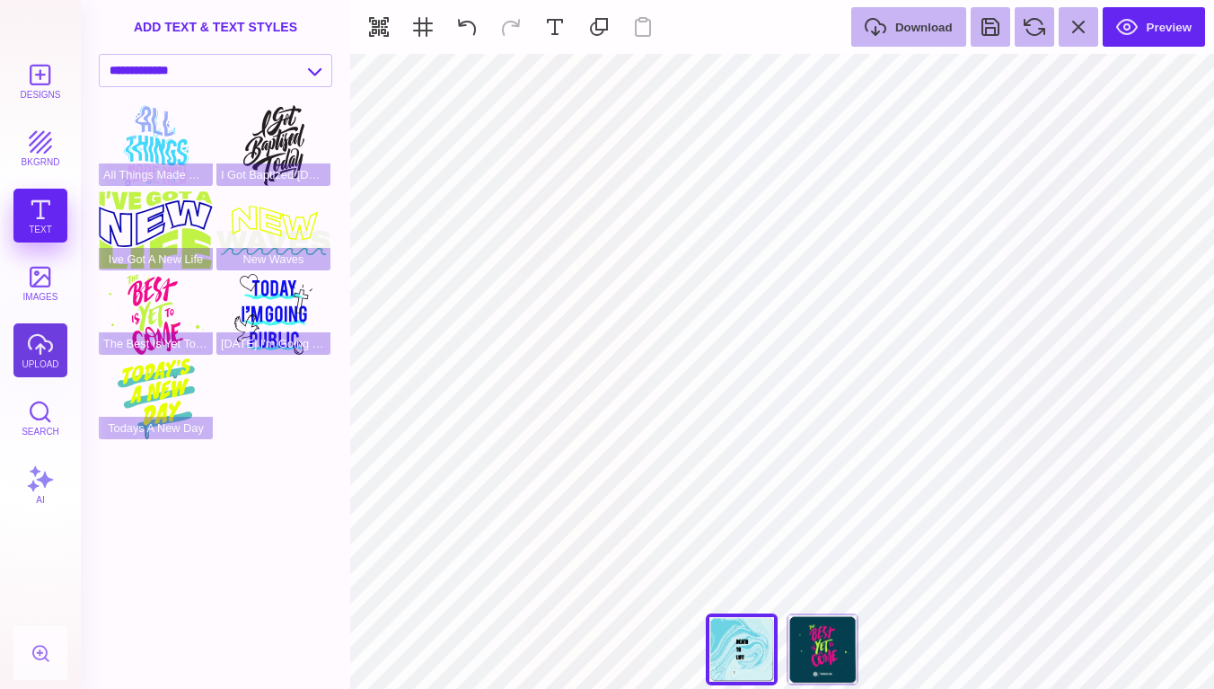
click at [36, 351] on button "upload" at bounding box center [40, 350] width 54 height 54
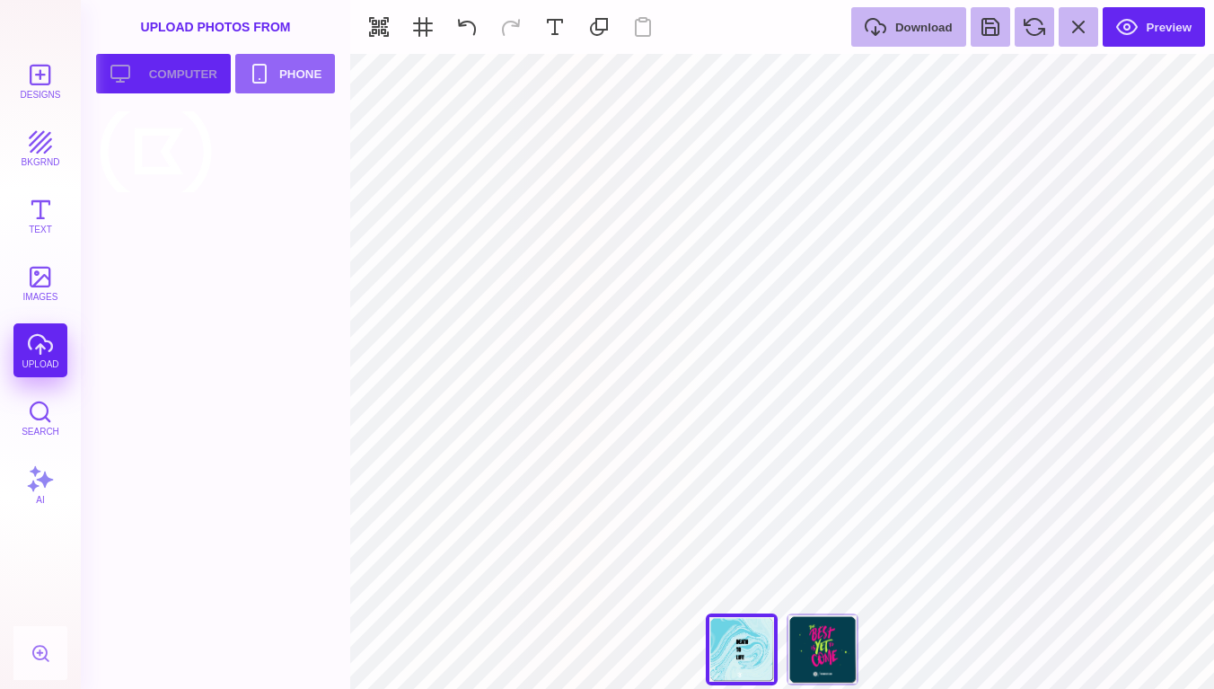
click at [181, 73] on button "Upload your artwork Computer" at bounding box center [163, 74] width 135 height 40
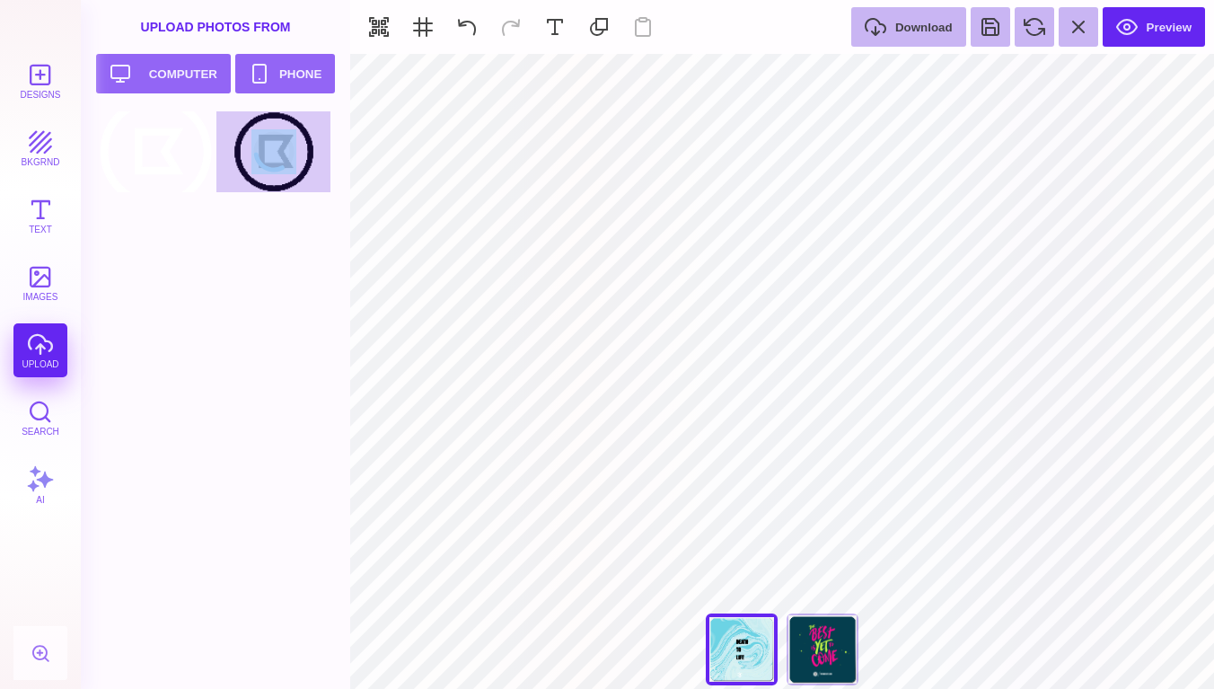
click at [366, 175] on section "Designs bkgrnd Text images upload Search AI set page background" at bounding box center [607, 344] width 1214 height 689
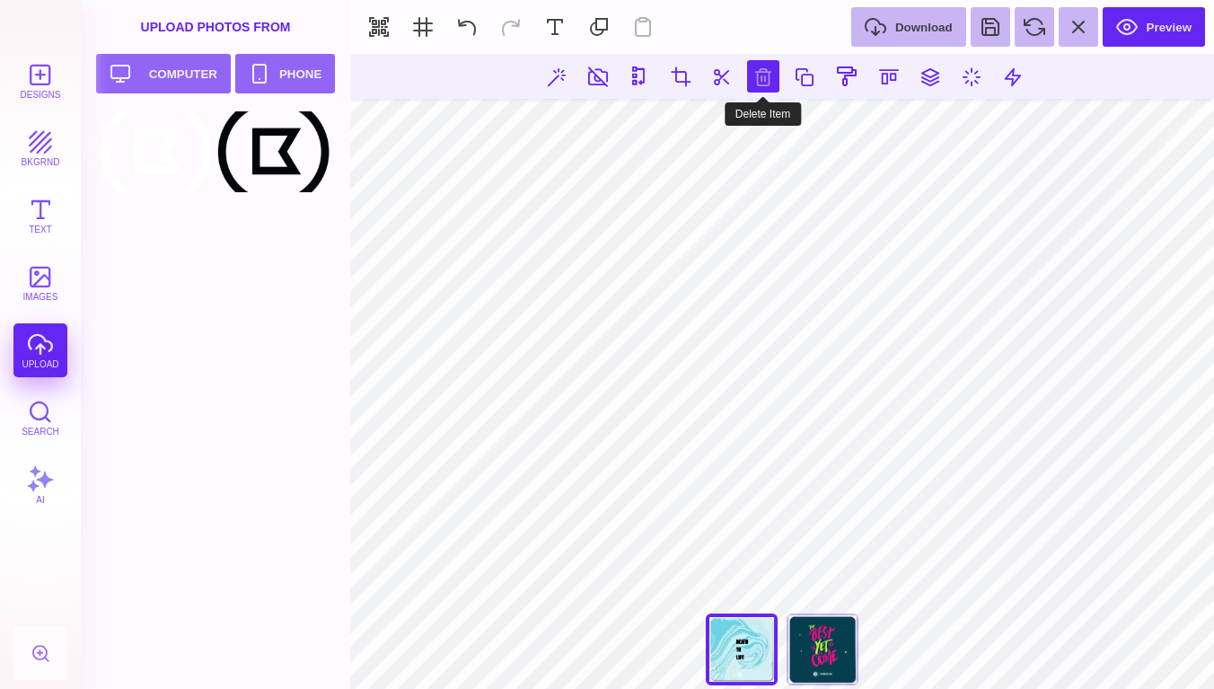
click at [767, 72] on button at bounding box center [763, 76] width 32 height 32
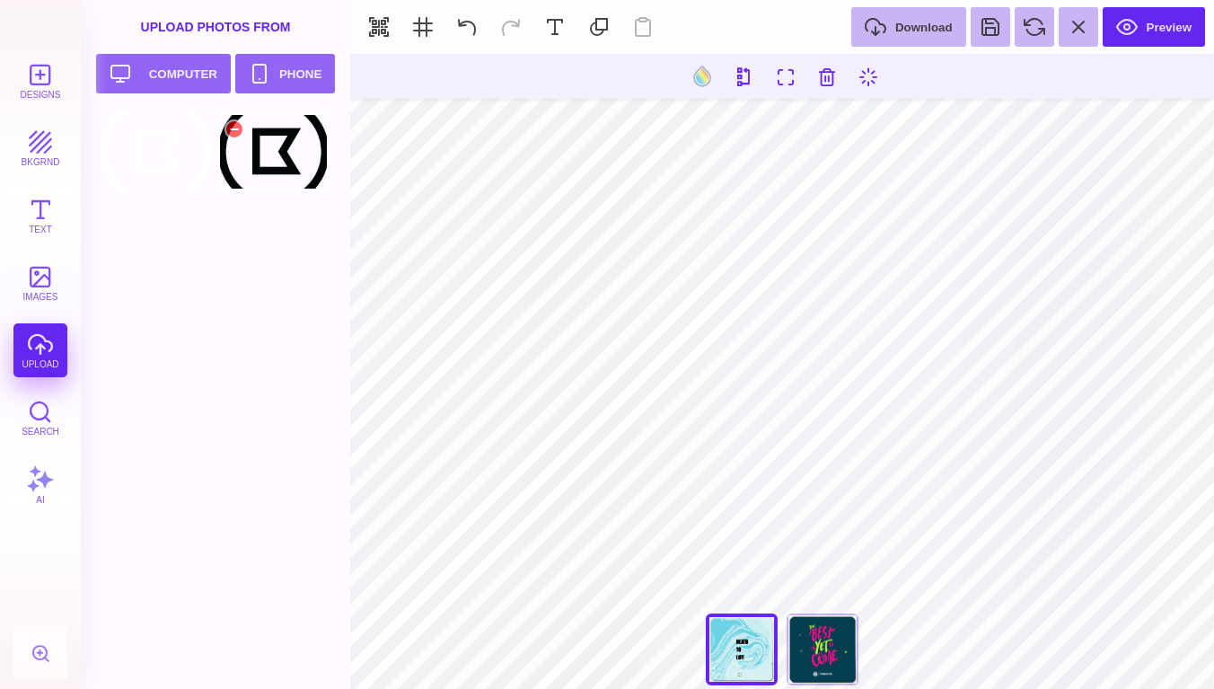
type input "#000000"
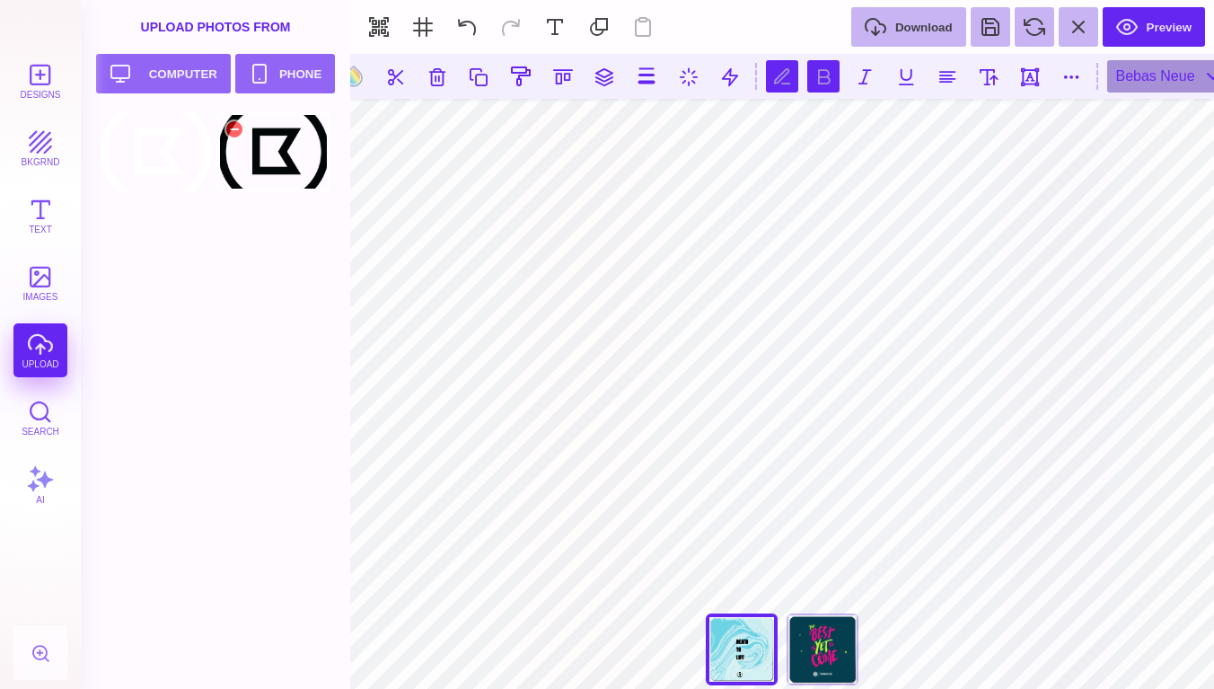
type textarea "***** *** *****"
type textarea "***** *** ****"
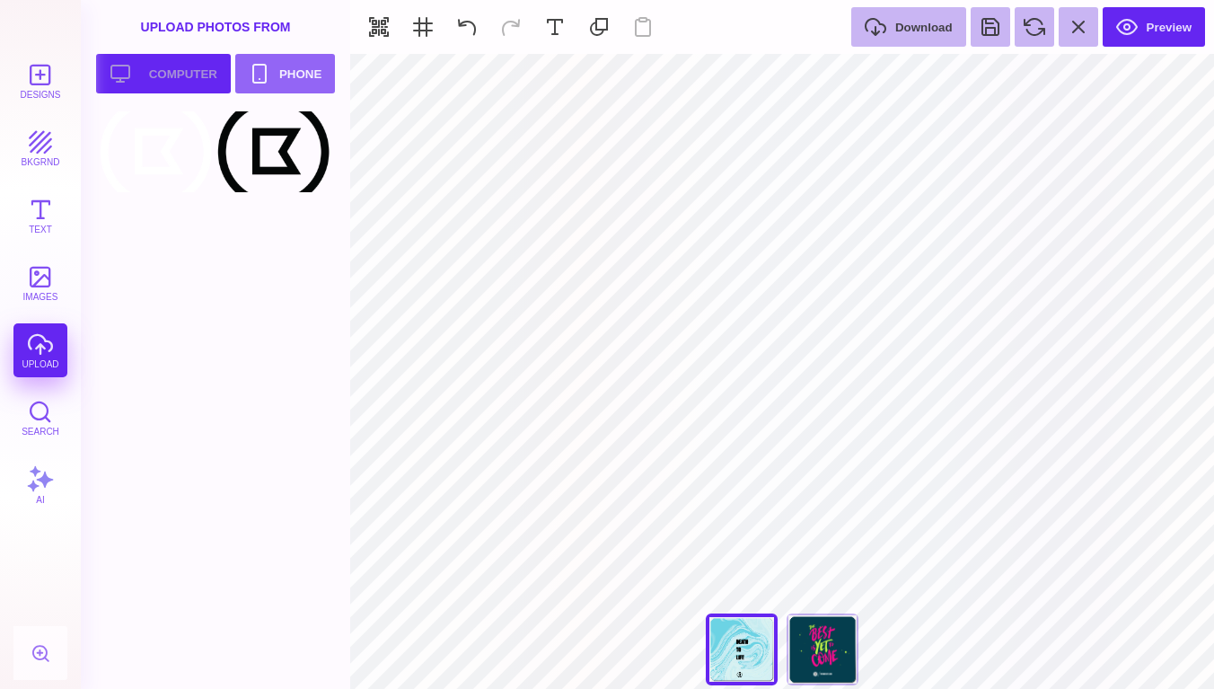
click at [143, 83] on button "Upload your artwork Computer" at bounding box center [163, 74] width 135 height 40
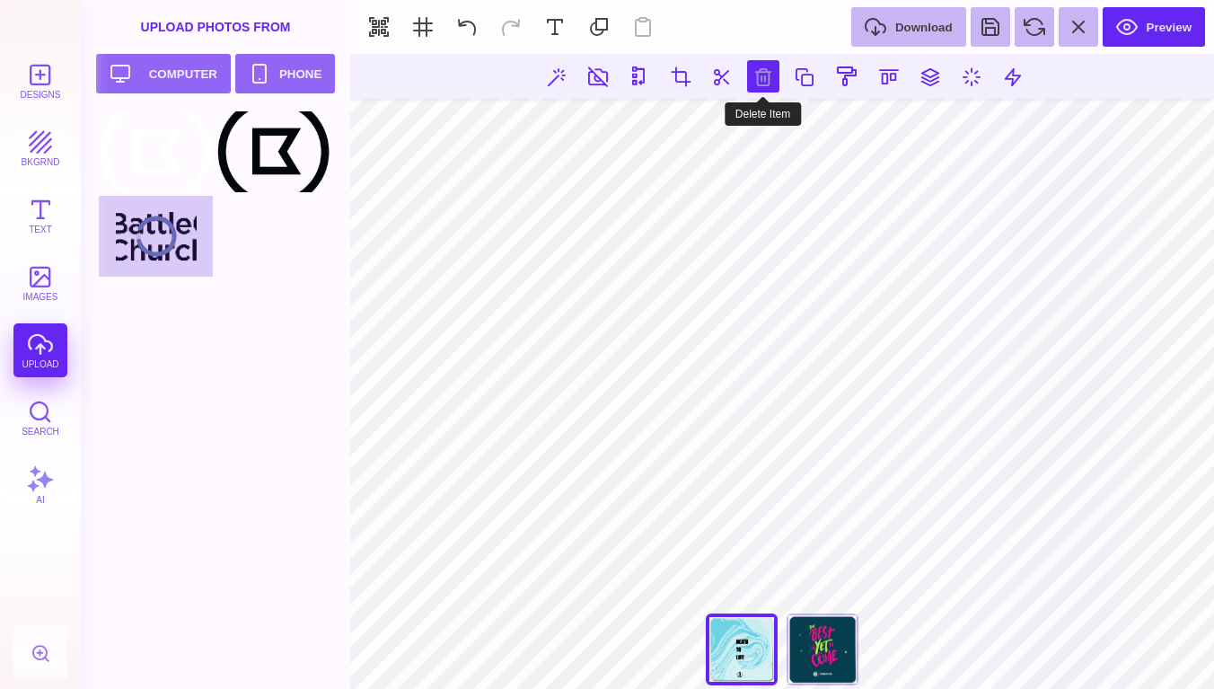
click at [752, 75] on button at bounding box center [763, 76] width 32 height 32
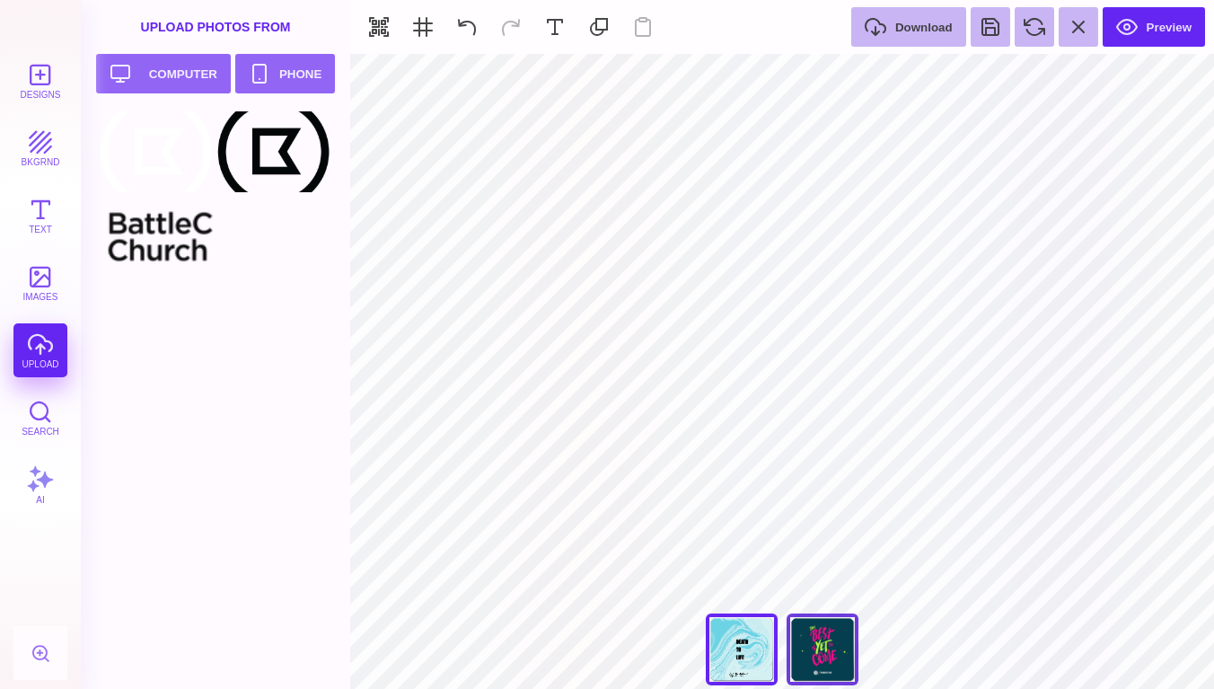
click at [838, 633] on div "The Best Is Yet To Come" at bounding box center [822, 649] width 72 height 72
click at [36, 150] on button "bkgrnd" at bounding box center [40, 148] width 54 height 54
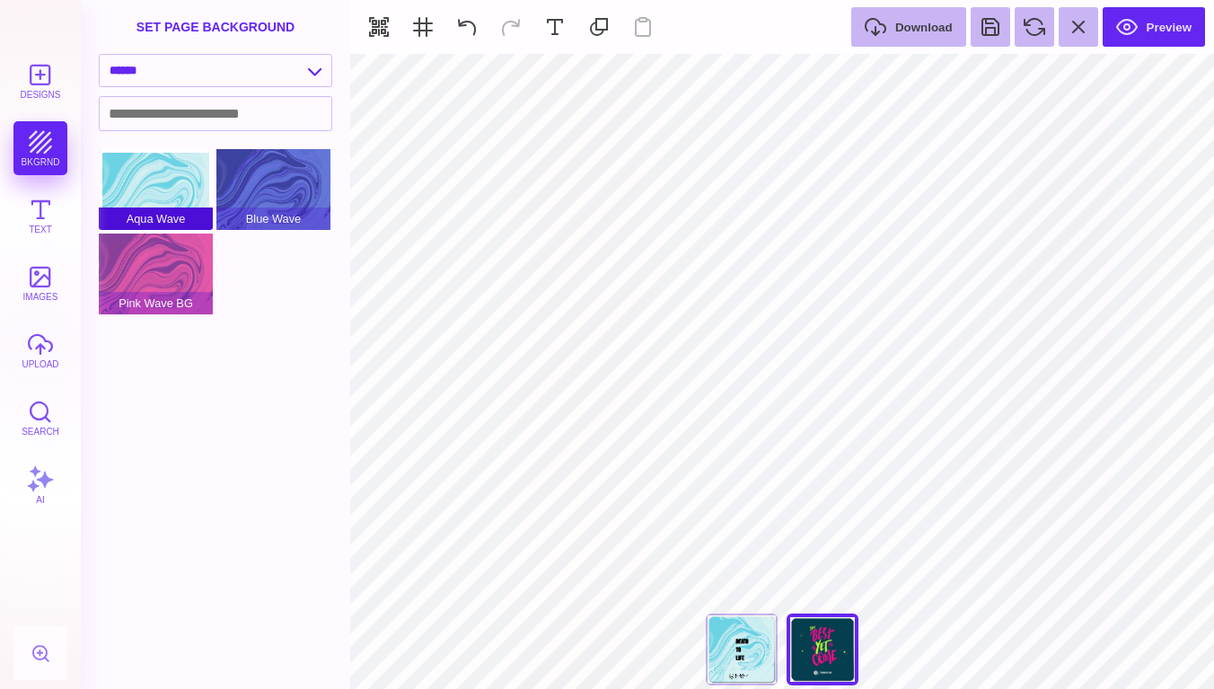
click at [180, 171] on div "Aqua Wave" at bounding box center [156, 189] width 114 height 81
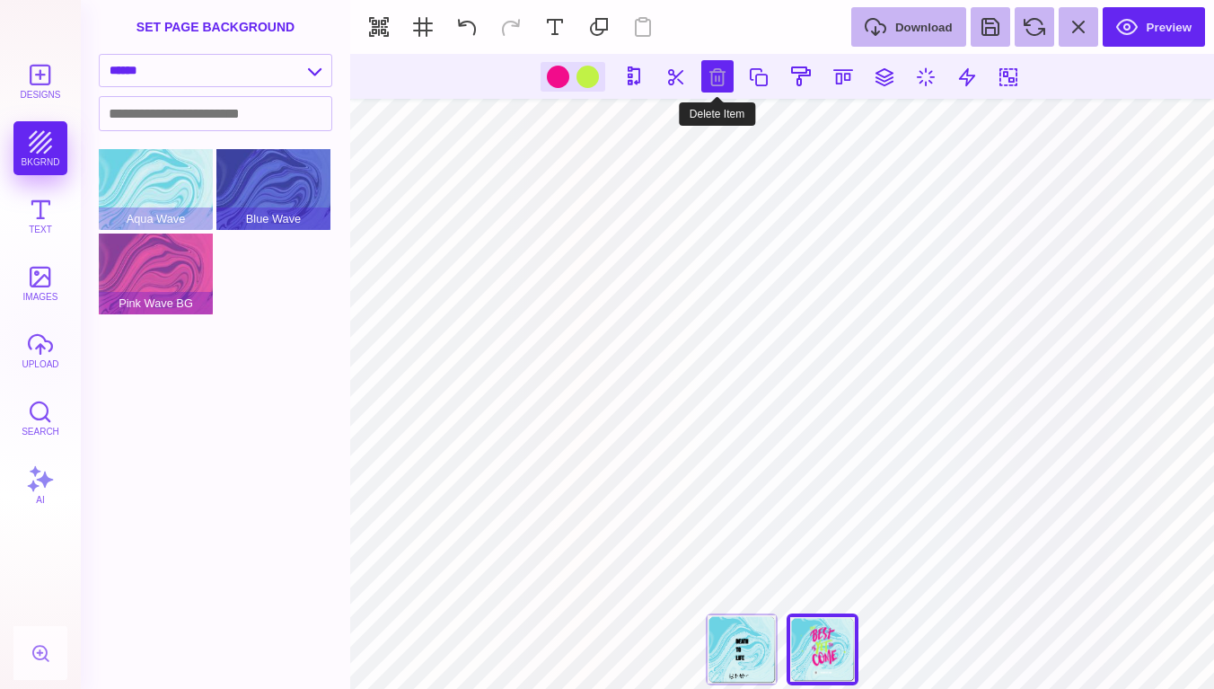
click at [724, 75] on button at bounding box center [717, 76] width 32 height 32
click at [715, 70] on button at bounding box center [717, 76] width 32 height 32
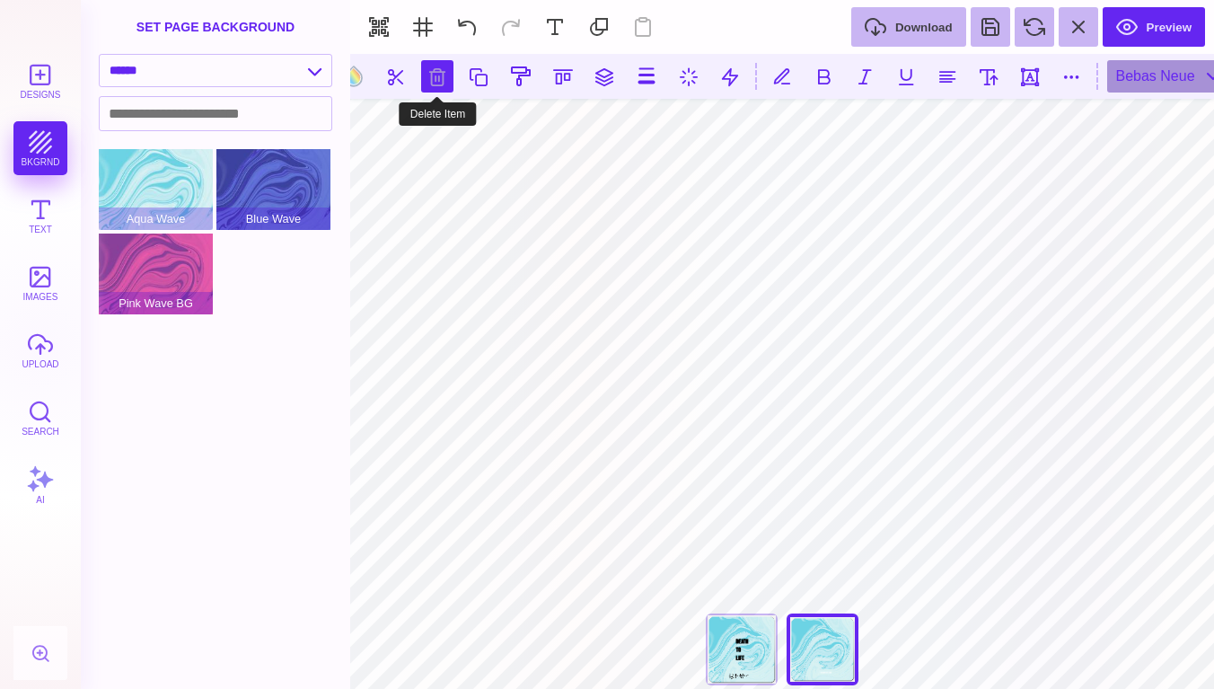
click at [446, 81] on button at bounding box center [437, 76] width 32 height 32
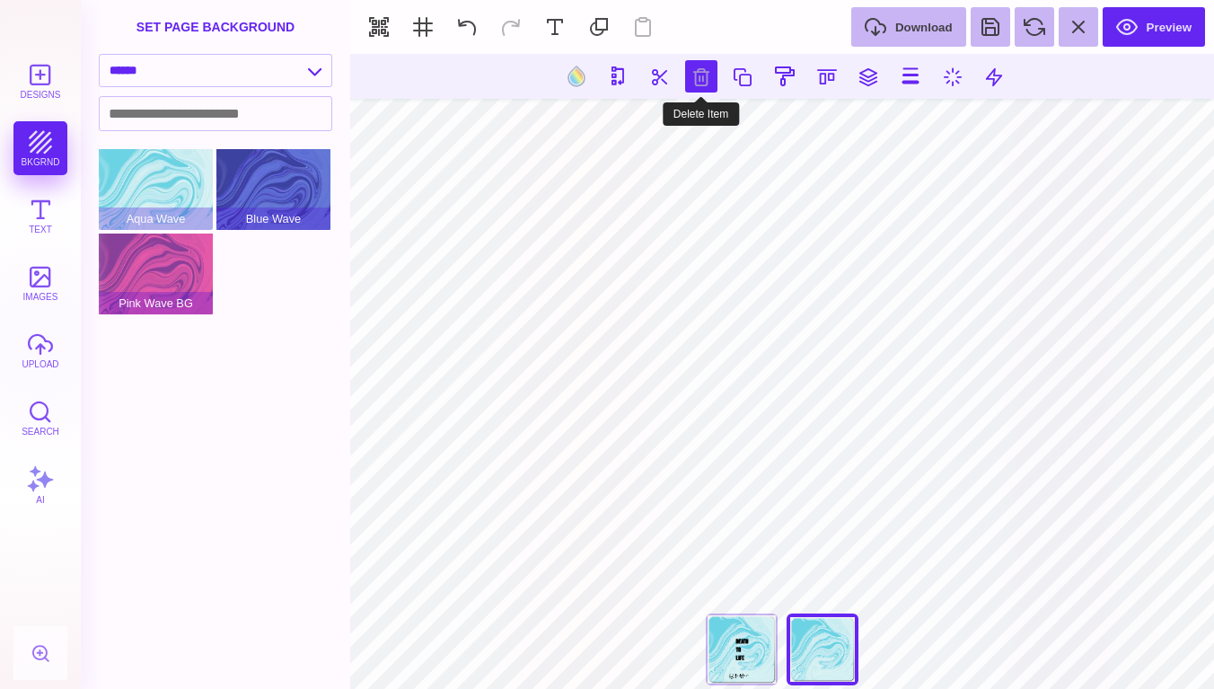
click at [704, 76] on button at bounding box center [701, 76] width 32 height 32
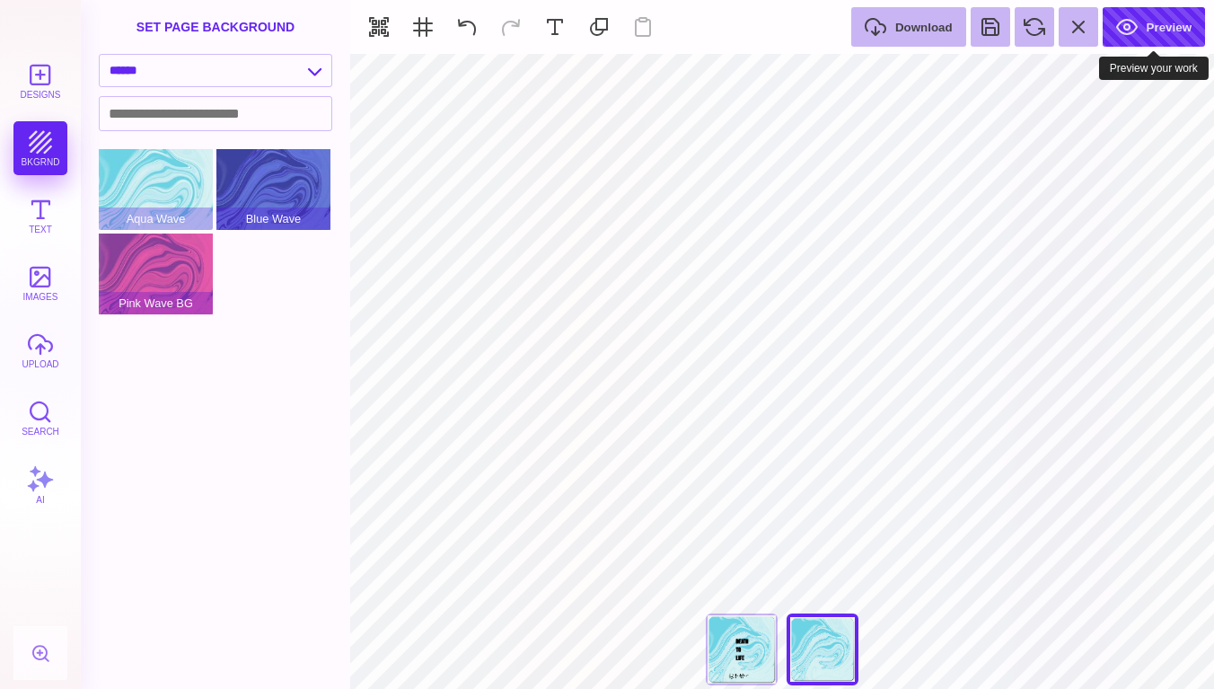
click at [1178, 32] on button "Preview" at bounding box center [1153, 27] width 102 height 40
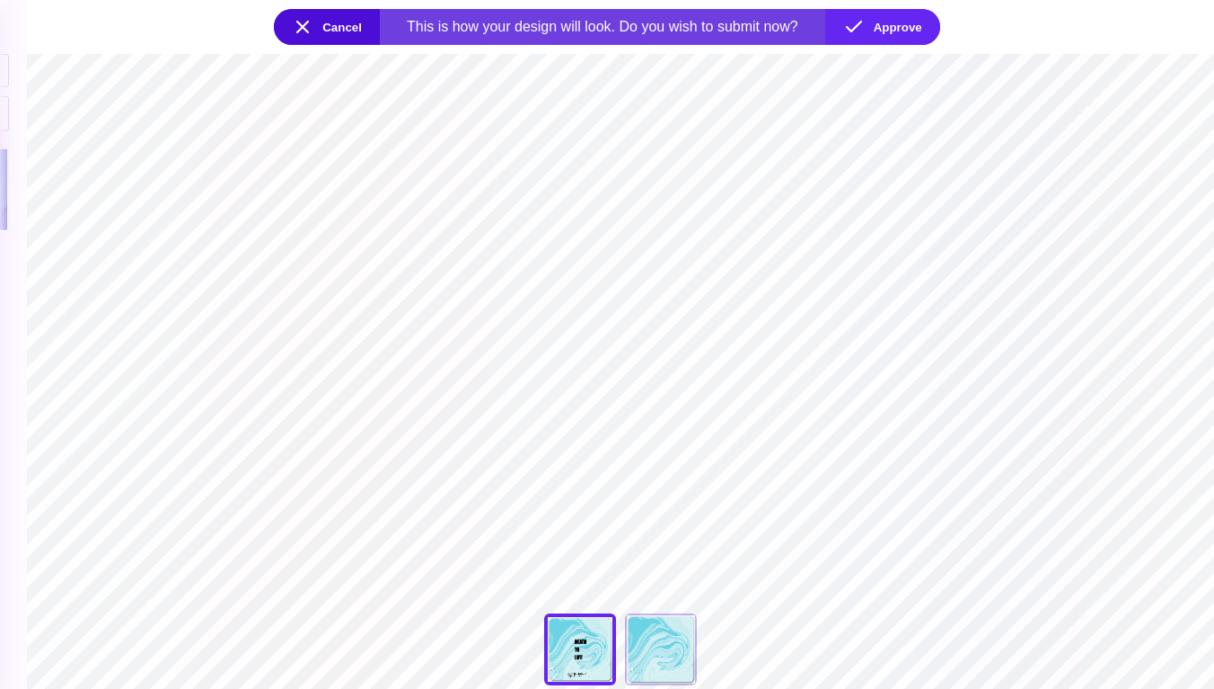
click at [341, 28] on button "Cancel" at bounding box center [327, 27] width 106 height 36
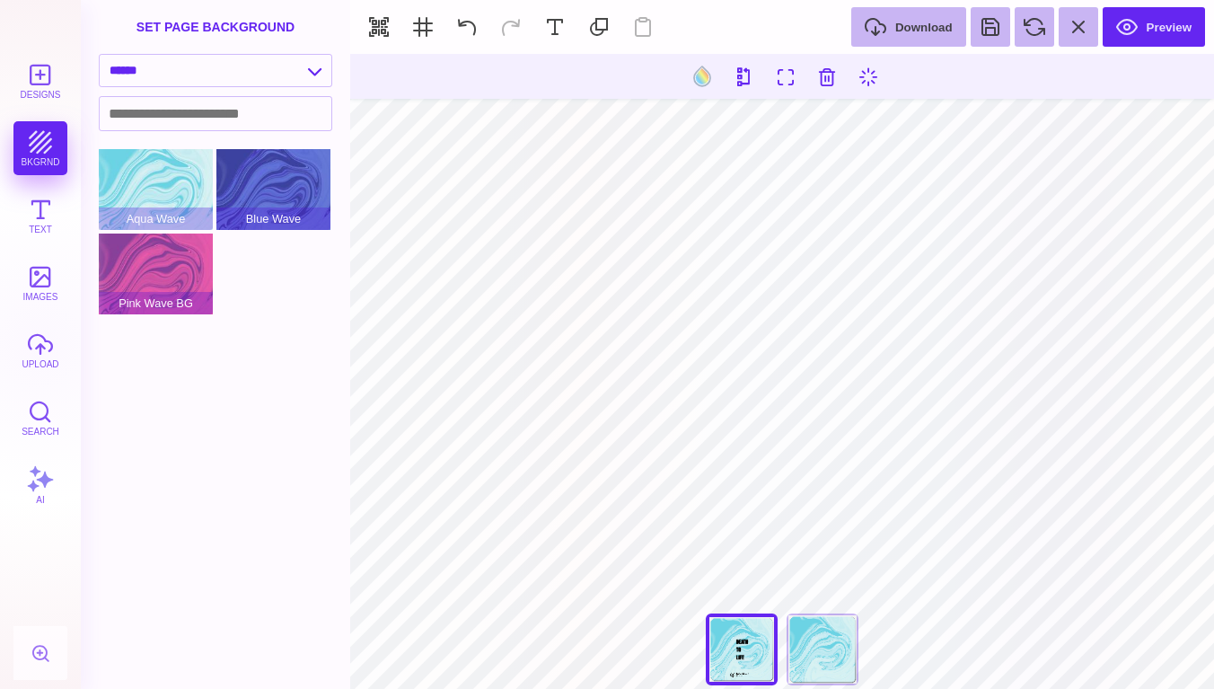
type input "#000000"
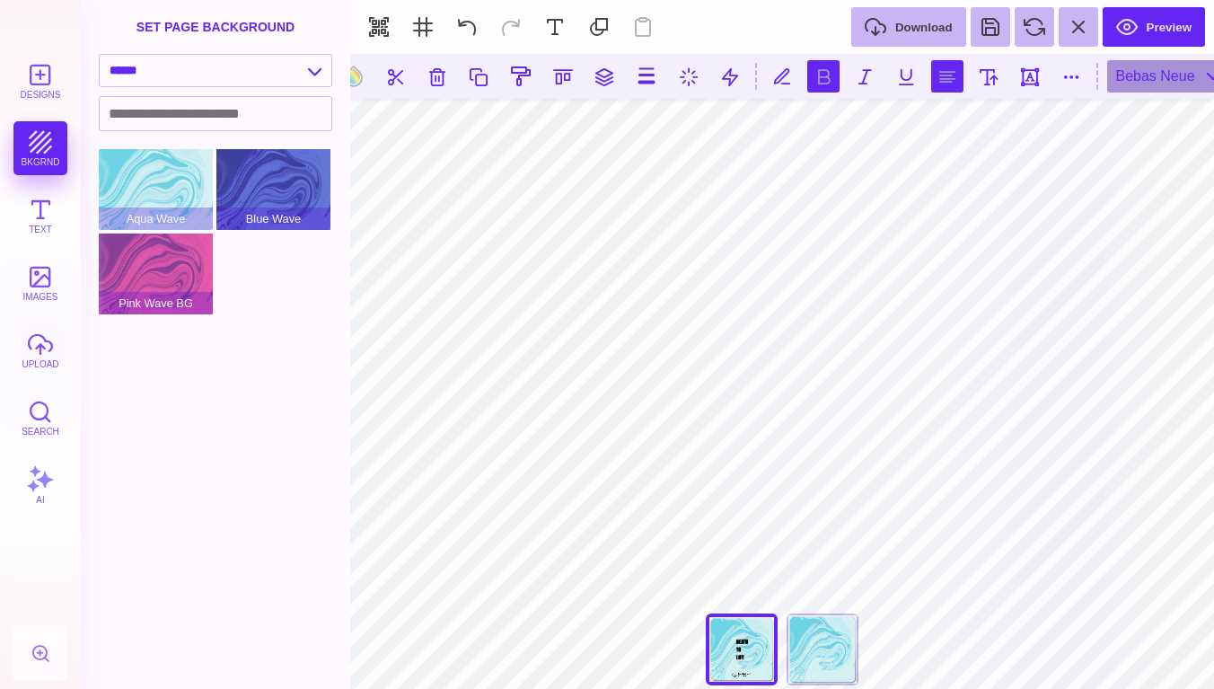
click at [944, 81] on button at bounding box center [947, 76] width 32 height 32
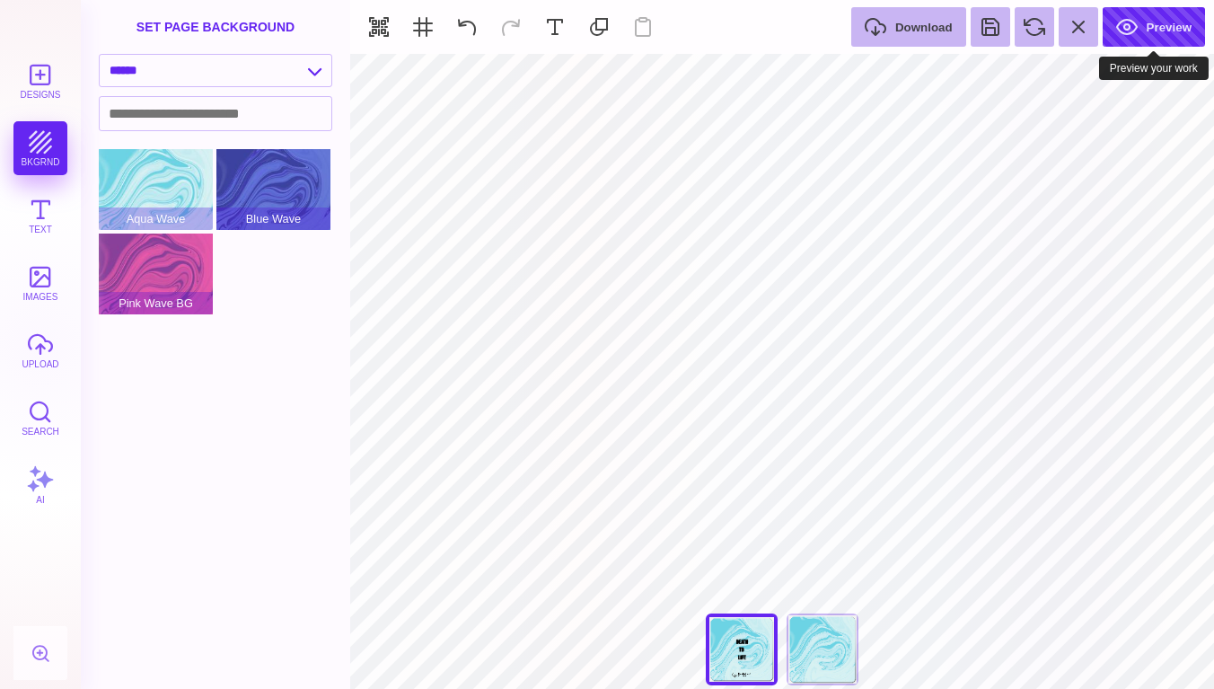
click at [1154, 32] on button "Preview" at bounding box center [1153, 27] width 102 height 40
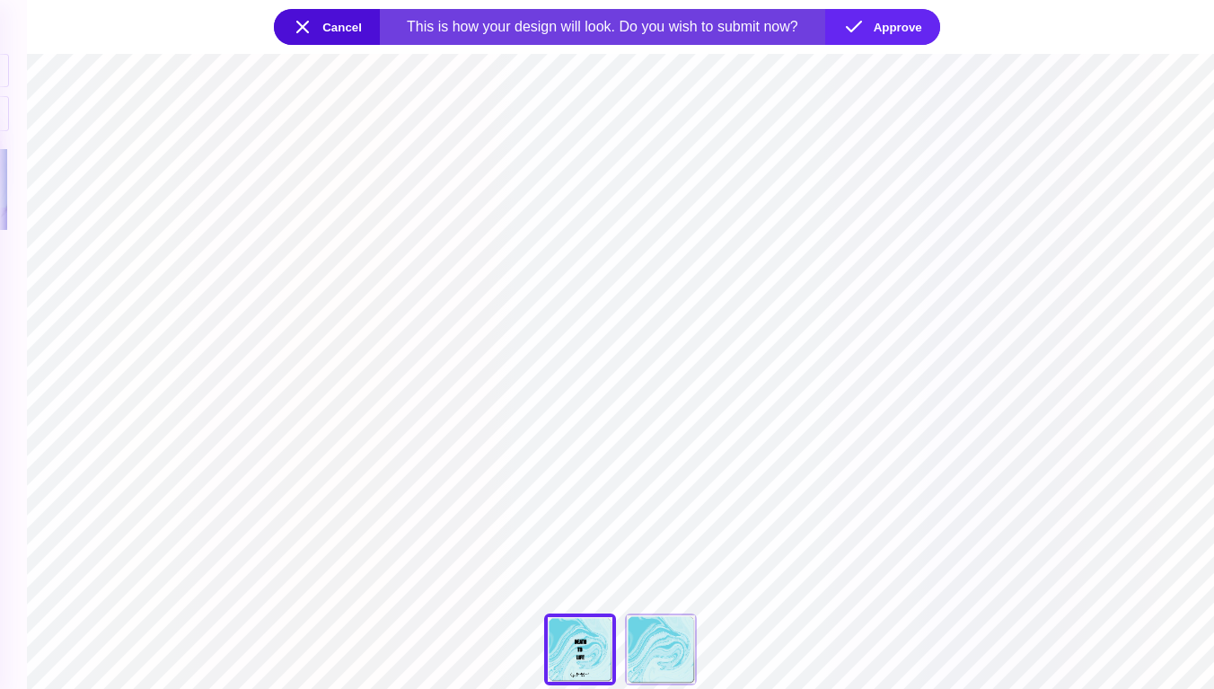
click at [347, 34] on button "Cancel" at bounding box center [327, 27] width 106 height 36
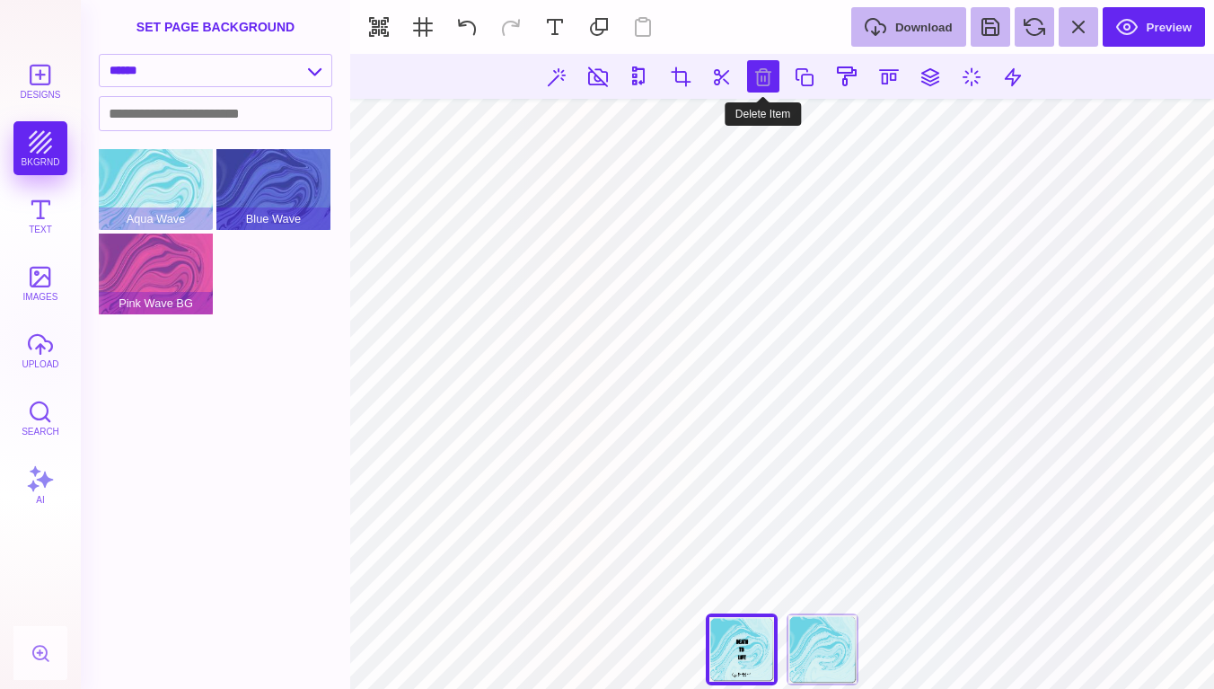
click at [763, 76] on button at bounding box center [763, 76] width 32 height 32
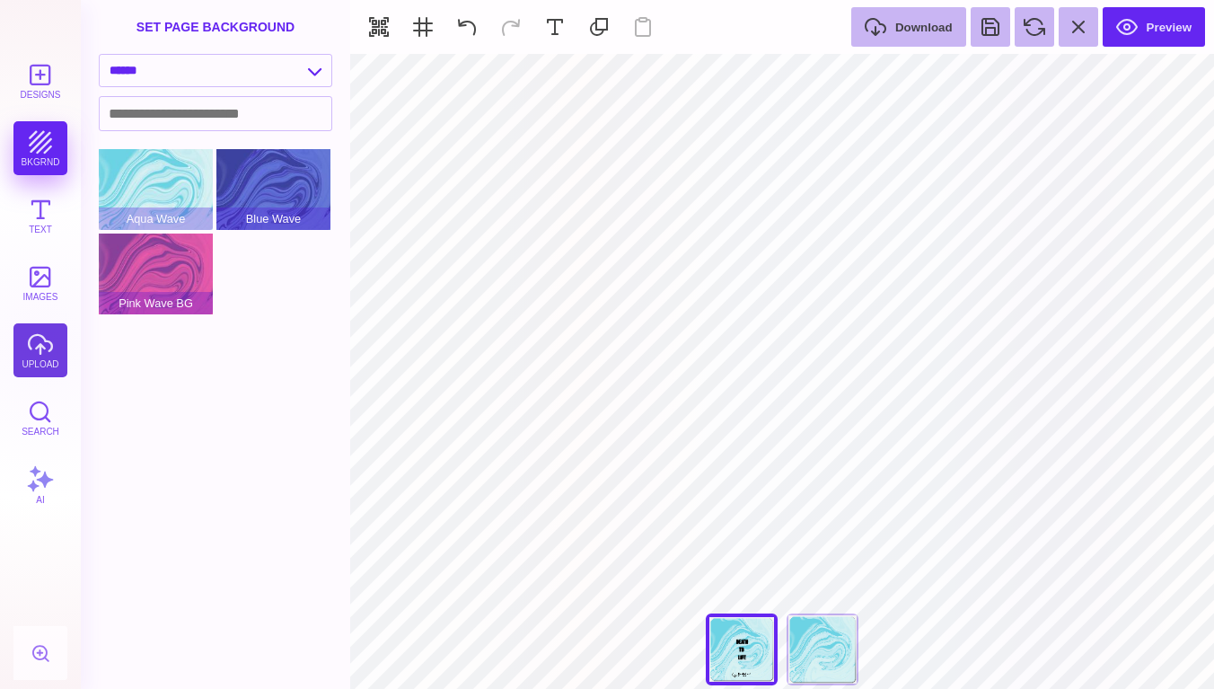
click at [34, 363] on button "upload" at bounding box center [40, 350] width 54 height 54
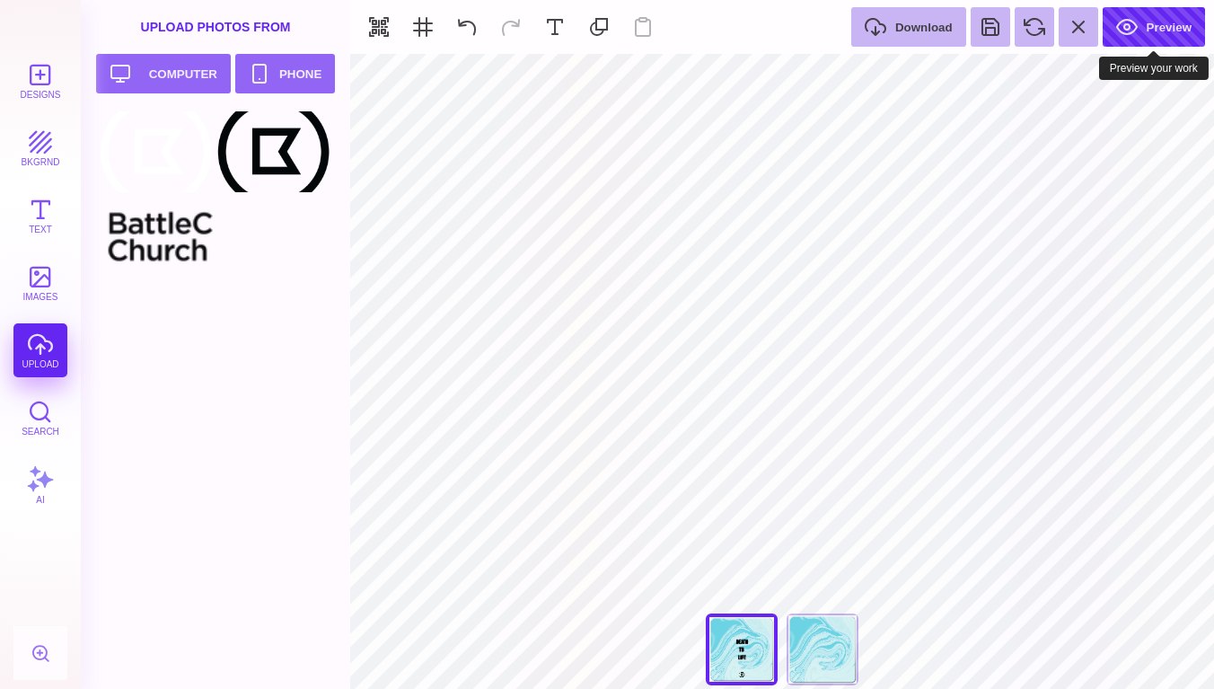
click at [1163, 17] on button "Preview" at bounding box center [1153, 27] width 102 height 40
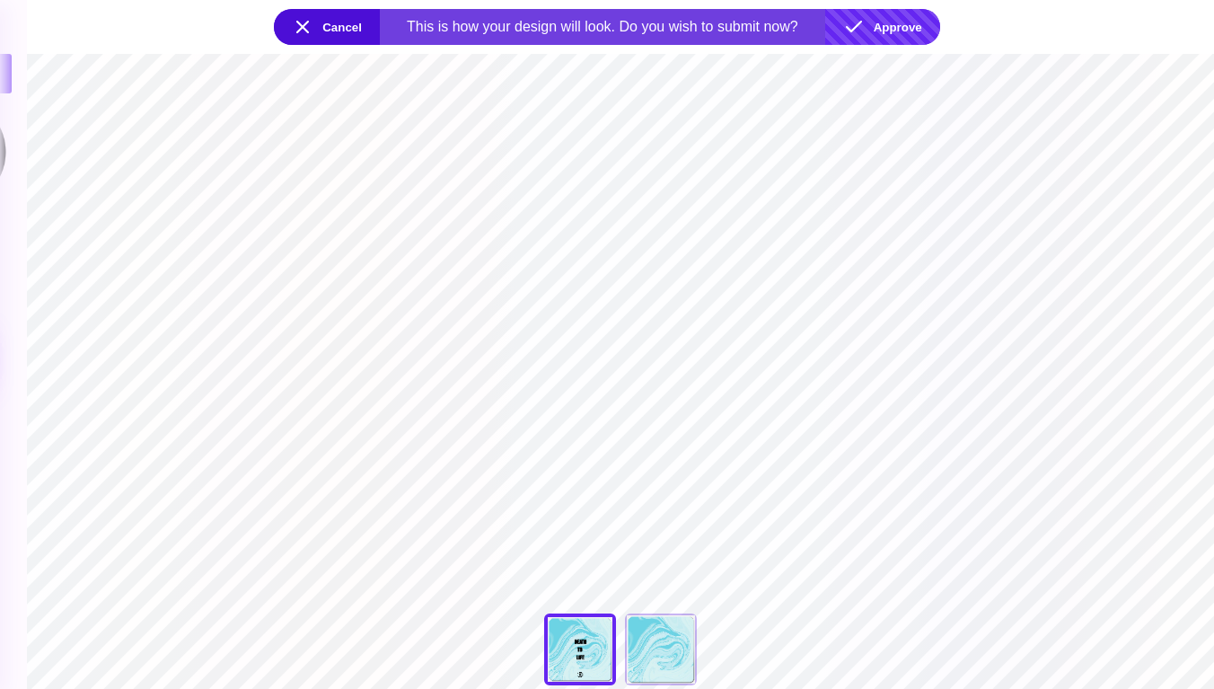
click at [884, 31] on button "Approve" at bounding box center [882, 27] width 115 height 36
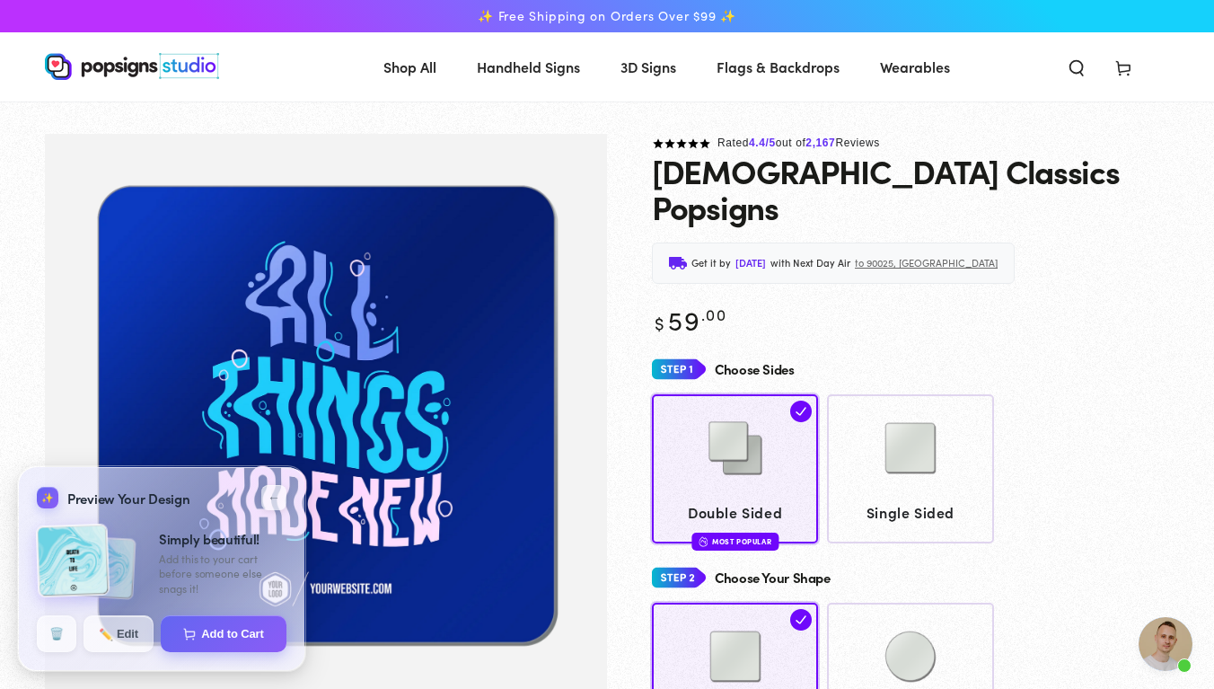
click at [1120, 68] on icon at bounding box center [1123, 67] width 18 height 18
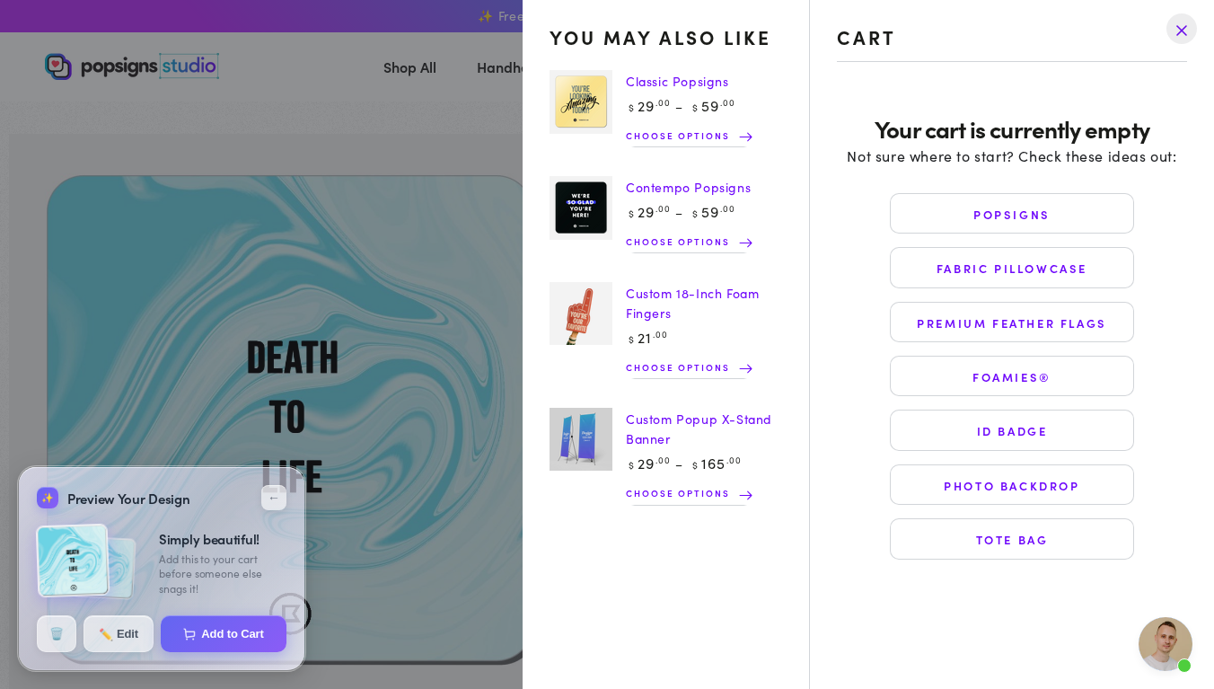
click at [1189, 25] on drawer-close-button at bounding box center [1181, 29] width 47 height 40
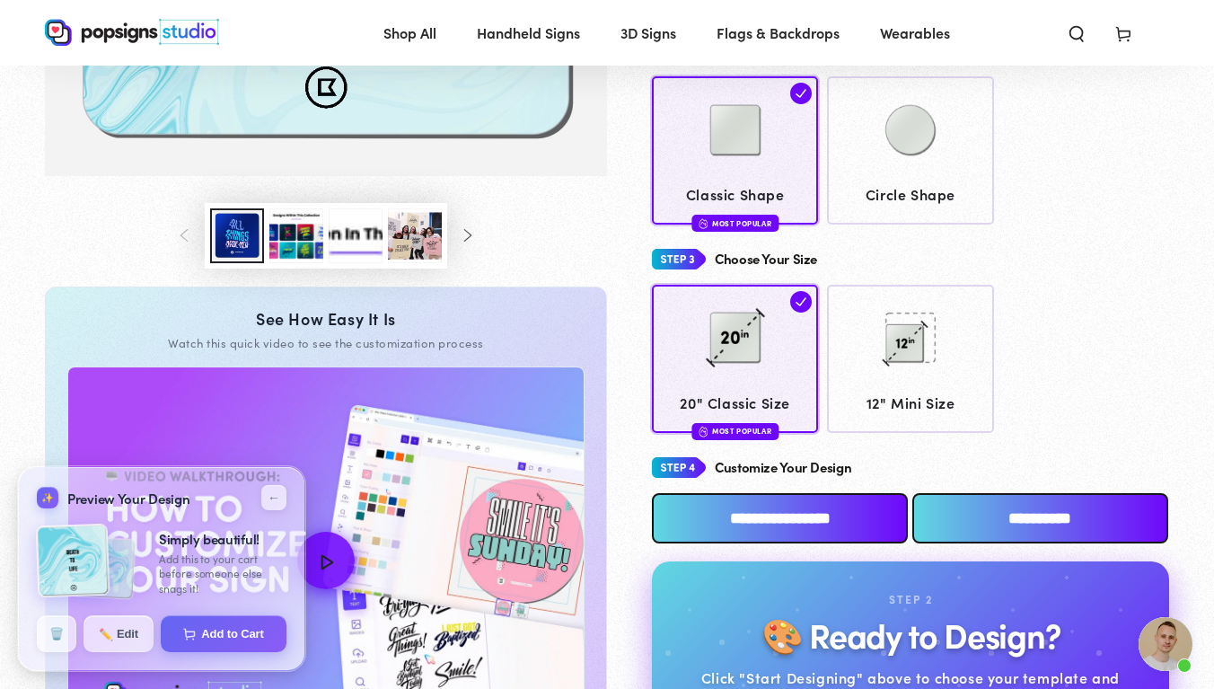
scroll to position [516, 0]
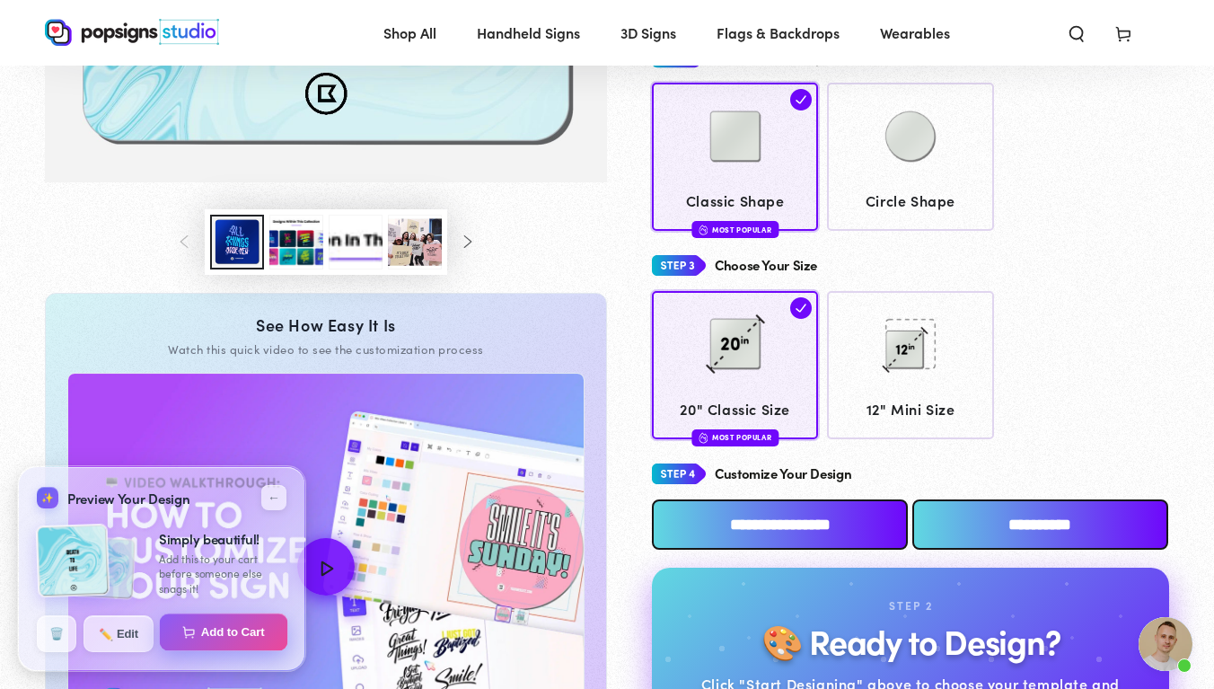
click at [224, 629] on button "Add to Cart" at bounding box center [224, 632] width 128 height 38
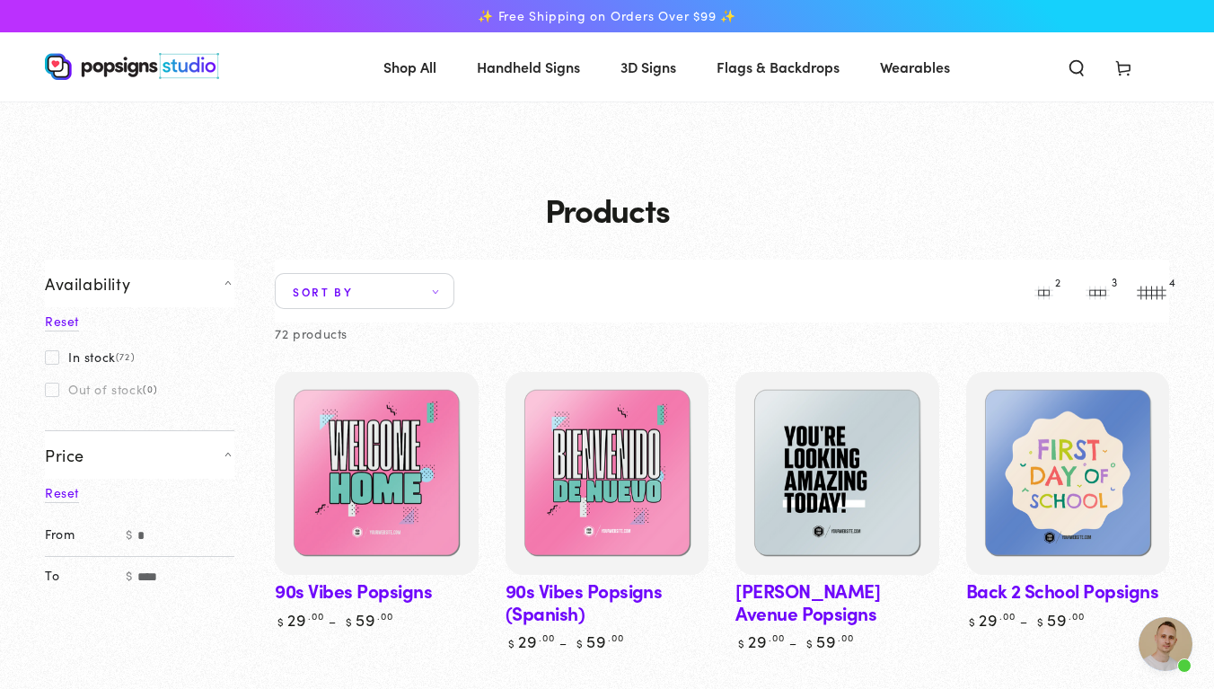
click at [1128, 59] on icon at bounding box center [1123, 67] width 18 height 18
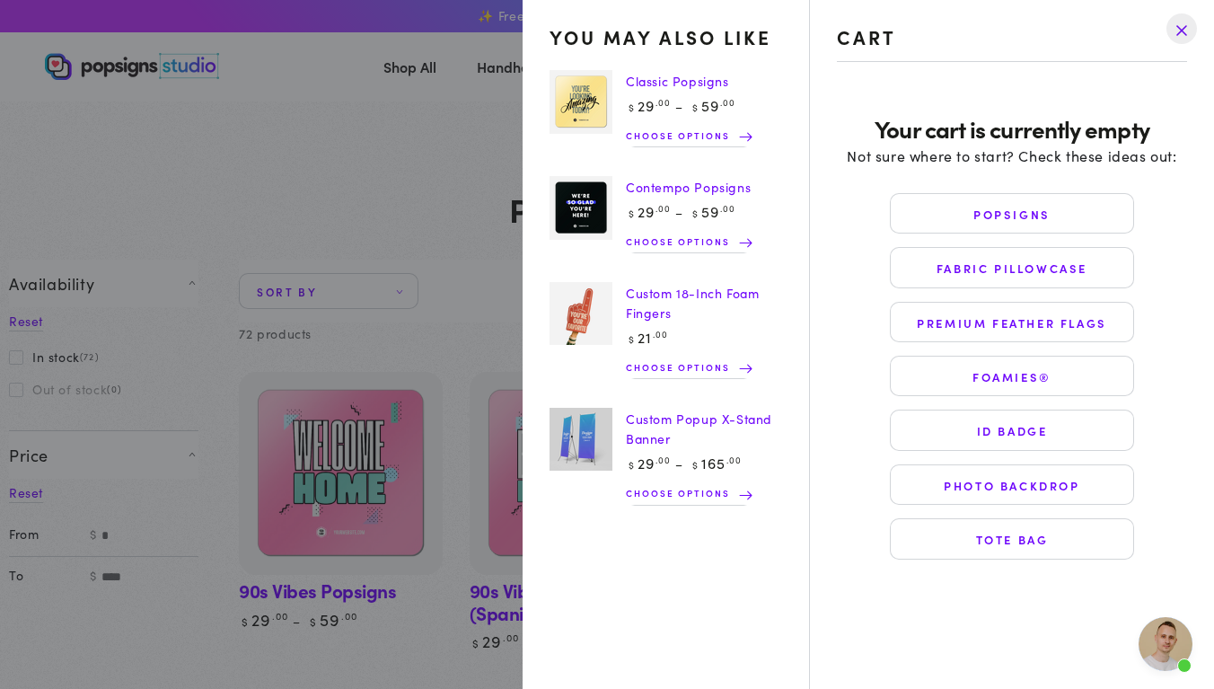
click at [1187, 21] on drawer-close-button at bounding box center [1181, 29] width 47 height 40
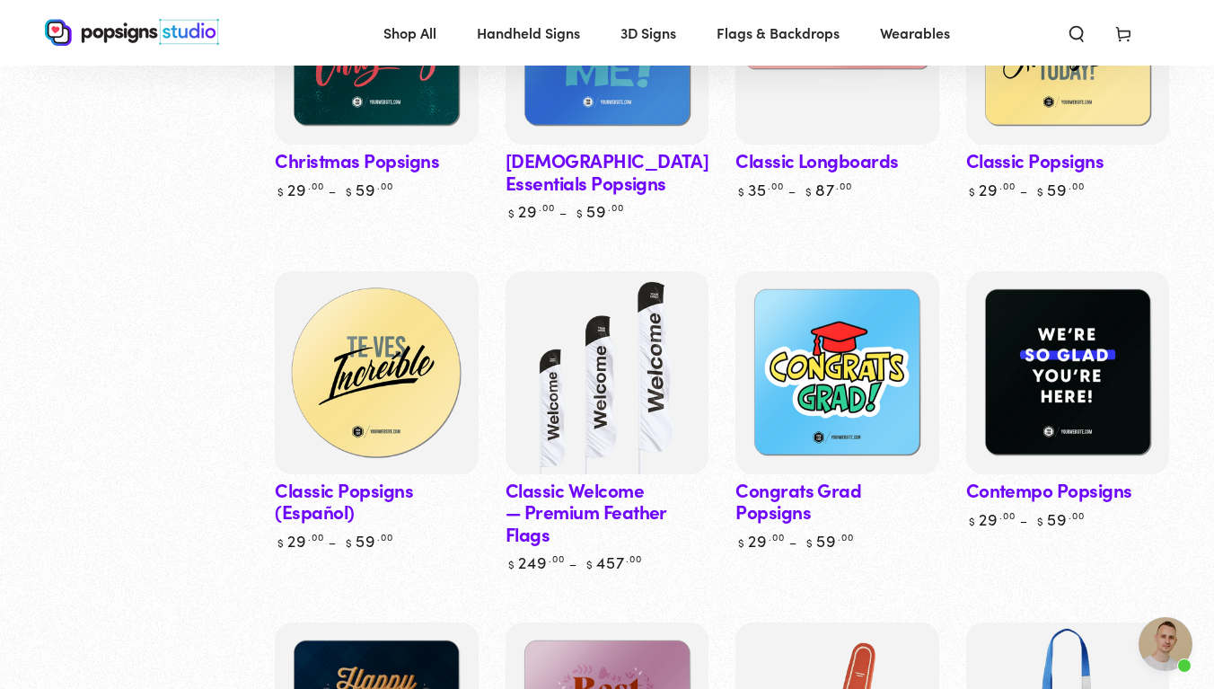
scroll to position [1086, 0]
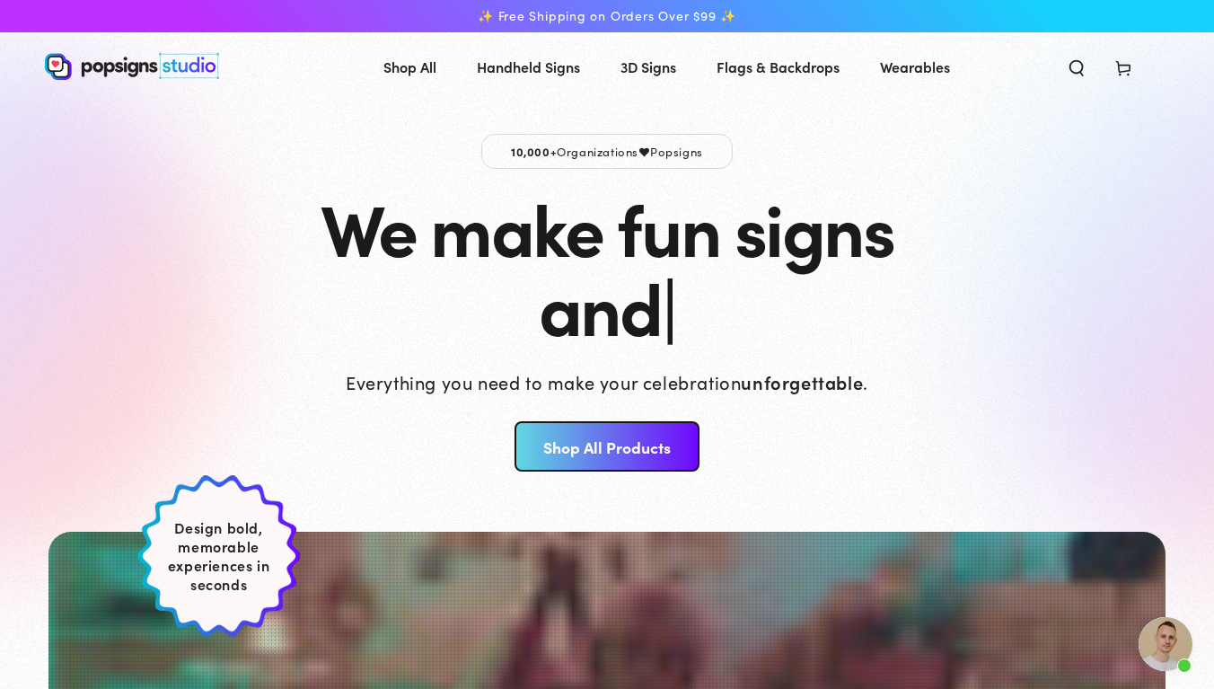
click at [625, 452] on link "Shop All Products" at bounding box center [606, 446] width 184 height 50
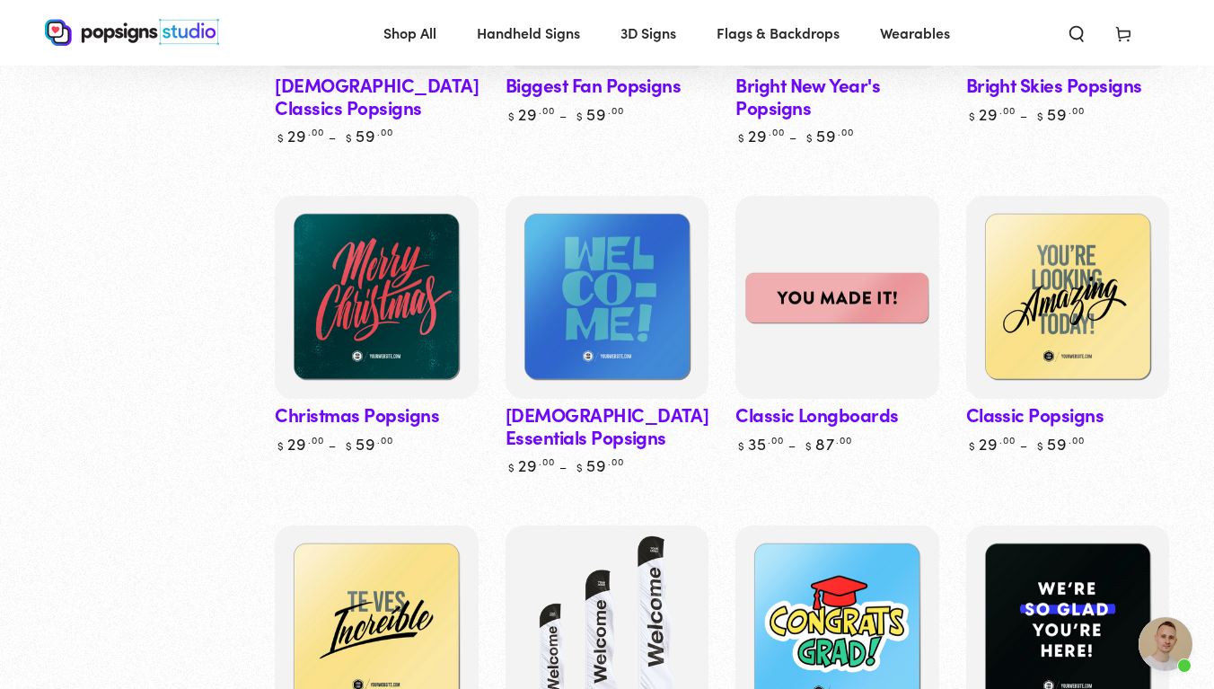
scroll to position [679, 0]
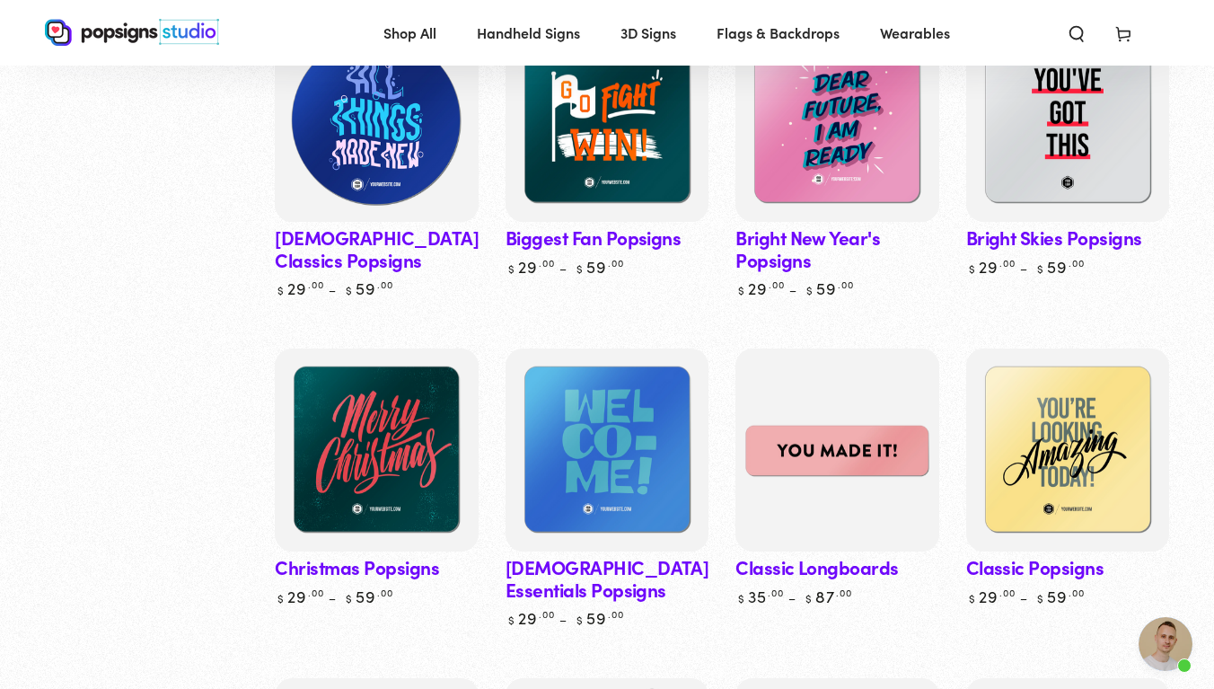
click at [387, 135] on img at bounding box center [376, 120] width 209 height 209
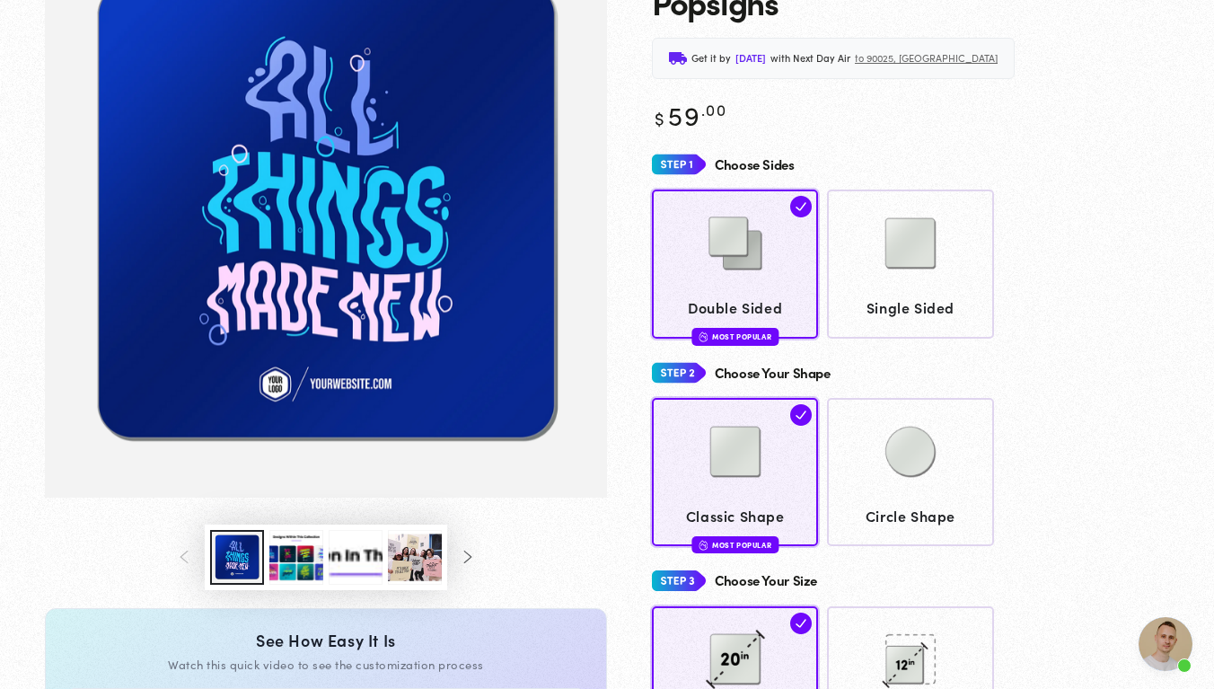
scroll to position [221, 0]
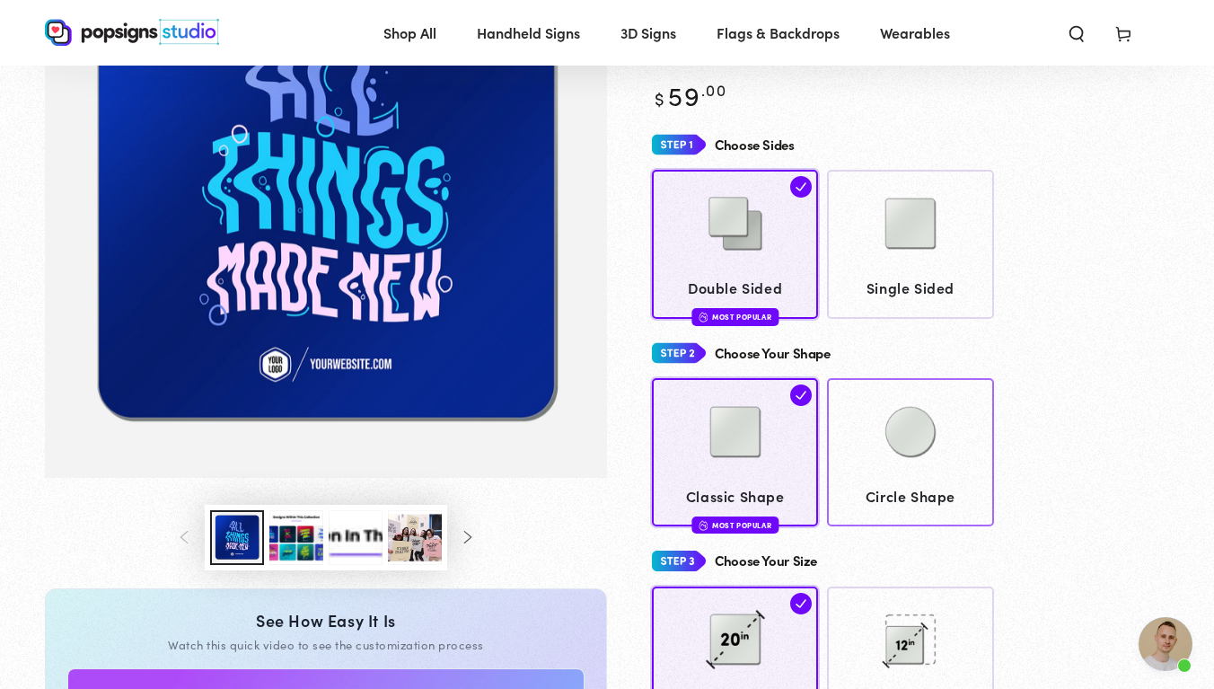
click at [888, 423] on img at bounding box center [910, 432] width 90 height 90
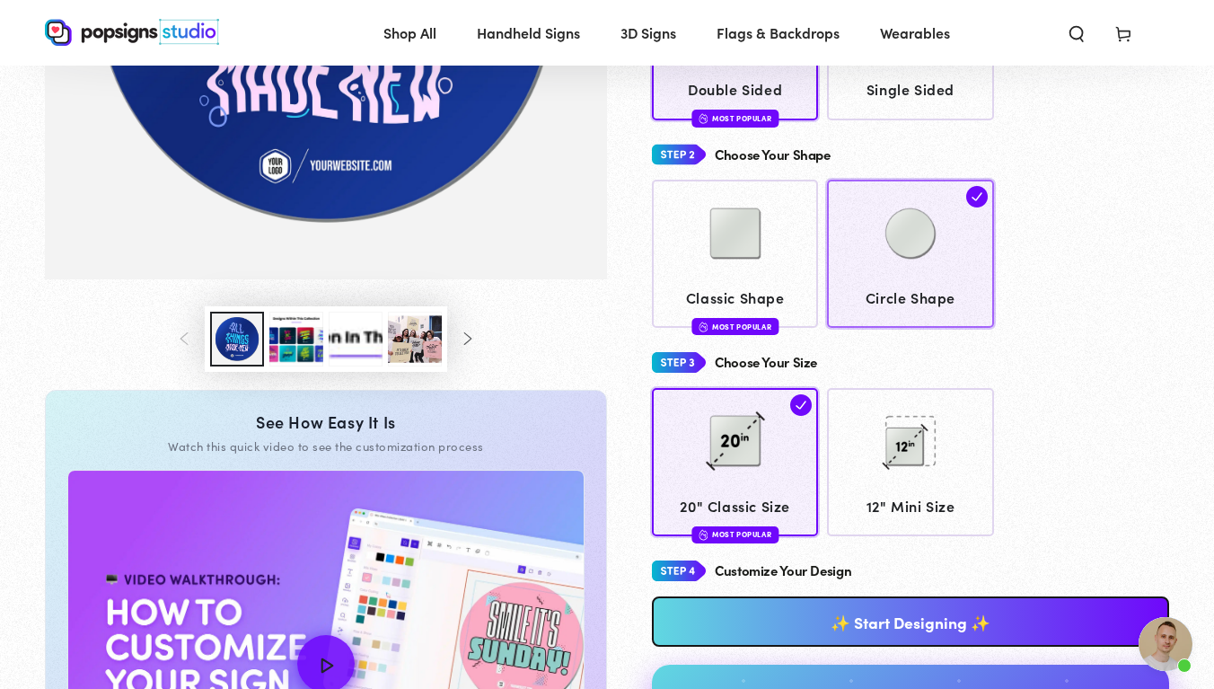
scroll to position [426, 0]
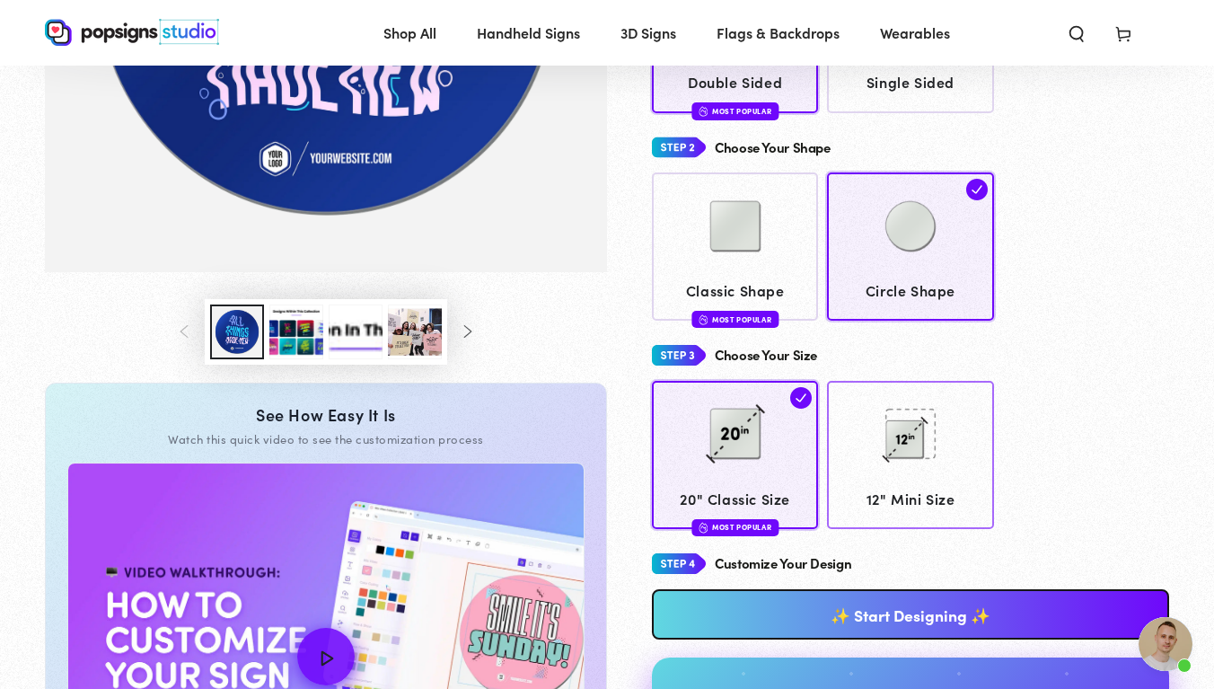
click at [888, 423] on img at bounding box center [910, 434] width 90 height 90
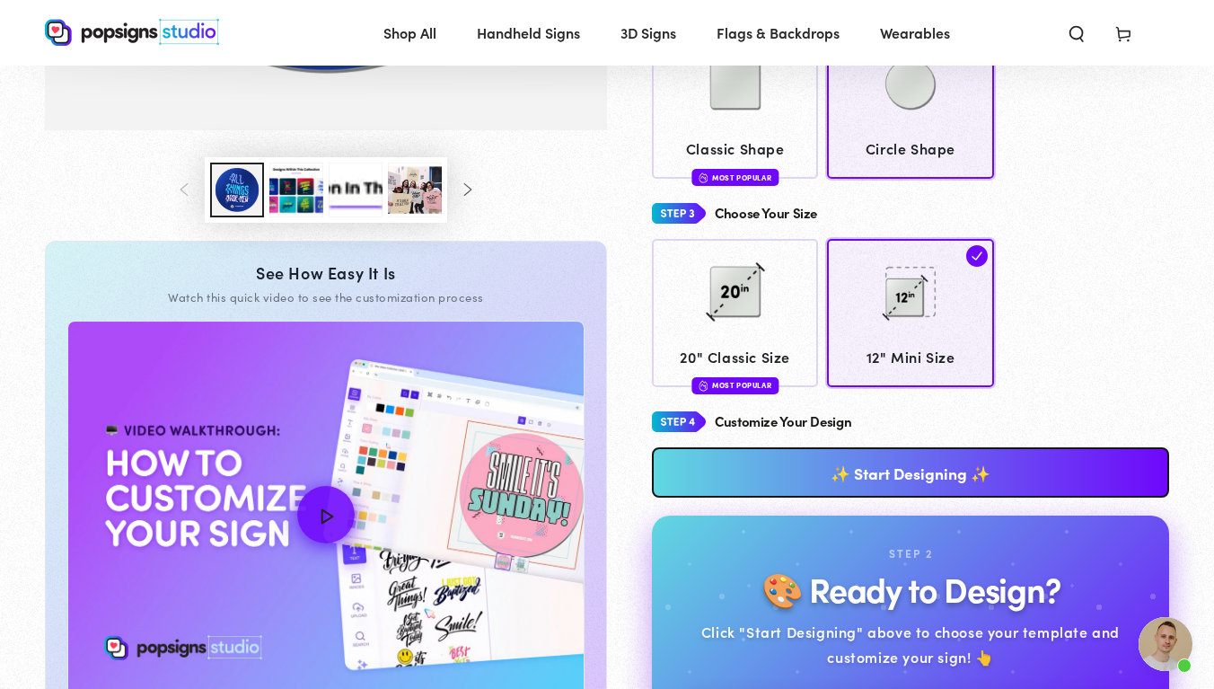
click at [888, 447] on link "✨ Start Designing ✨" at bounding box center [910, 472] width 517 height 50
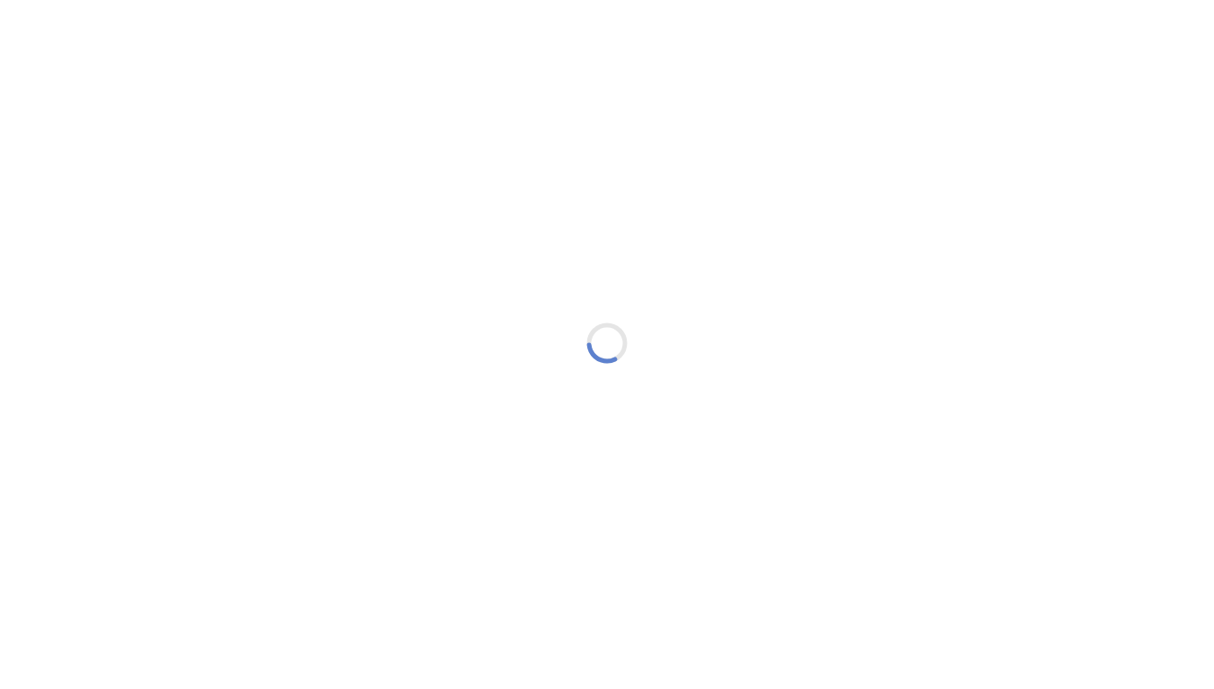
type textarea "An ancient tree with a door leading to a magical world"
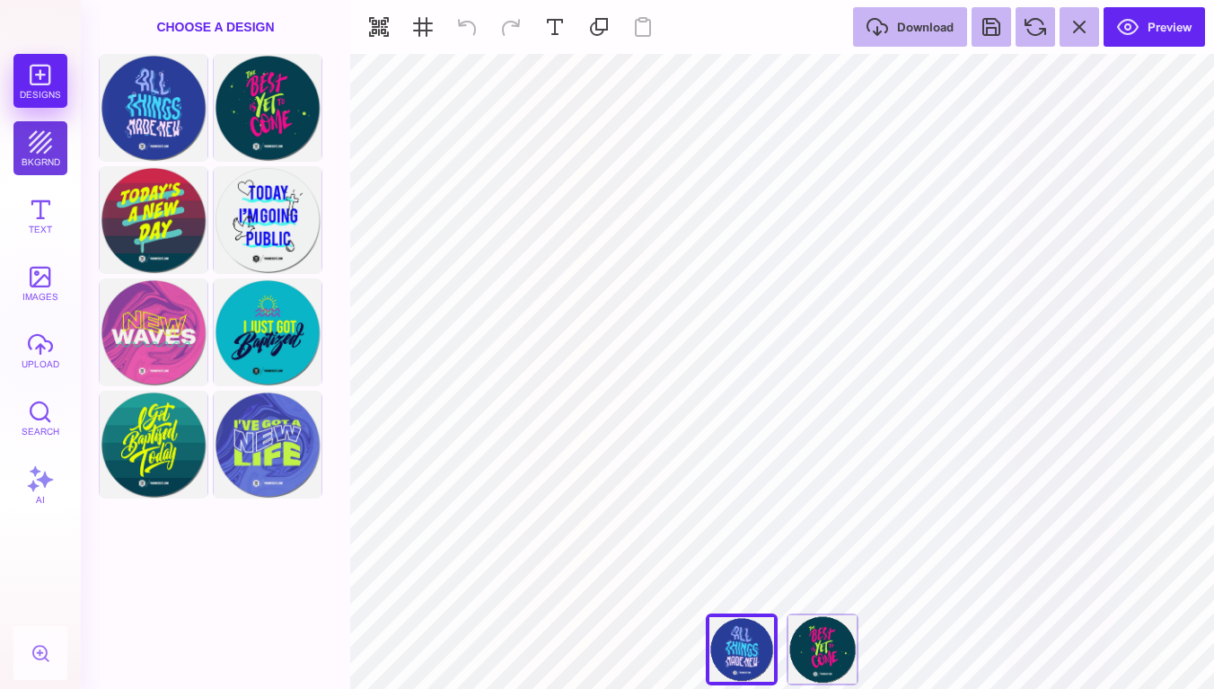
click at [40, 154] on button "bkgrnd" at bounding box center [40, 148] width 54 height 54
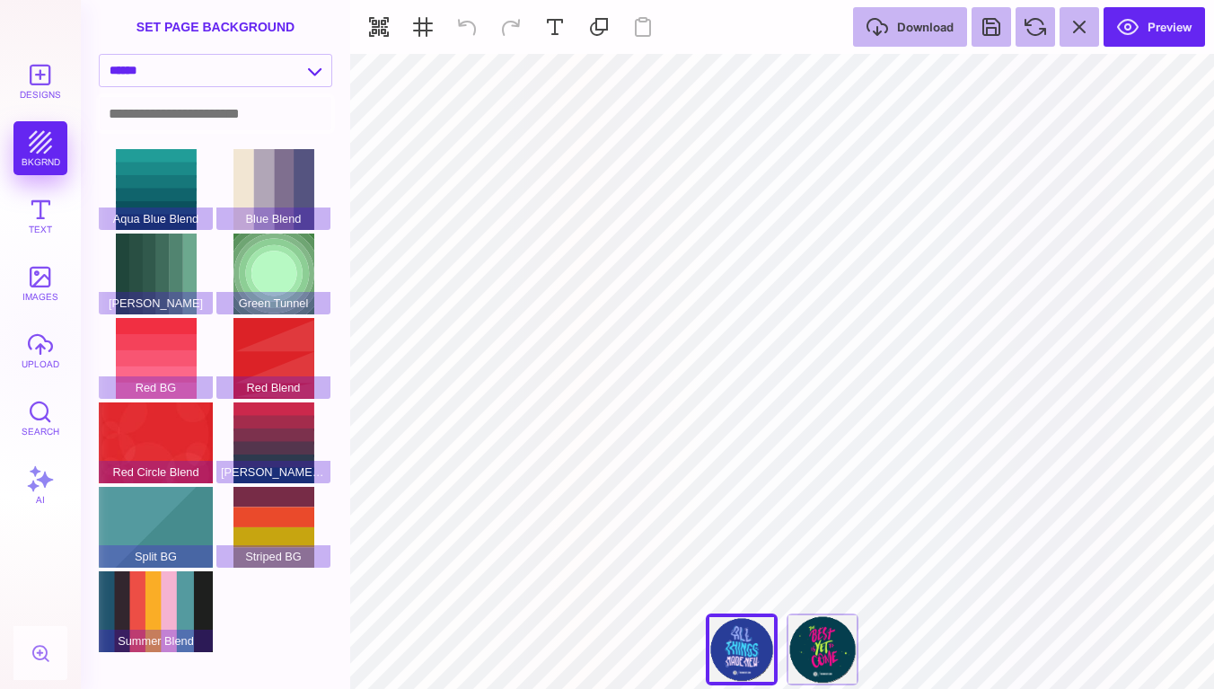
click at [166, 106] on input at bounding box center [216, 113] width 232 height 33
select select "**********"
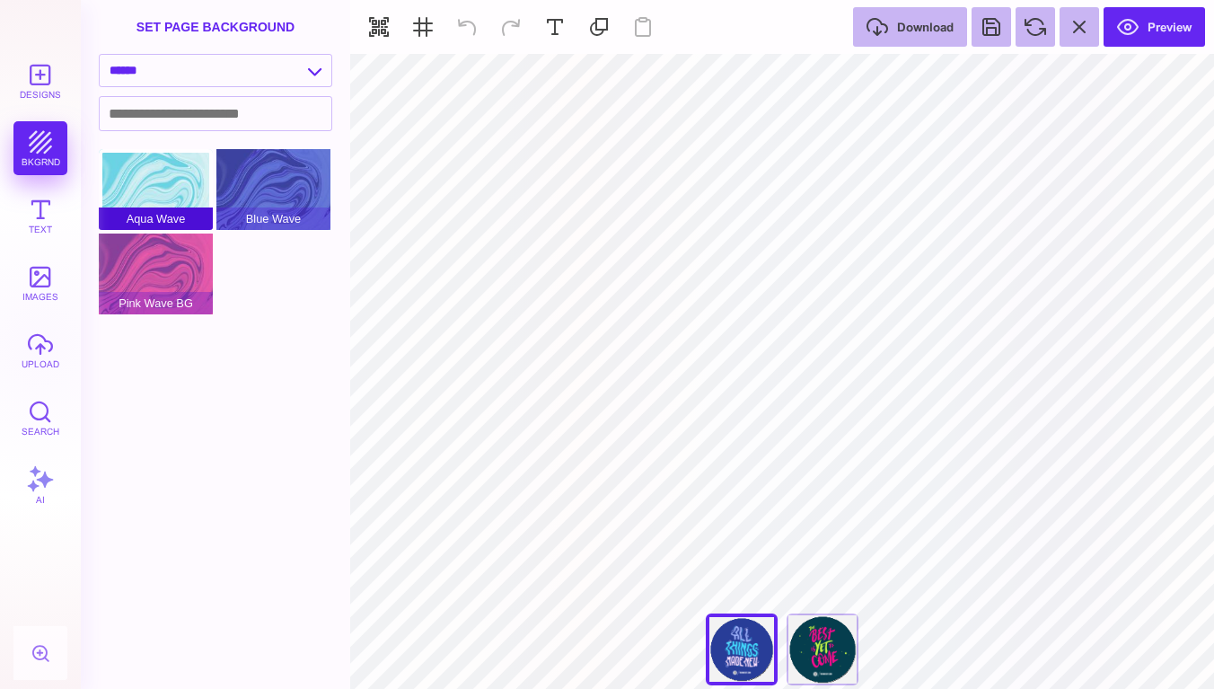
click at [180, 191] on div "Aqua Wave" at bounding box center [156, 189] width 114 height 81
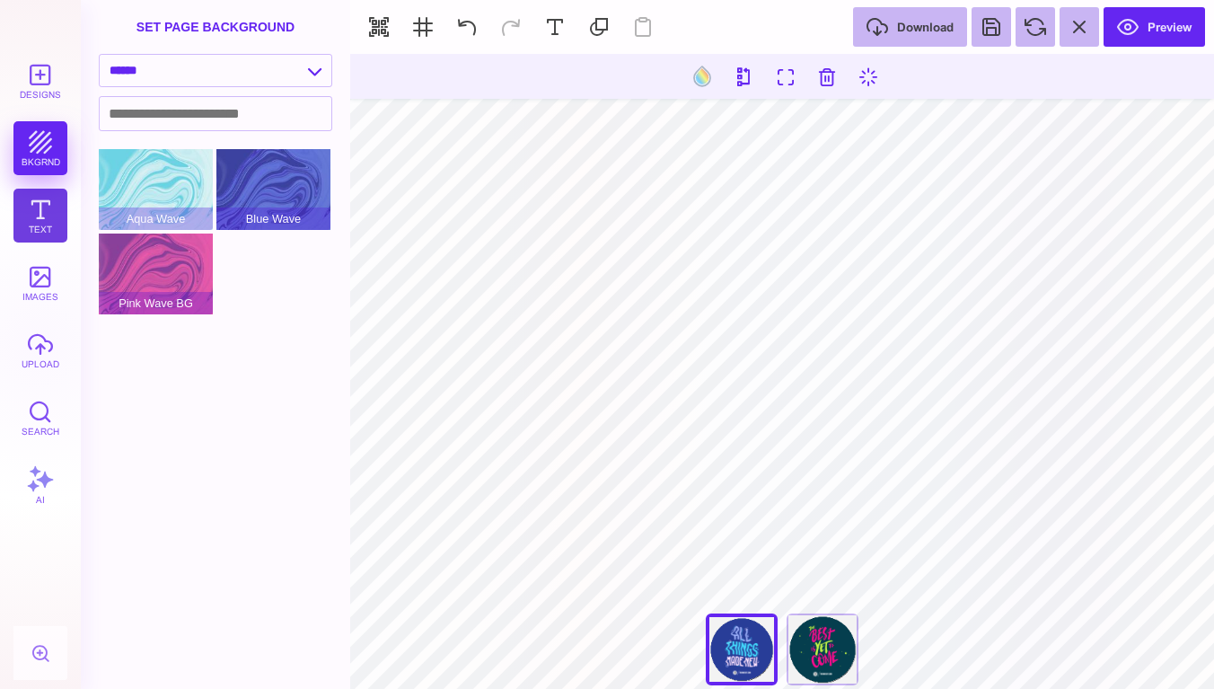
click at [39, 219] on button "Text" at bounding box center [40, 216] width 54 height 54
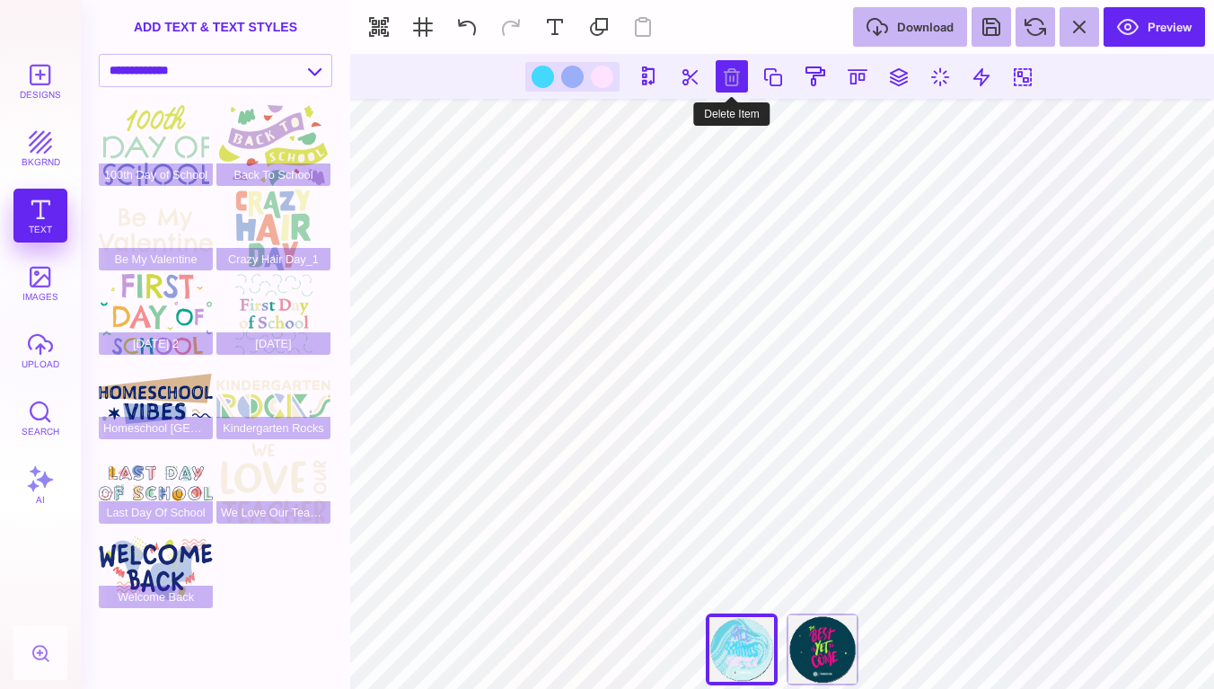
click at [734, 67] on button at bounding box center [731, 76] width 32 height 32
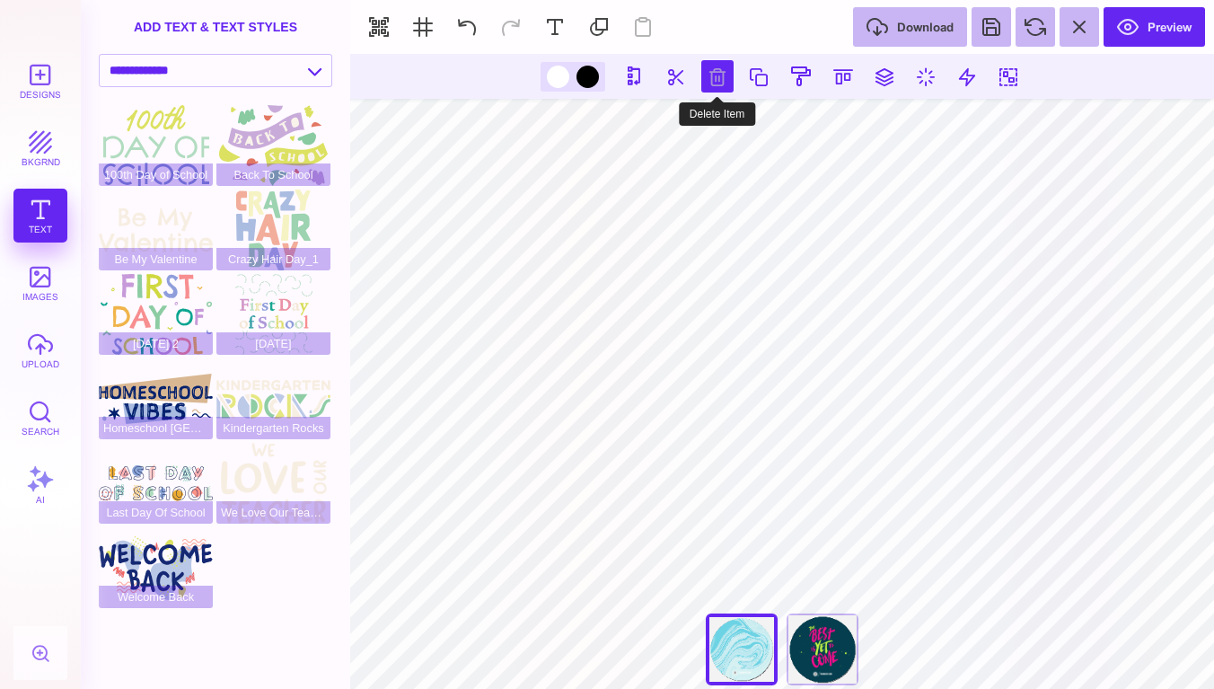
click at [722, 77] on button at bounding box center [717, 76] width 32 height 32
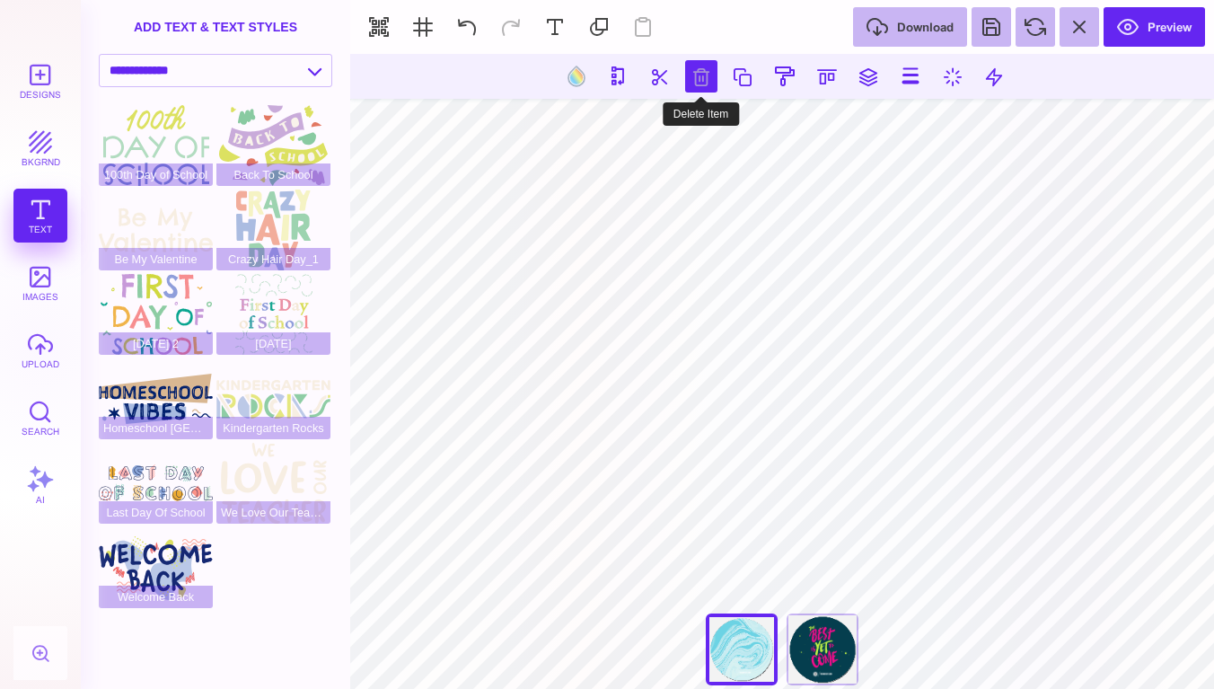
click at [702, 84] on button at bounding box center [701, 76] width 32 height 32
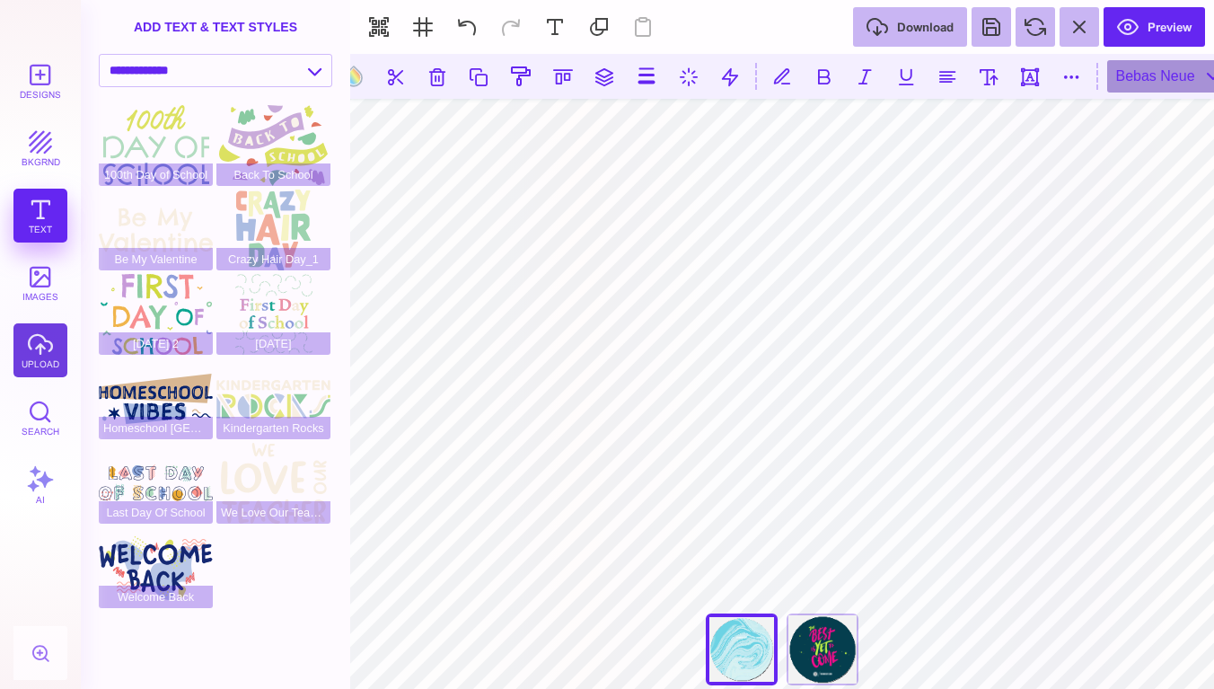
click at [40, 339] on button "upload" at bounding box center [40, 350] width 54 height 54
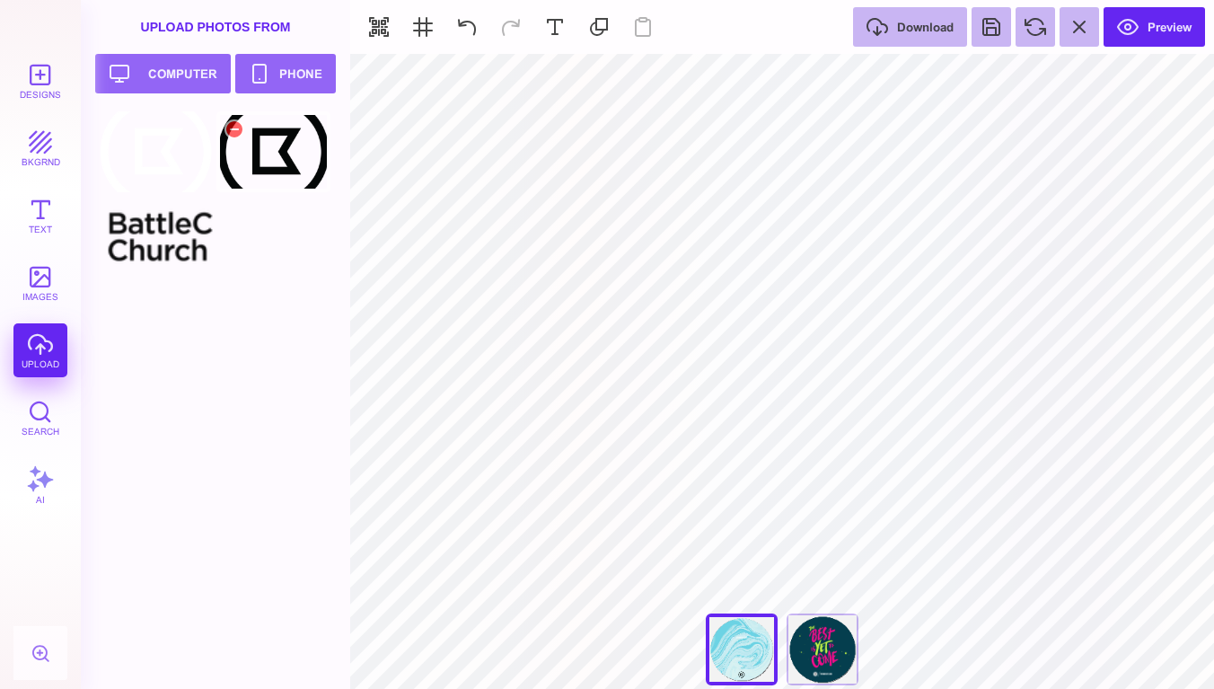
type input "#FFFFFF"
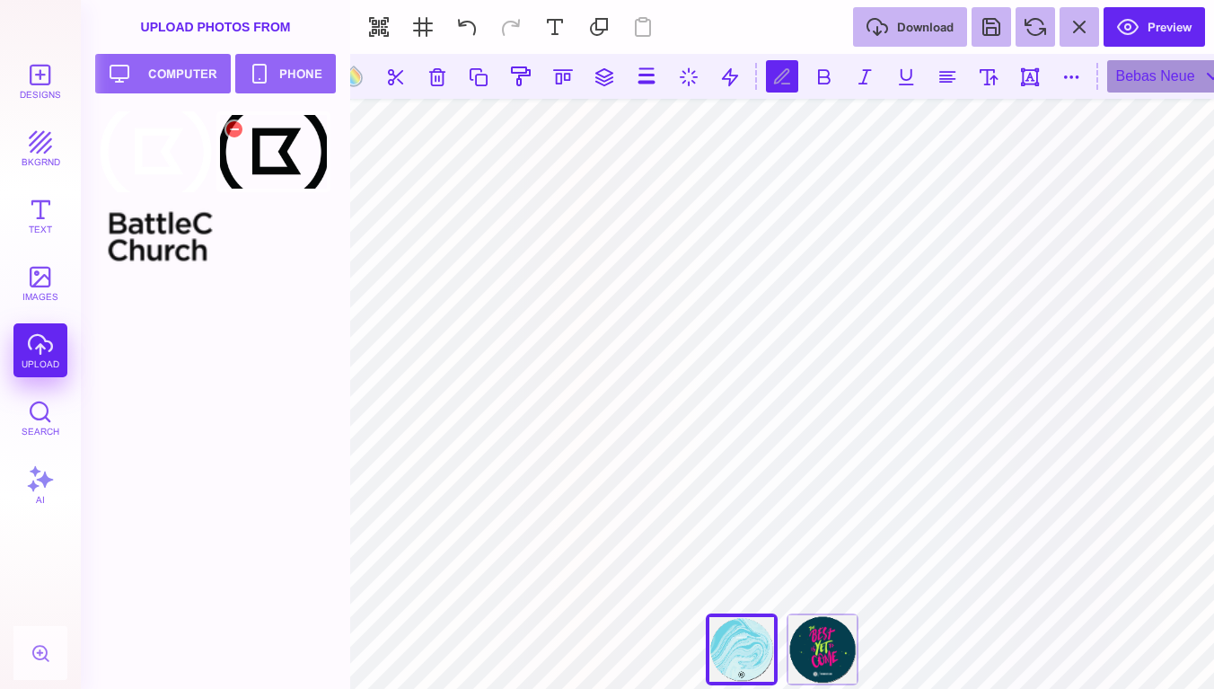
scroll to position [1, 1]
type textarea "****** *** ****"
click at [949, 78] on button at bounding box center [947, 76] width 32 height 32
click at [987, 81] on button at bounding box center [988, 76] width 32 height 32
type input "**"
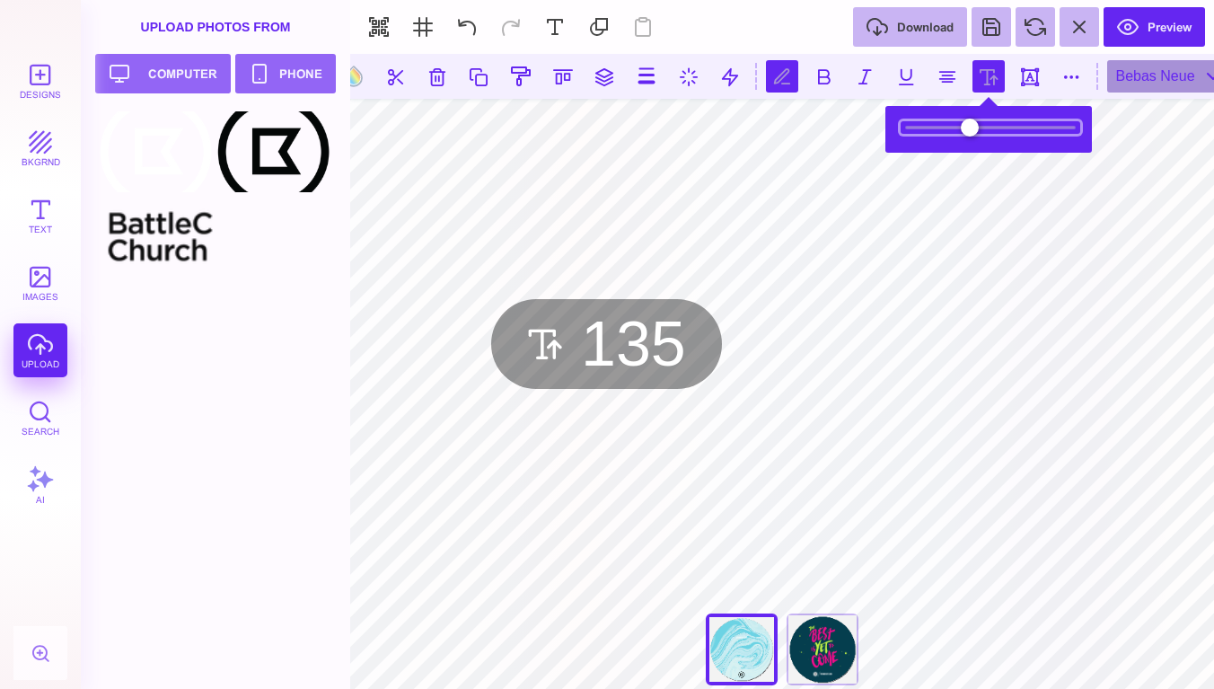
drag, startPoint x: 964, startPoint y: 125, endPoint x: 1110, endPoint y: 130, distance: 145.5
type input "***"
click at [1110, 130] on body "Designs bkgrnd Text images upload Search AI set page background" at bounding box center [607, 344] width 1214 height 689
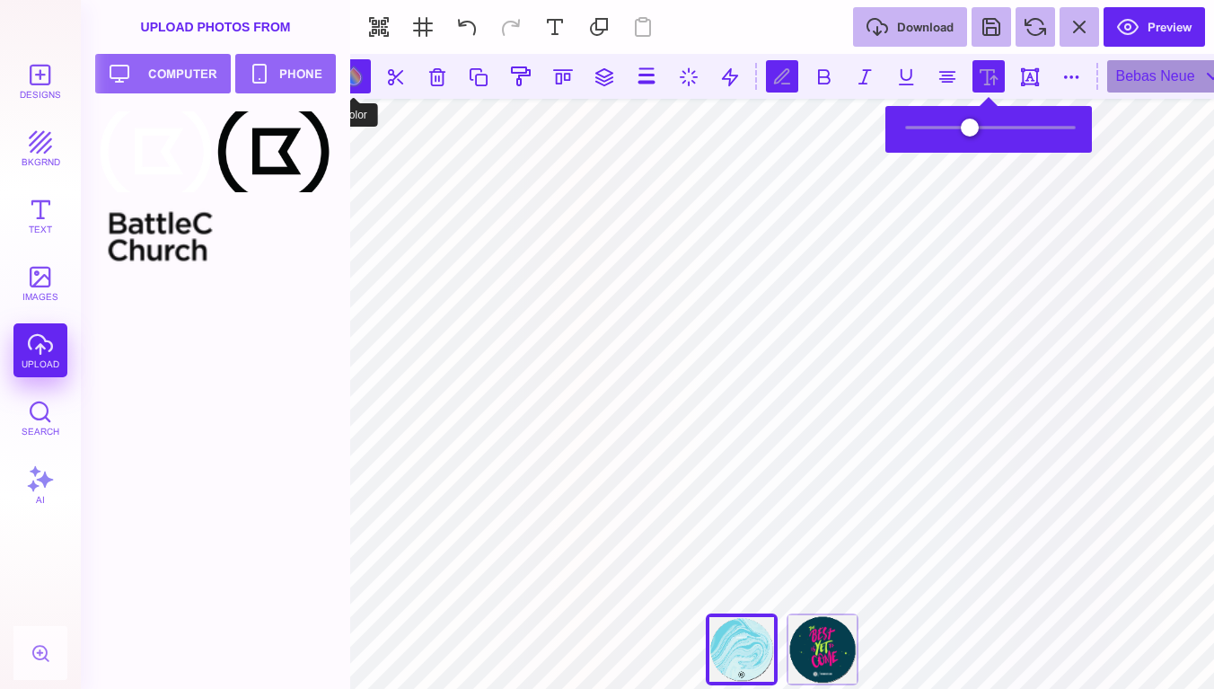
click at [356, 75] on button at bounding box center [354, 76] width 34 height 34
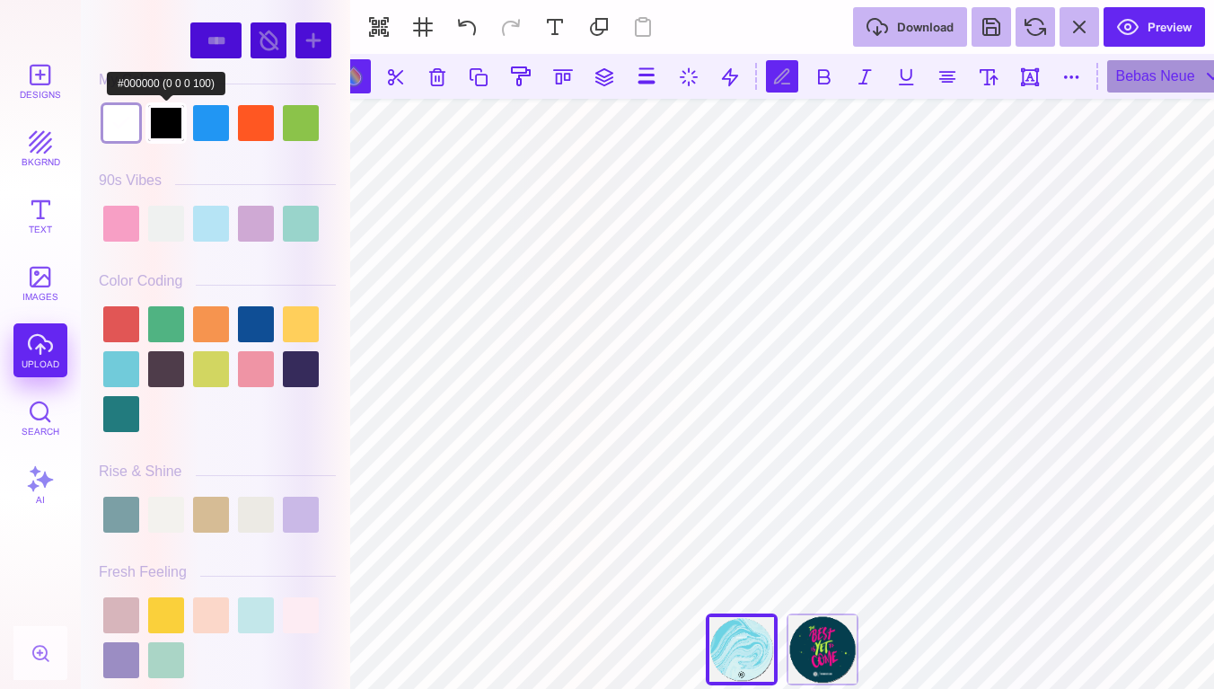
click at [170, 111] on div at bounding box center [166, 123] width 36 height 36
type input "#000000"
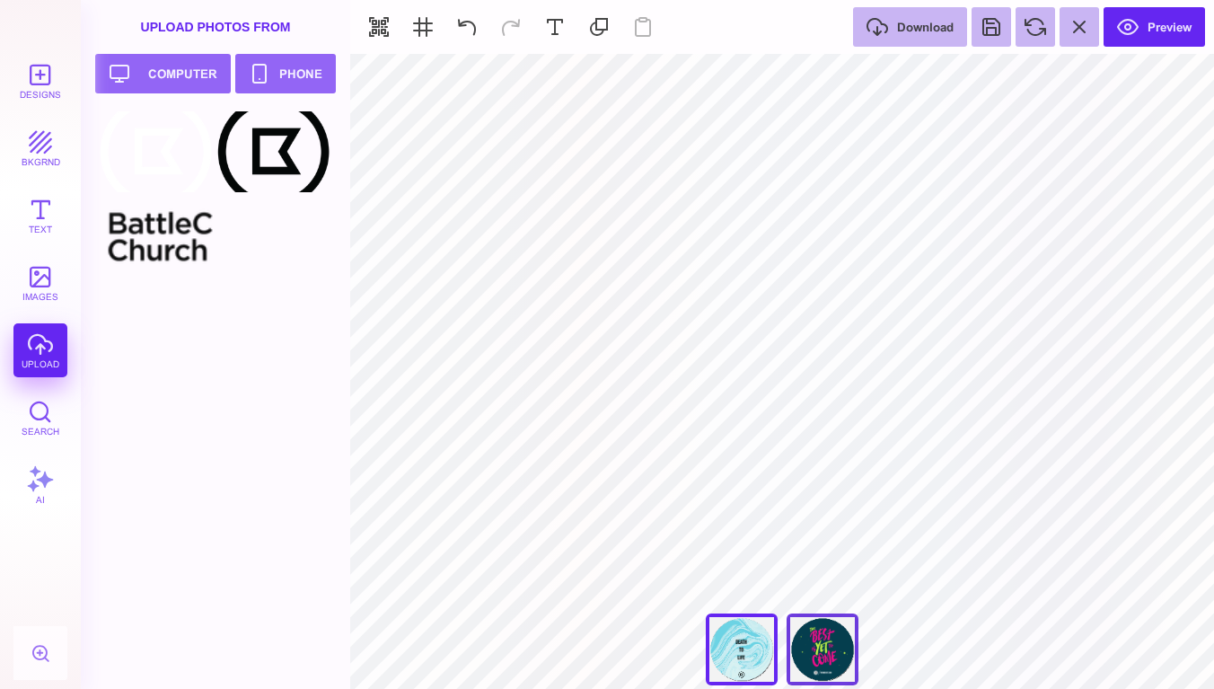
click at [830, 636] on div "The Best Is Yet To Come" at bounding box center [822, 649] width 72 height 72
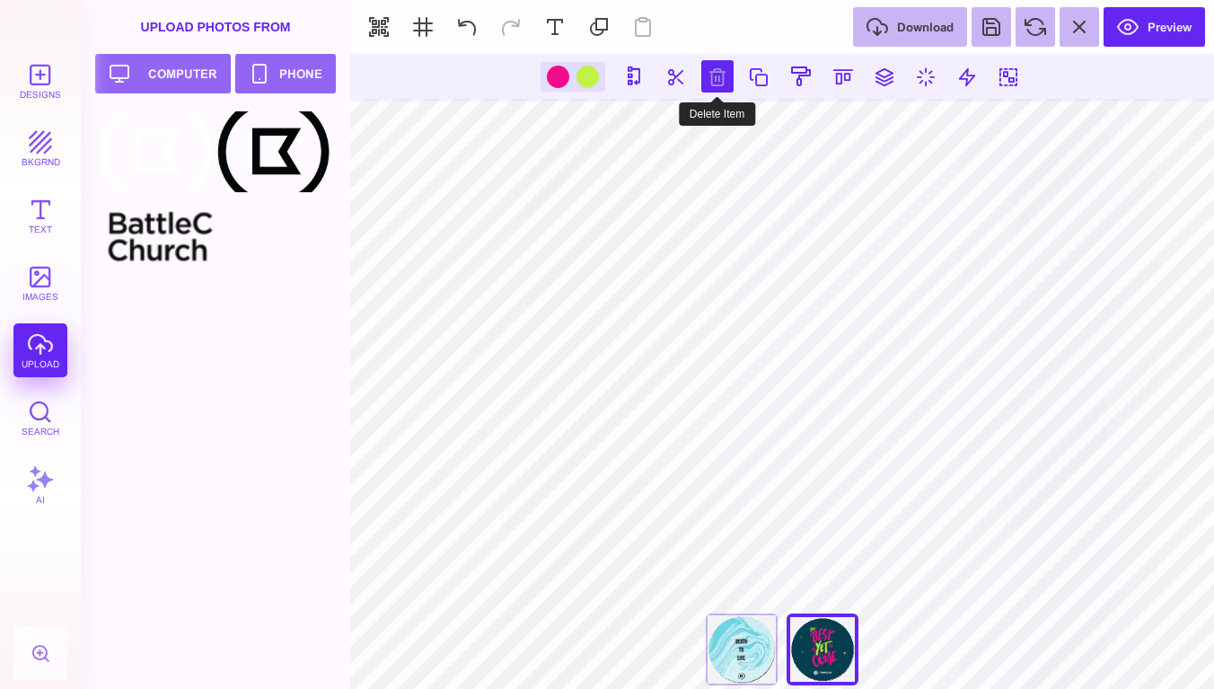
click at [709, 79] on button at bounding box center [717, 76] width 32 height 32
click at [717, 81] on button at bounding box center [717, 76] width 32 height 32
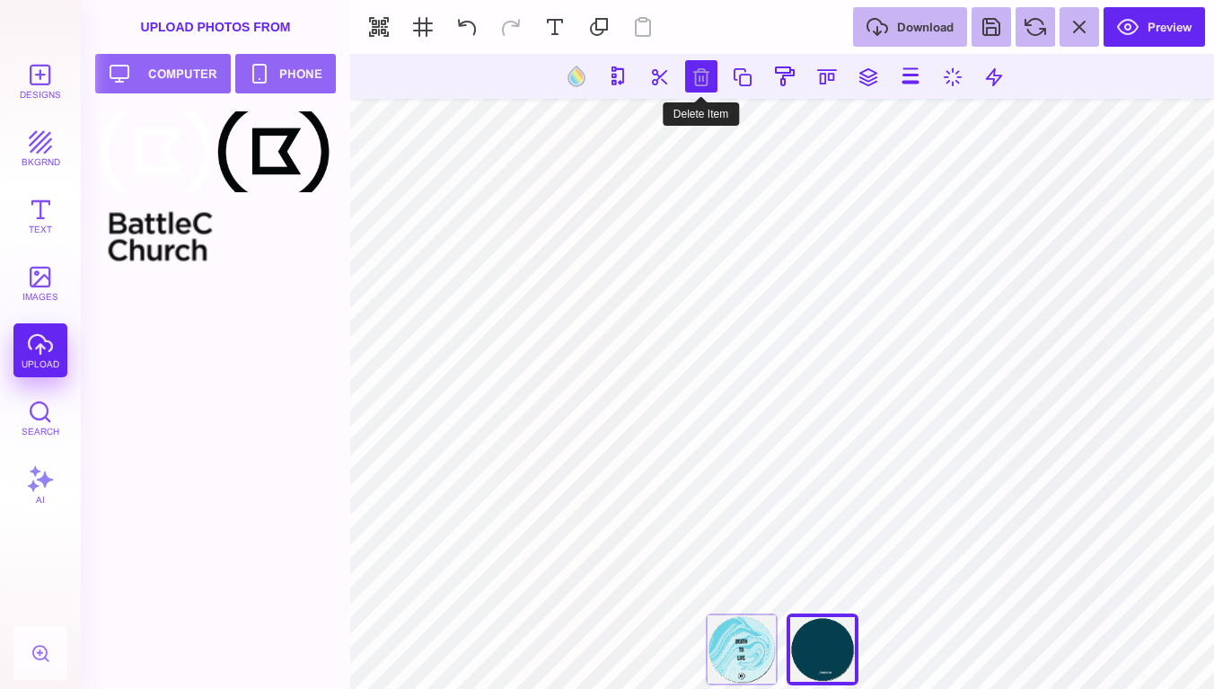
click at [708, 70] on button at bounding box center [701, 76] width 32 height 32
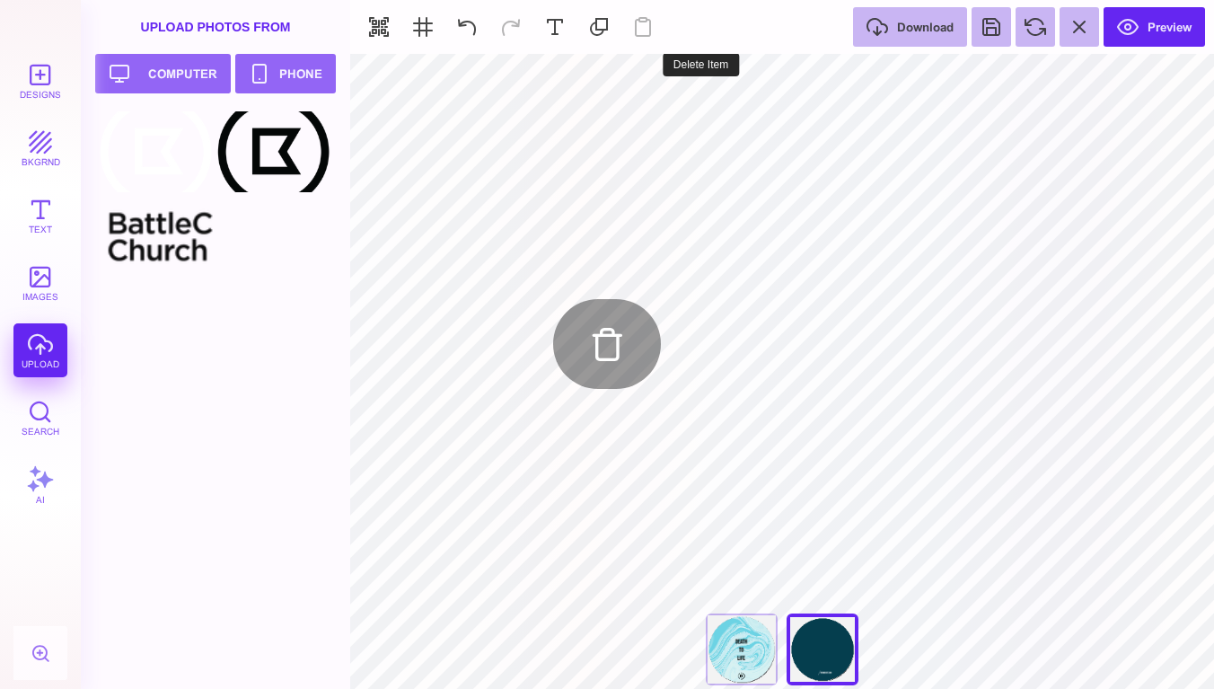
type input "#FFFFFF"
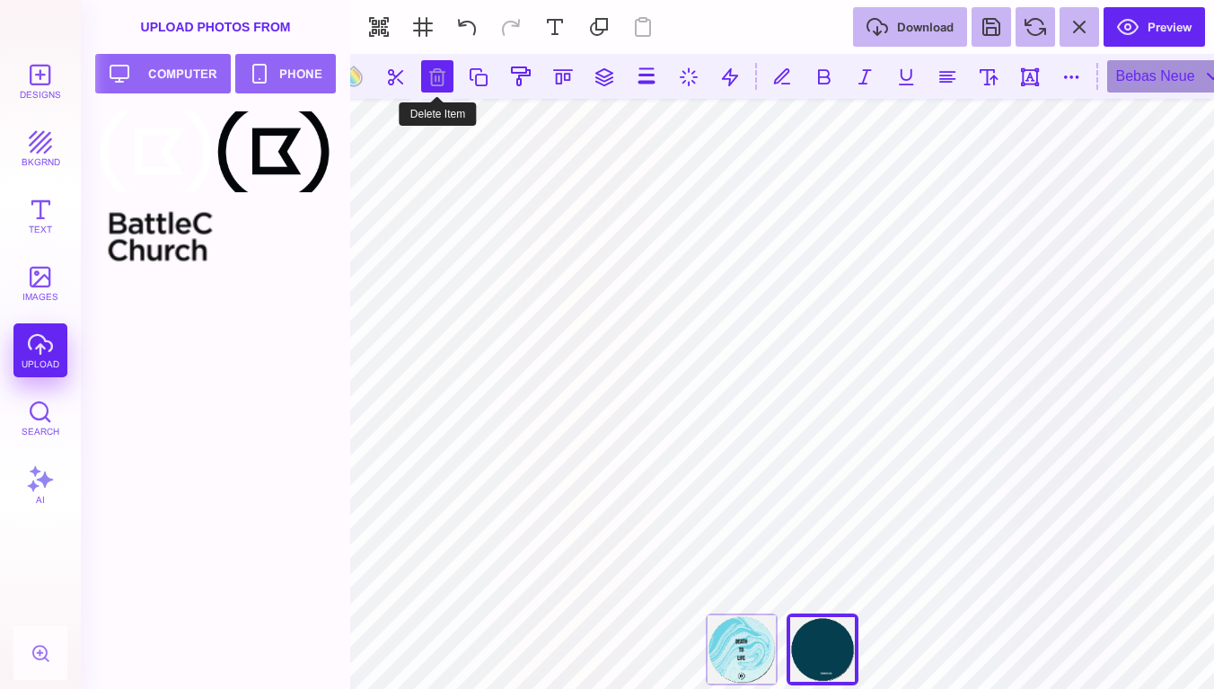
click at [435, 69] on button at bounding box center [437, 76] width 32 height 32
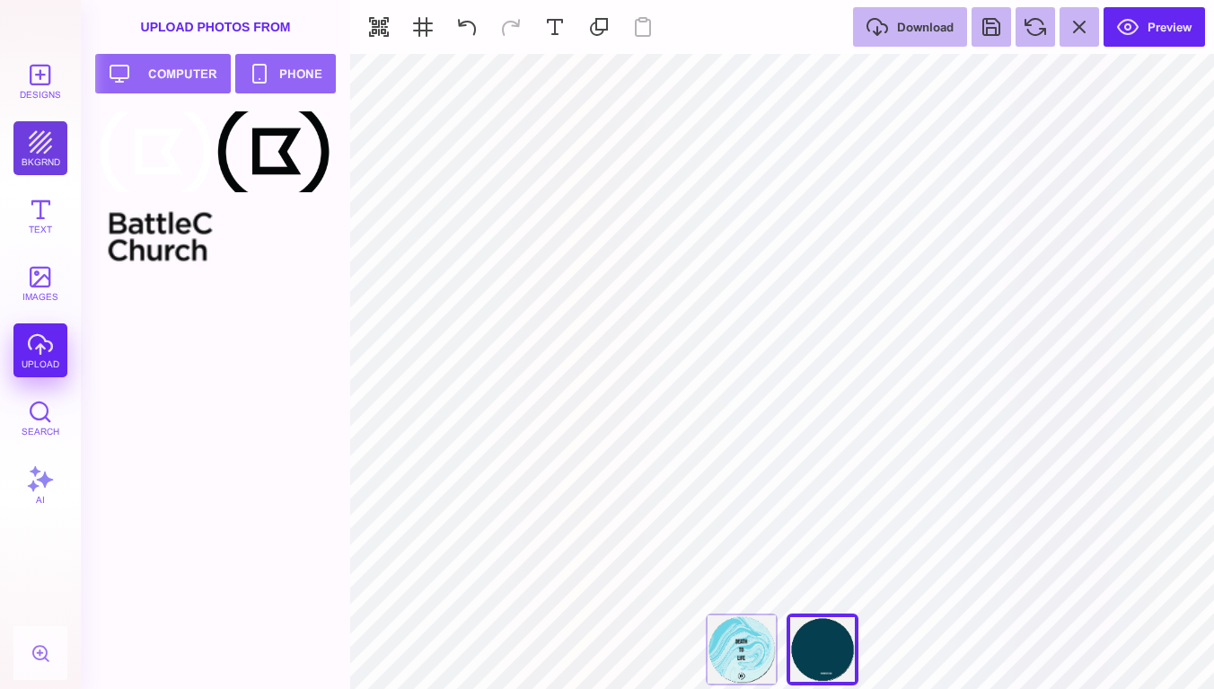
click at [36, 149] on button "bkgrnd" at bounding box center [40, 148] width 54 height 54
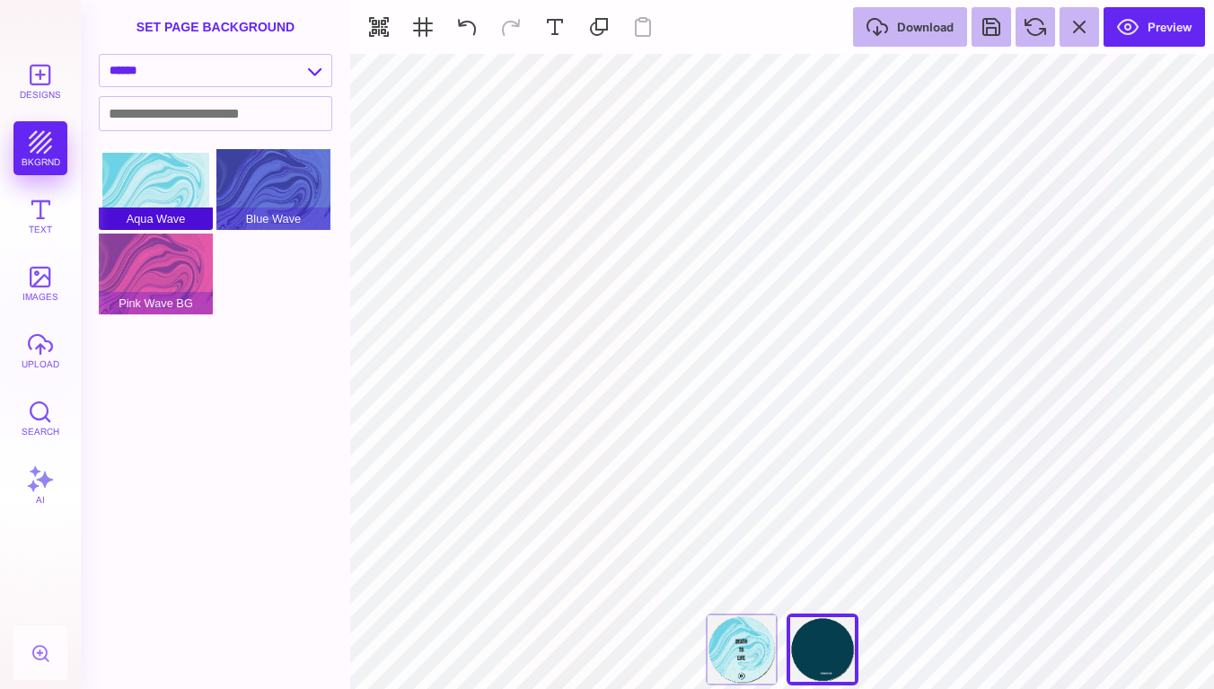
click at [145, 218] on span "Aqua Wave" at bounding box center [156, 218] width 114 height 22
click at [198, 175] on div "Aqua Wave" at bounding box center [156, 189] width 114 height 81
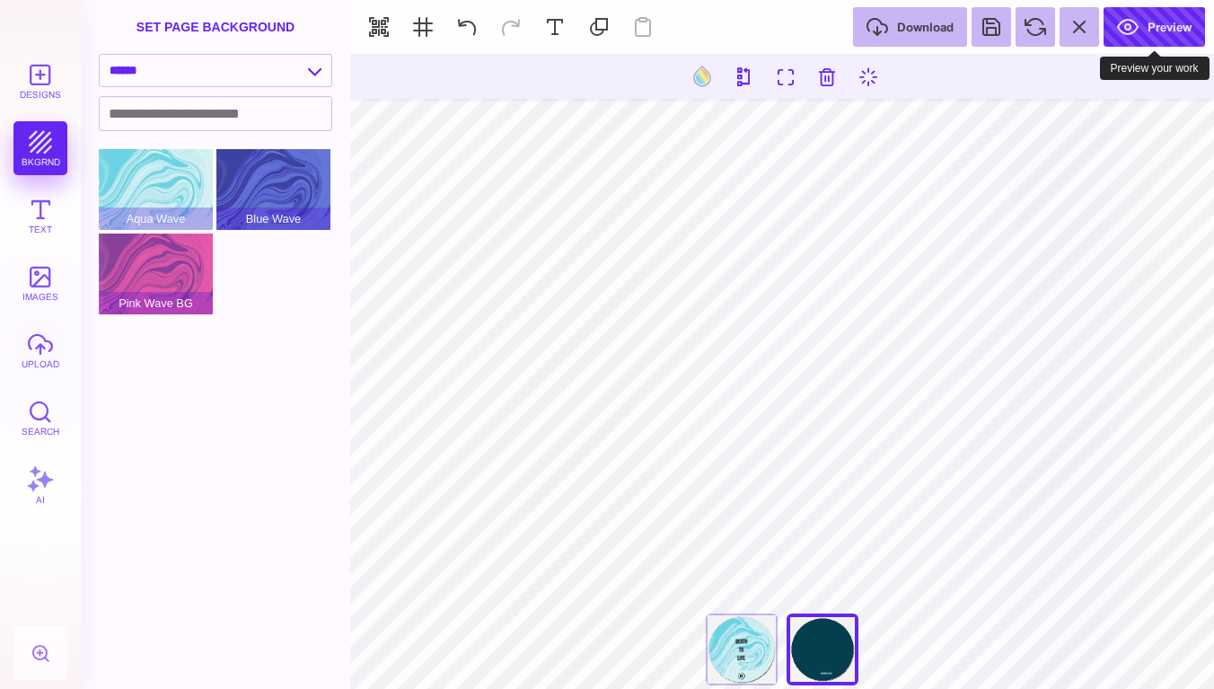
click at [1168, 21] on button "Preview" at bounding box center [1153, 27] width 101 height 40
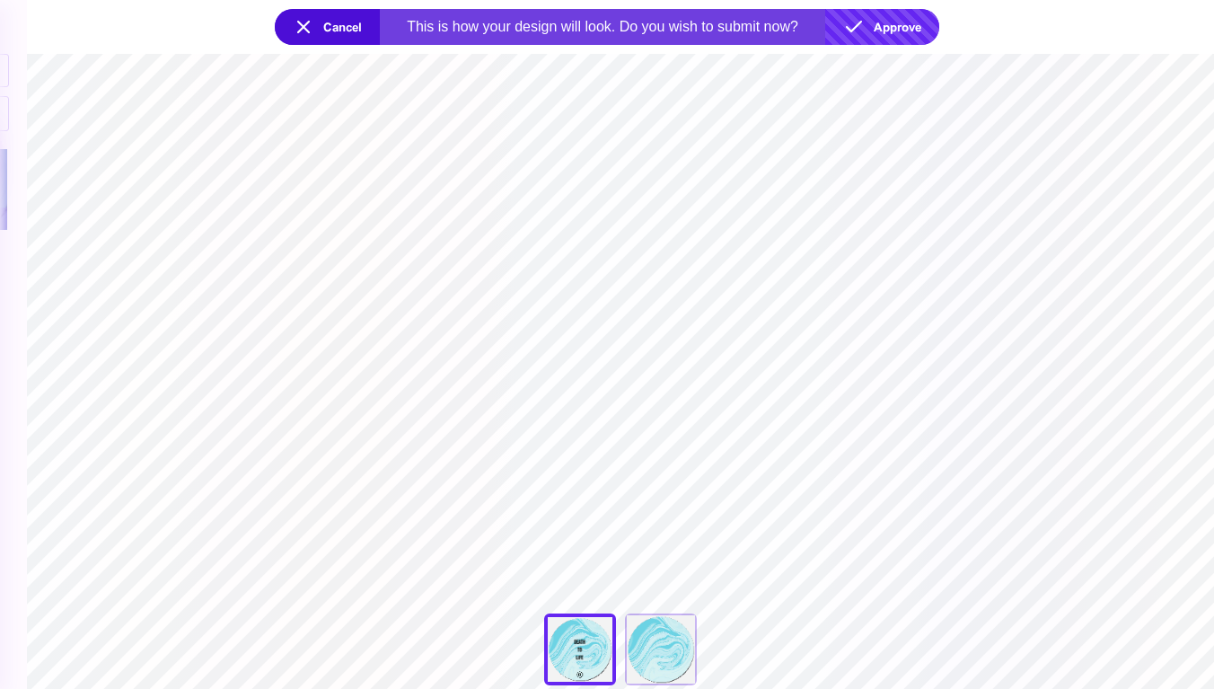
click at [872, 20] on button "Approve" at bounding box center [882, 27] width 114 height 36
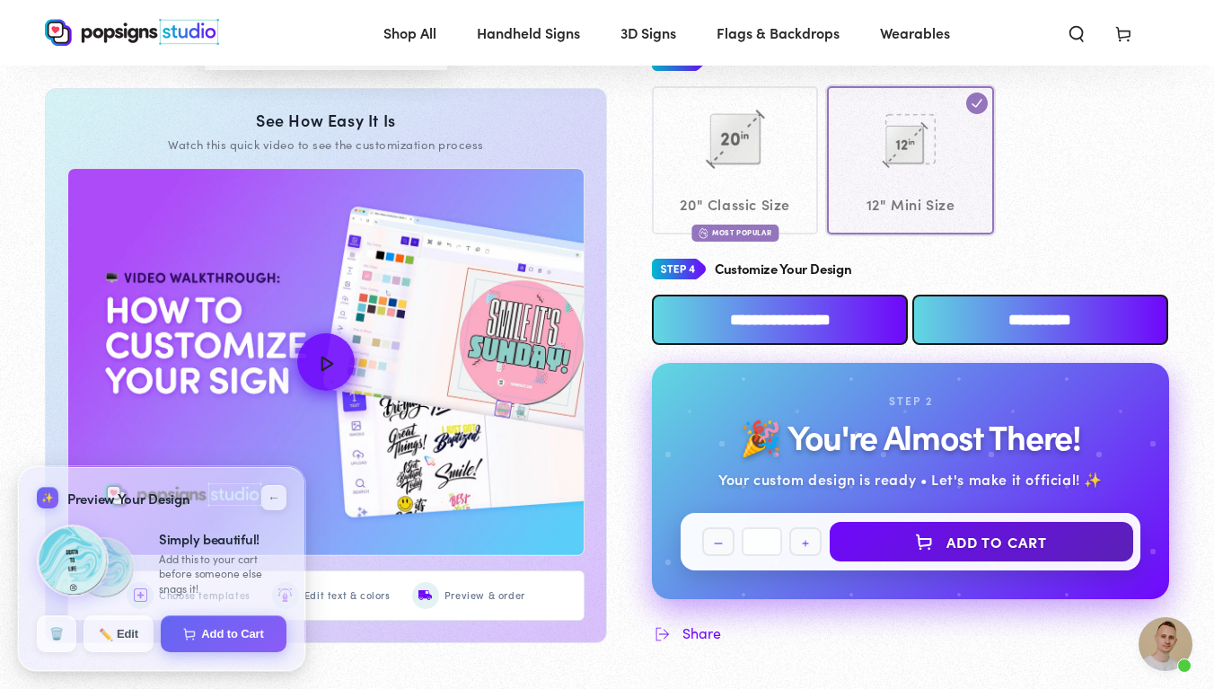
scroll to position [723, 0]
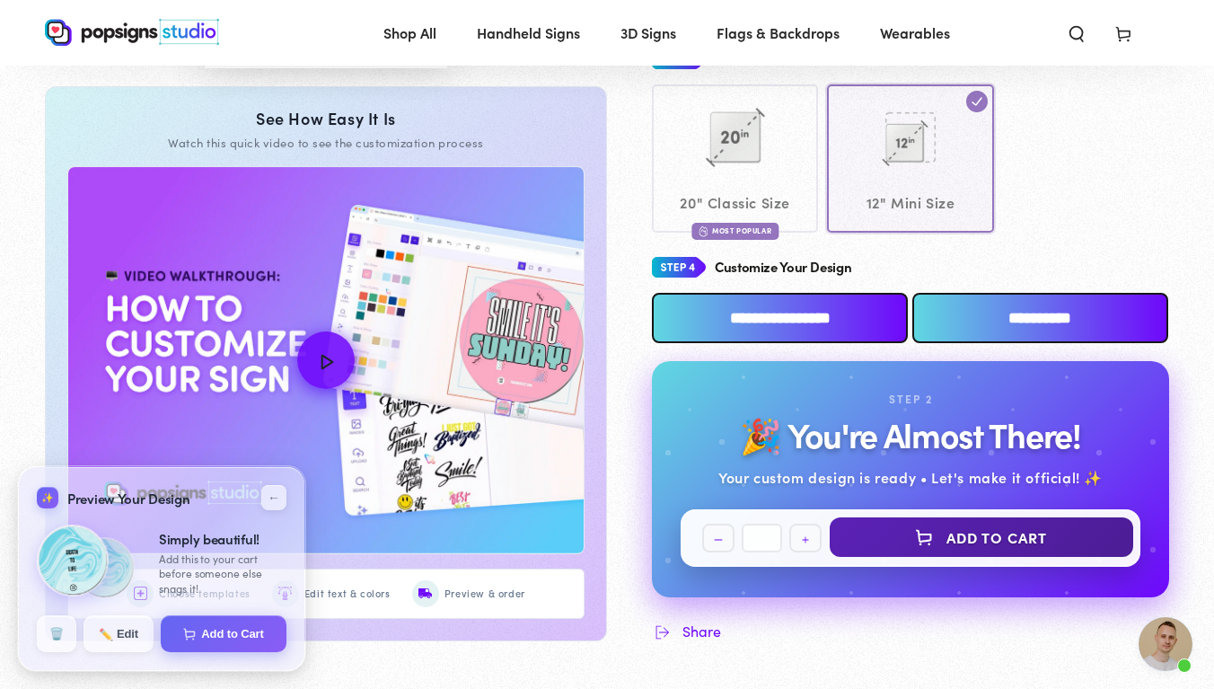
click at [998, 517] on button "Add to Cart" at bounding box center [981, 537] width 303 height 40
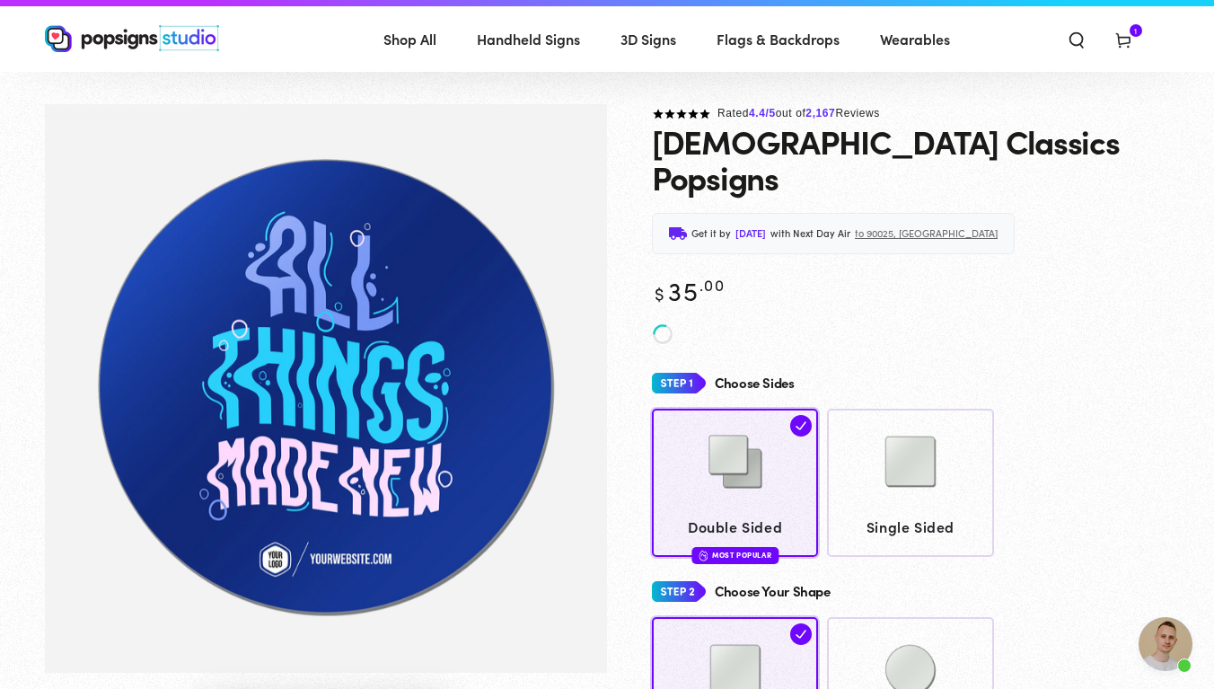
scroll to position [19, 0]
